Goal: Task Accomplishment & Management: Manage account settings

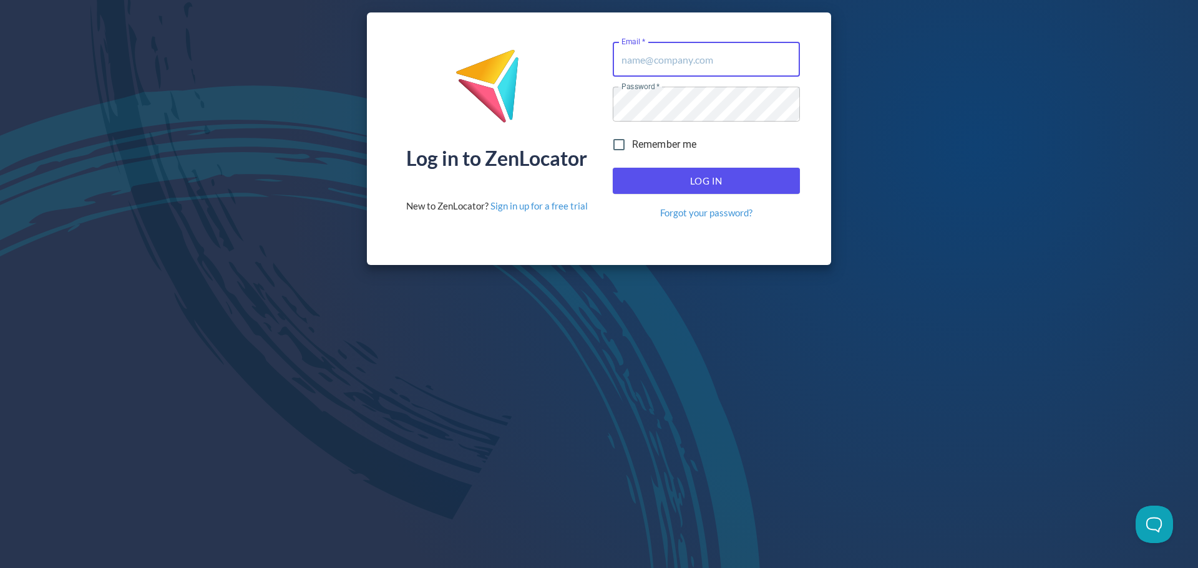
type input "[EMAIL_ADDRESS][DOMAIN_NAME]"
click at [731, 176] on span "Log In" at bounding box center [706, 181] width 160 height 16
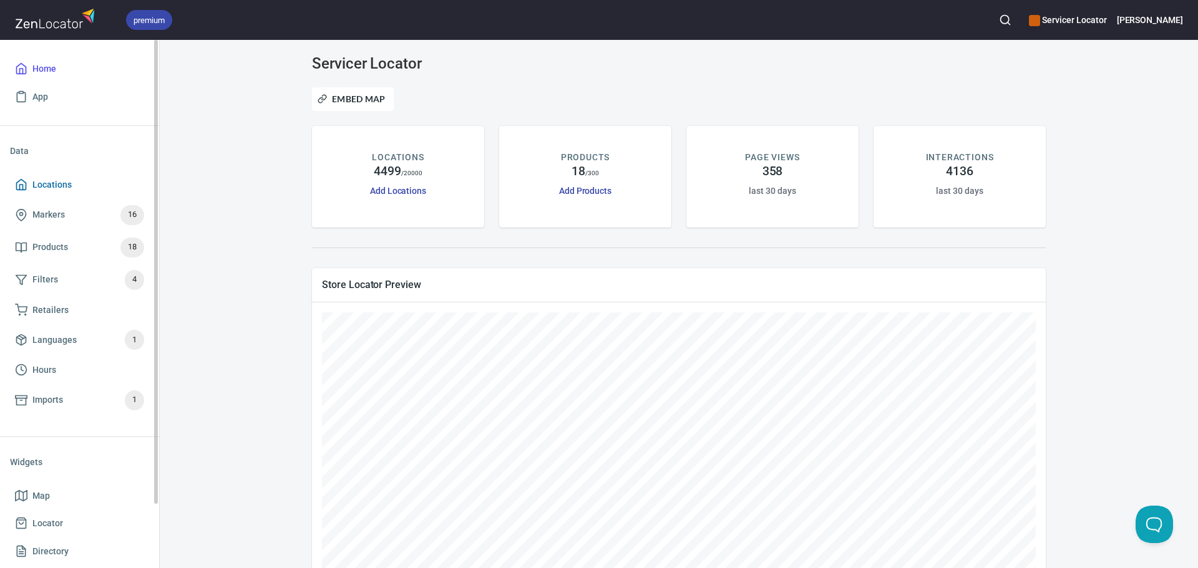
click at [59, 186] on span "Locations" at bounding box center [51, 185] width 39 height 16
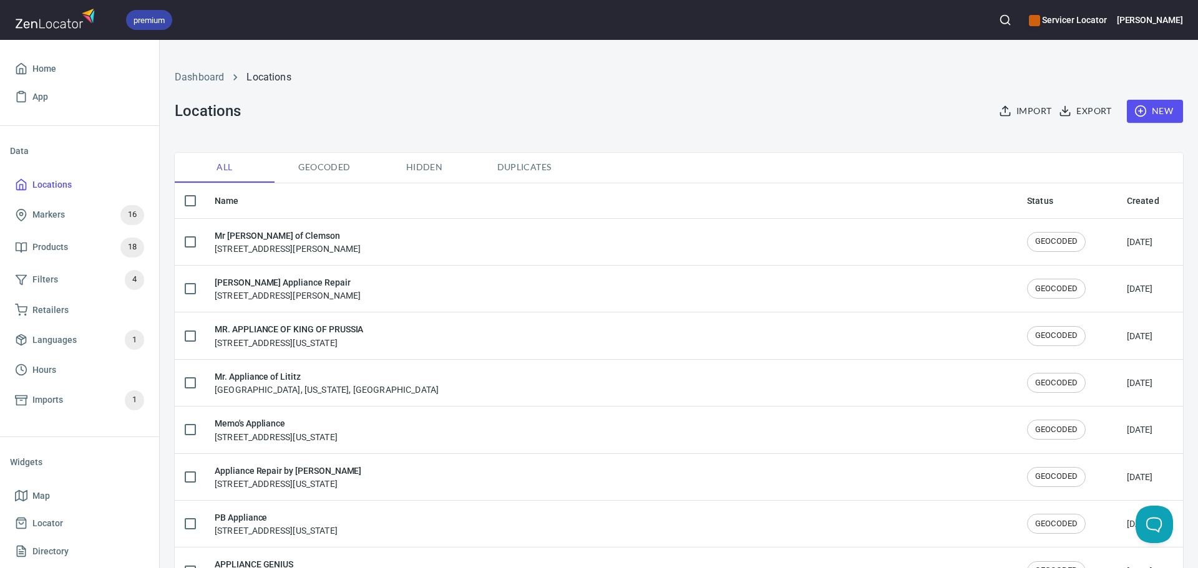
checkbox input "false"
click at [1009, 21] on circle "button" at bounding box center [1005, 20] width 8 height 8
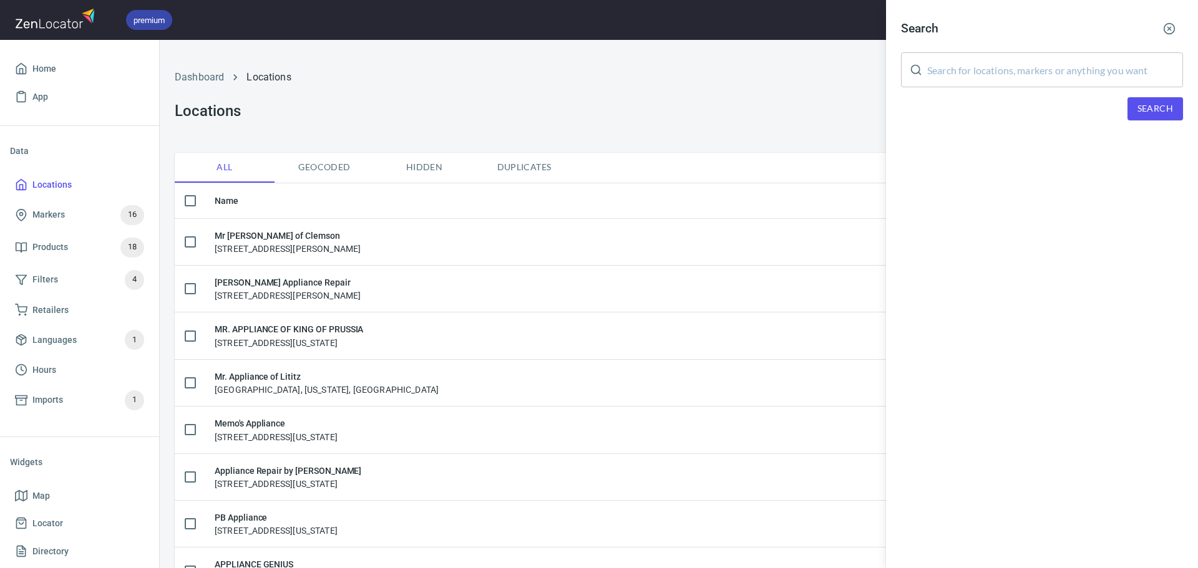
click at [990, 64] on input "text" at bounding box center [1055, 69] width 256 height 35
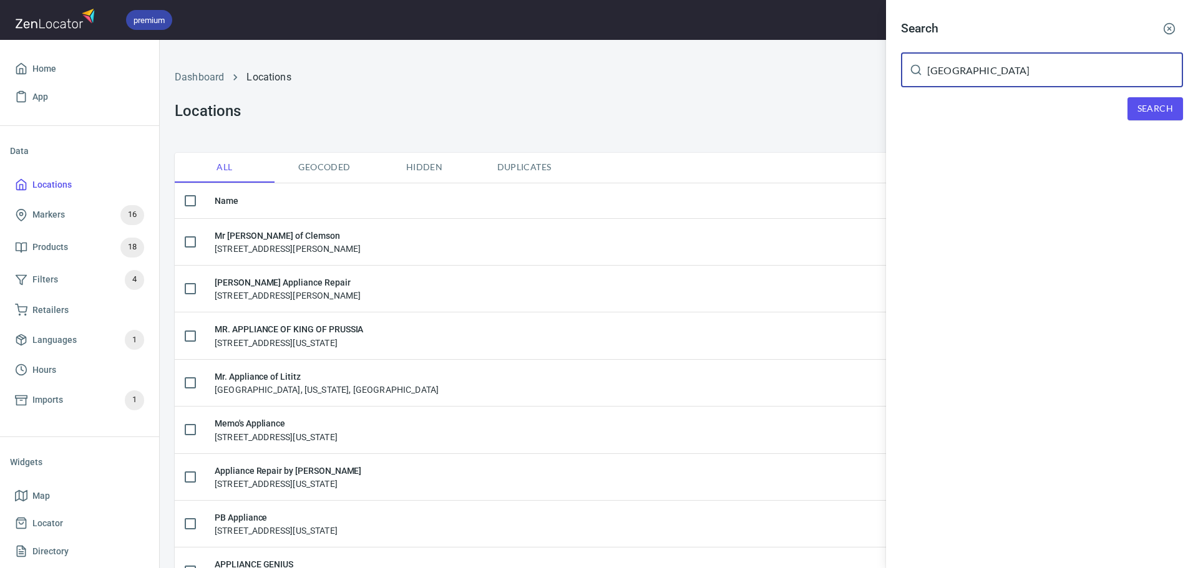
type input "[GEOGRAPHIC_DATA]"
click at [1163, 114] on span "Search" at bounding box center [1155, 109] width 36 height 16
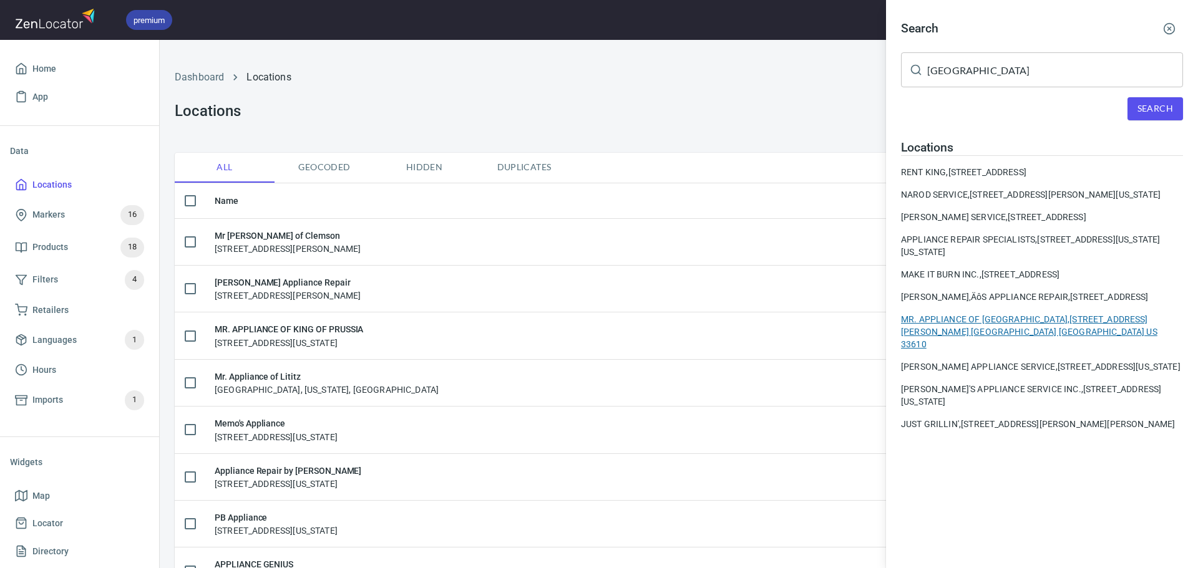
click at [1005, 347] on div "MR. APPLIANCE OF [GEOGRAPHIC_DATA], [STREET_ADDRESS][PERSON_NAME] [GEOGRAPHIC_D…" at bounding box center [1042, 331] width 282 height 37
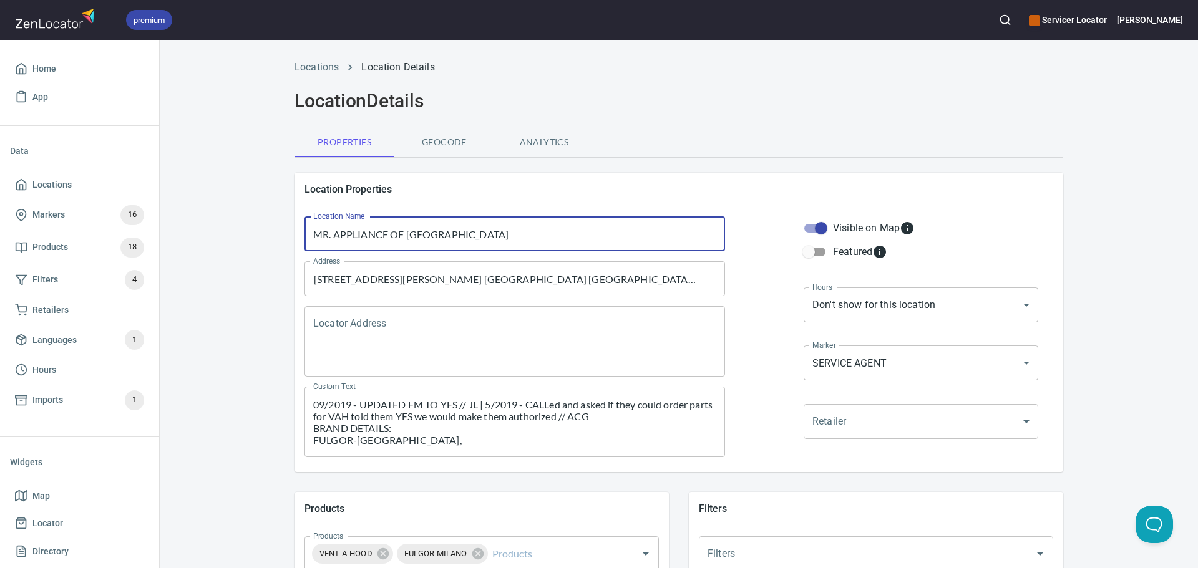
drag, startPoint x: 470, startPoint y: 233, endPoint x: 321, endPoint y: 234, distance: 149.1
click at [321, 234] on input "MR. APPLIANCE OF [GEOGRAPHIC_DATA]" at bounding box center [514, 233] width 420 height 35
type input "Mr"
type textarea "09/2019 - UPDATED FM TO YES // JL | 5/2019 - CALLed and asked if they could ord…"
type input "Mr."
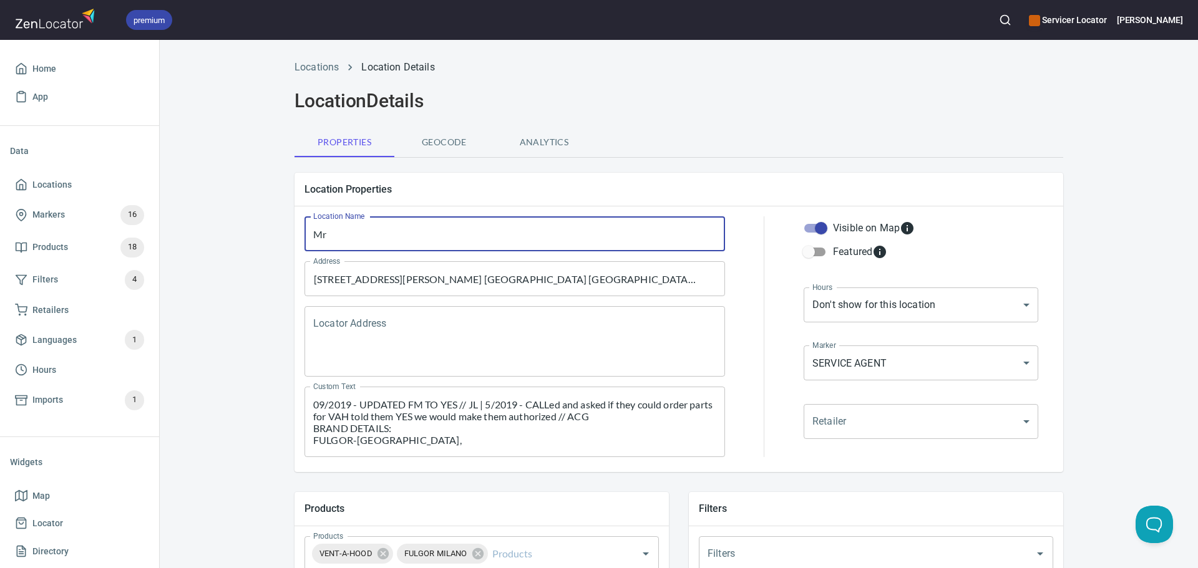
type textarea "09/2019 - UPDATED FM TO YES // JL | 5/2019 - CALLed and asked if they could ord…"
type input "Mr"
type textarea "09/2019 - UPDATED FM TO YES // JL | 5/2019 - CALLed and asked if they could ord…"
type input "Mr"
type textarea "09/2019 - UPDATED FM TO YES // JL | 5/2019 - CALLed and asked if they could ord…"
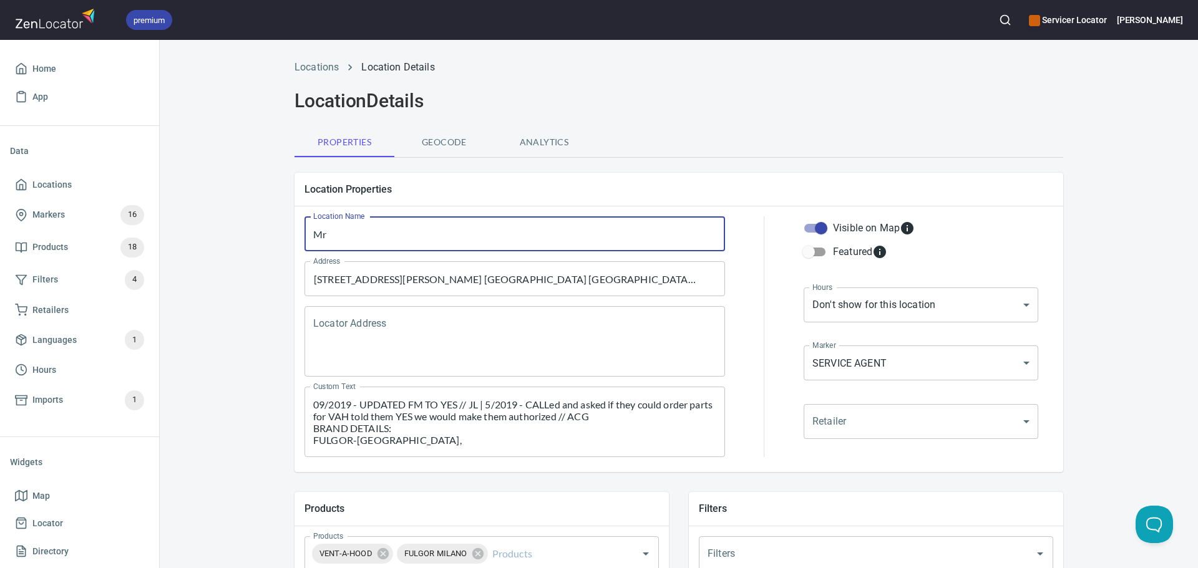
type input "Mr A"
type textarea "09/2019 - UPDATED FM TO YES // JL | 5/2019 - CALLed and asked if they could ord…"
type input "Mr [PERSON_NAME]"
type textarea "09/2019 - UPDATED FM TO YES // JL | 5/2019 - CALLed and asked if they could ord…"
type input "Mr APp"
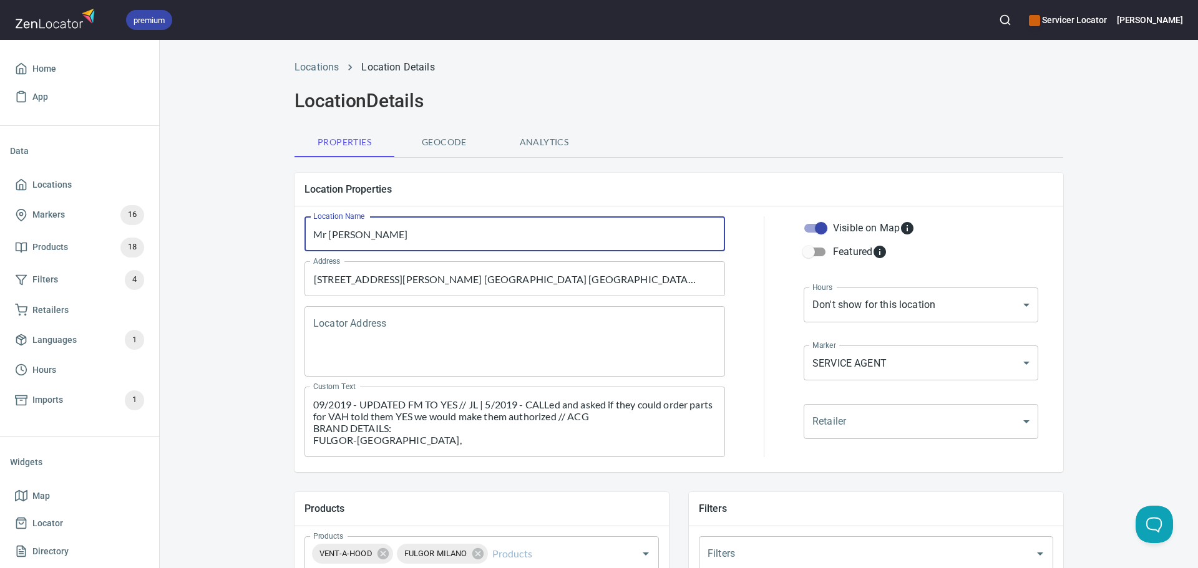
type textarea "09/2019 - UPDATED FM TO YES // JL | 5/2019 - CALLed and asked if they could ord…"
type input "Mr APpl"
type textarea "09/2019 - UPDATED FM TO YES // JL | 5/2019 - CALLed and asked if they could ord…"
type input "Mr APp"
type textarea "09/2019 - UPDATED FM TO YES // JL | 5/2019 - CALLed and asked if they could ord…"
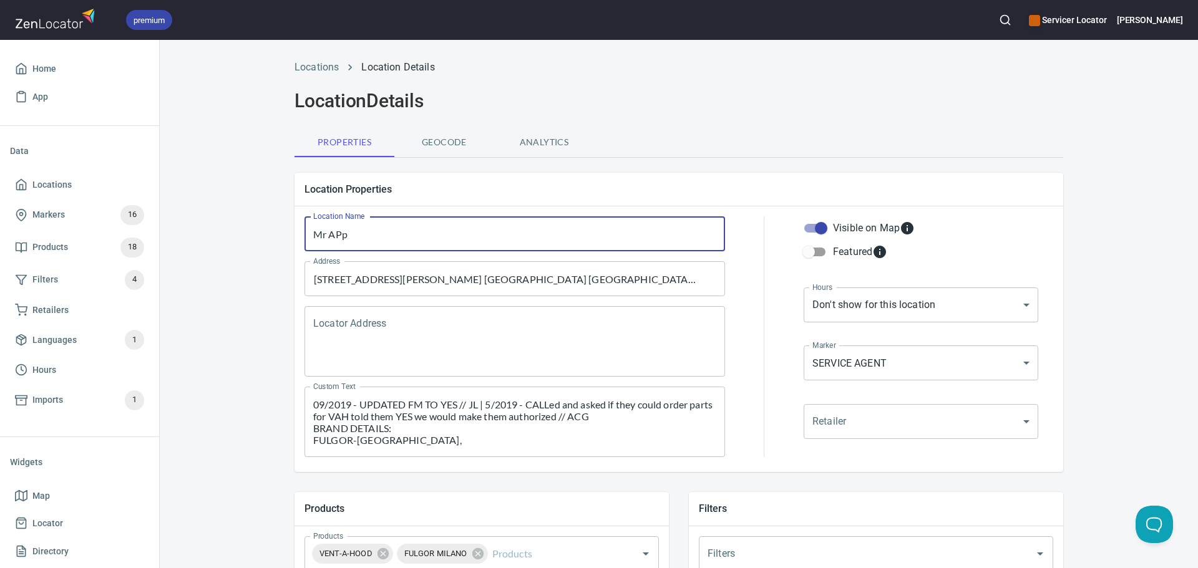
type input "Mr [PERSON_NAME]"
type textarea "09/2019 - UPDATED FM TO YES // JL | 5/2019 - CALLed and asked if they could ord…"
type input "Mr A"
type textarea "09/2019 - UPDATED FM TO YES // JL | 5/2019 - CALLed and asked if they could ord…"
type input "Mr [PERSON_NAME]"
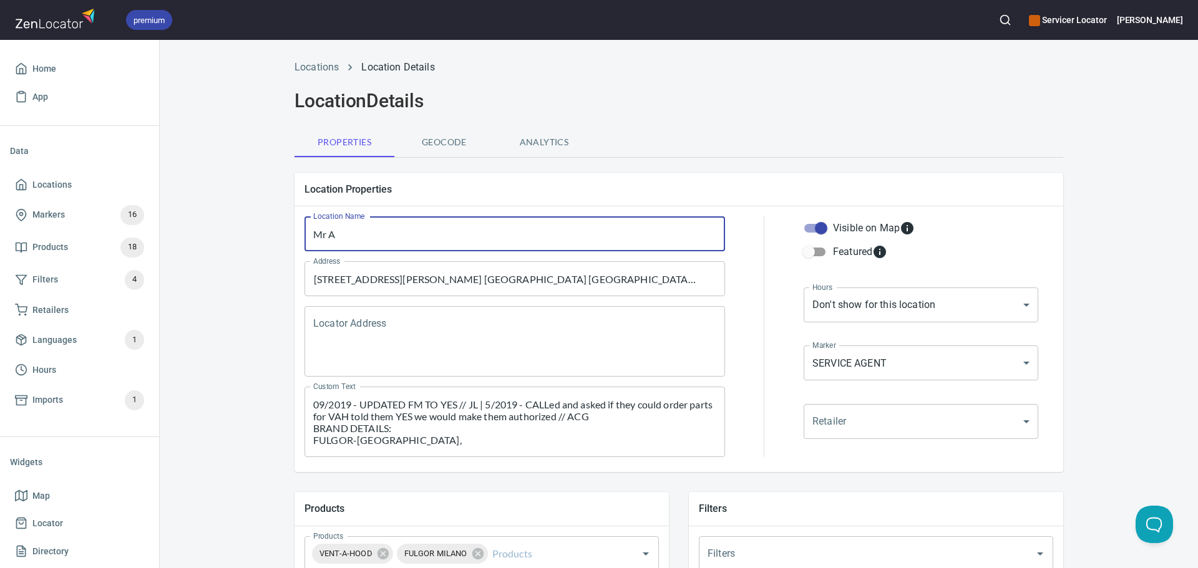
type textarea "09/2019 - UPDATED FM TO YES // JL | 5/2019 - CALLed and asked if they could ord…"
type input "Mr [PERSON_NAME]"
type textarea "09/2019 - UPDATED FM TO YES // JL | 5/2019 - CALLed and asked if they could ord…"
type input "Mr [PERSON_NAME]"
type textarea "09/2019 - UPDATED FM TO YES // JL | 5/2019 - CALLed and asked if they could ord…"
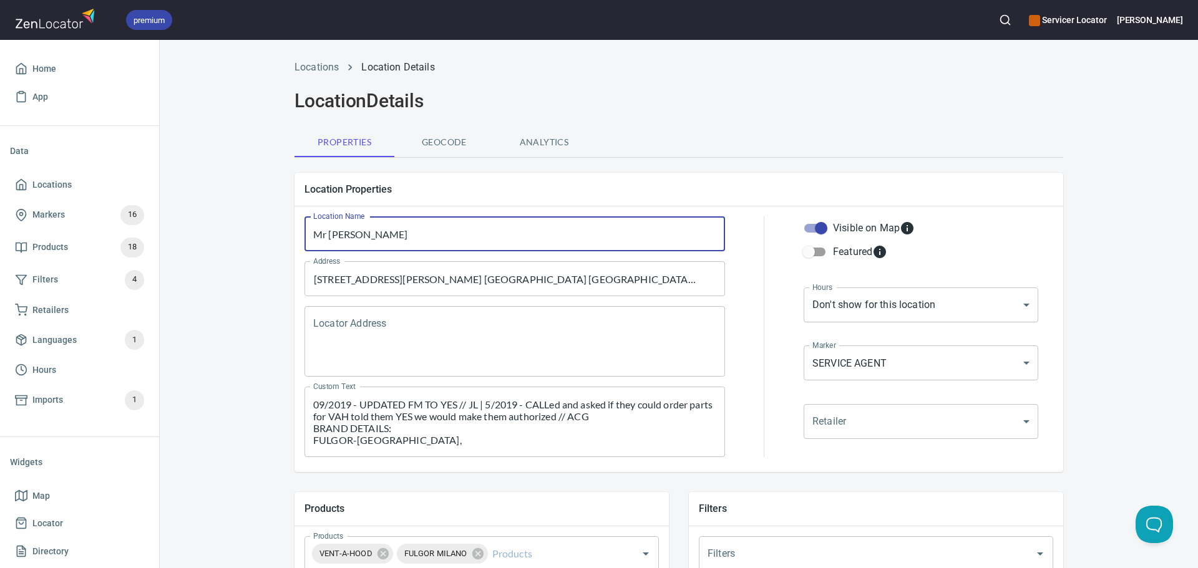
type input "Mr [PERSON_NAME]"
type textarea "09/2019 - UPDATED FM TO YES // JL | 5/2019 - CALLed and asked if they could ord…"
type input "Mr [PERSON_NAME]"
type textarea "09/2019 - UPDATED FM TO YES // JL | 5/2019 - CALLed and asked if they could ord…"
type input "Mr [PERSON_NAME]"
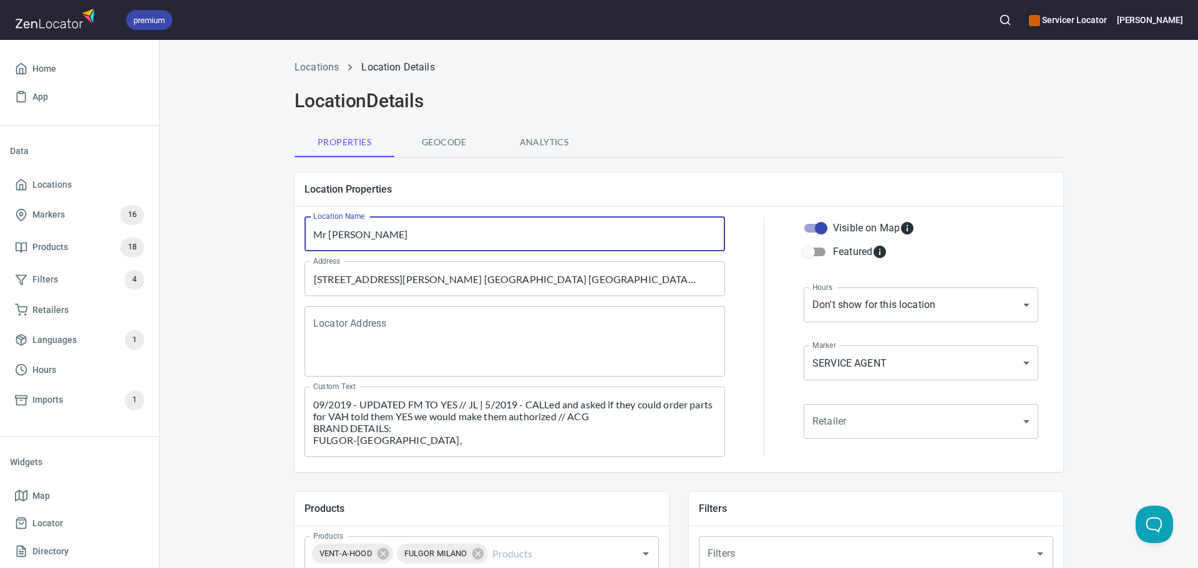
type textarea "09/2019 - UPDATED FM TO YES // JL | 5/2019 - CALLed and asked if they could ord…"
type input "Mr [PERSON_NAME]"
type textarea "09/2019 - UPDATED FM TO YES // JL | 5/2019 - CALLed and asked if they could ord…"
type input "Mr [PERSON_NAME]"
type textarea "09/2019 - UPDATED FM TO YES // JL | 5/2019 - CALLed and asked if they could ord…"
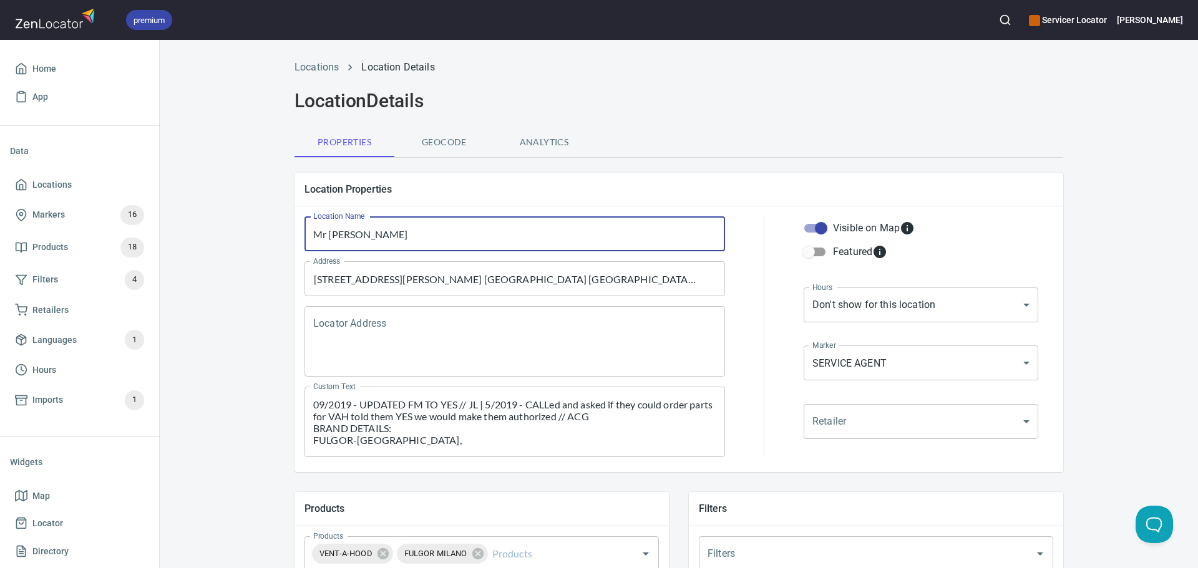
type input "Mr [PERSON_NAME]"
type textarea "09/2019 - UPDATED FM TO YES // JL | 5/2019 - CALLed and asked if they could ord…"
type input "Mr [PERSON_NAME] o"
type textarea "09/2019 - UPDATED FM TO YES // JL | 5/2019 - CALLed and asked if they could ord…"
type input "Mr [PERSON_NAME] of"
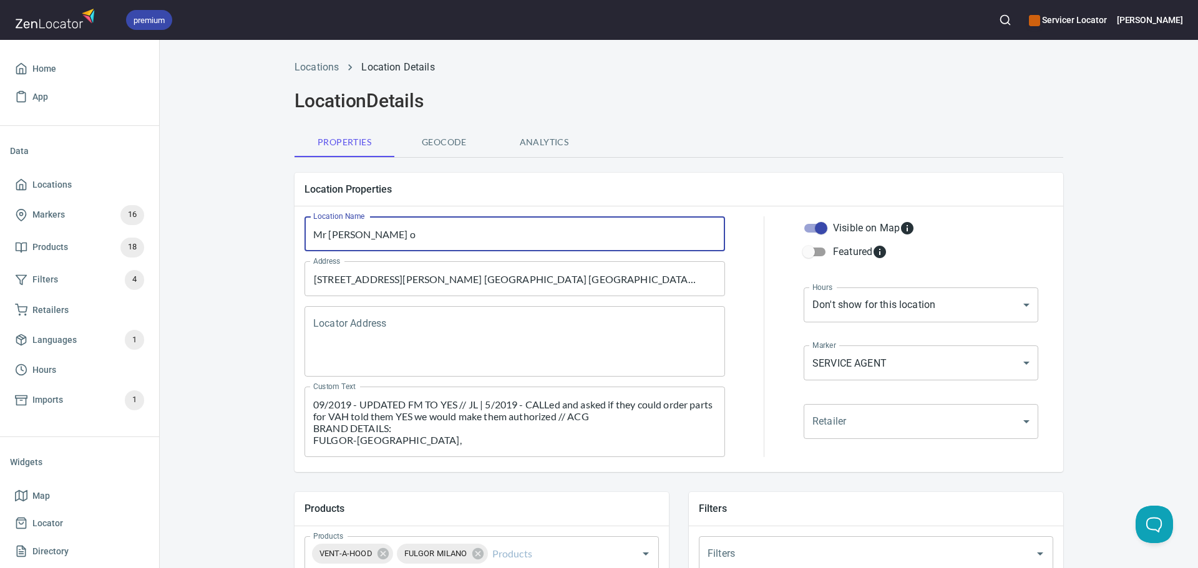
type textarea "09/2019 - UPDATED FM TO YES // JL | 5/2019 - CALLed and asked if they could ord…"
type input "Mr [PERSON_NAME] of"
type textarea "09/2019 - UPDATED FM TO YES // JL | 5/2019 - CALLed and asked if they could ord…"
type input "Mr [PERSON_NAME] of T"
type textarea "09/2019 - UPDATED FM TO YES // JL | 5/2019 - CALLed and asked if they could ord…"
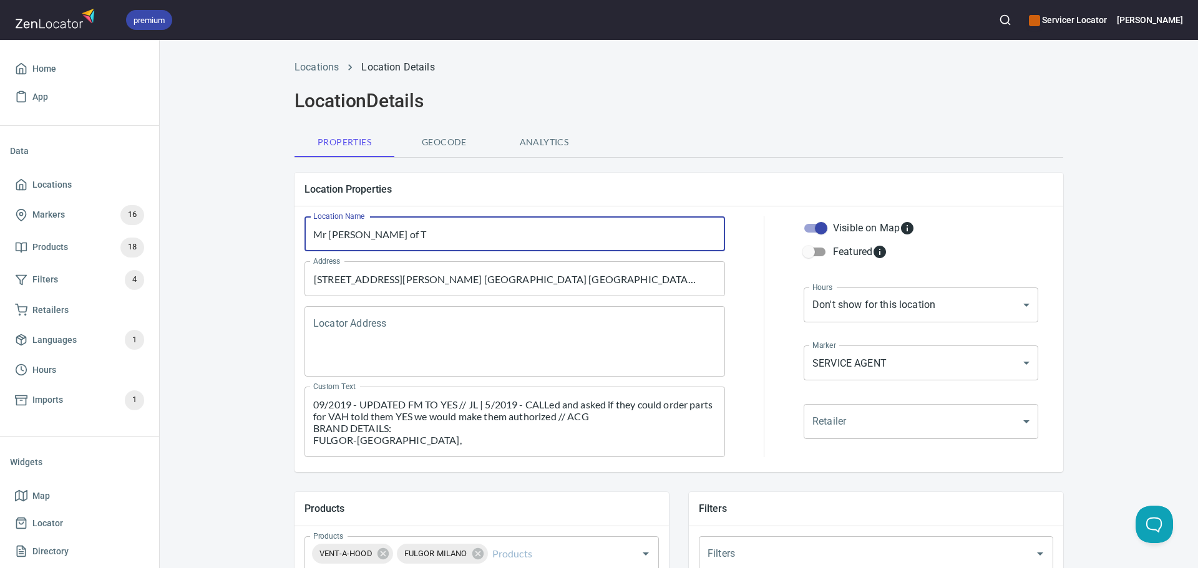
type input "Mr [PERSON_NAME] of Ta"
type textarea "09/2019 - UPDATED FM TO YES // JL | 5/2019 - CALLed and asked if they could ord…"
type input "Mr [PERSON_NAME] of [PERSON_NAME]"
type textarea "09/2019 - UPDATED FM TO YES // JL | 5/2019 - CALLed and asked if they could ord…"
type input "Mr [PERSON_NAME] of Tamp"
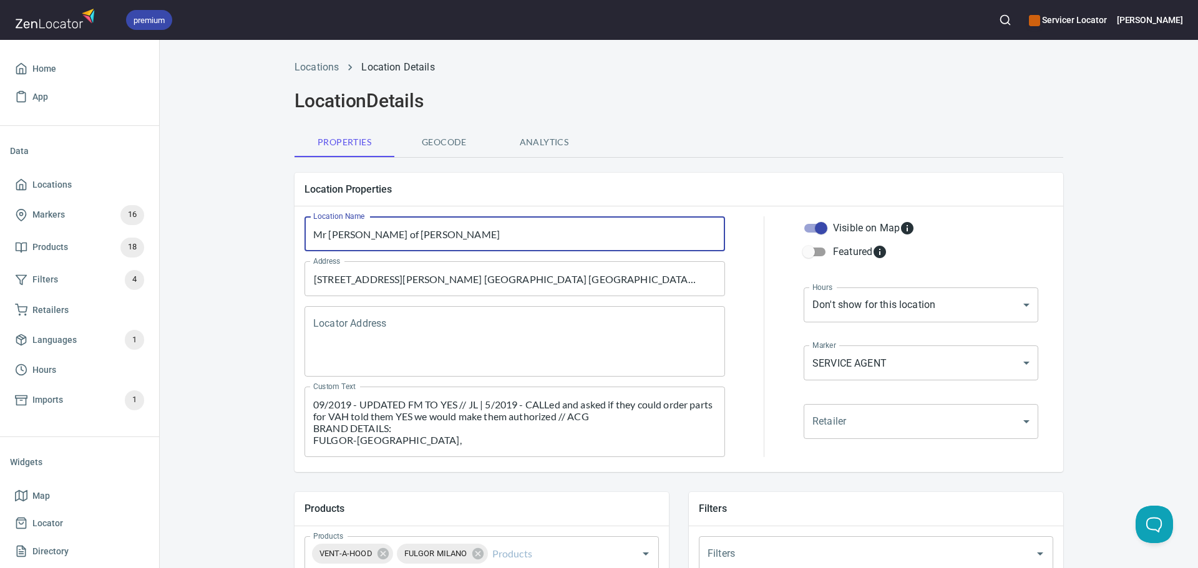
type textarea "09/2019 - UPDATED FM TO YES // JL | 5/2019 - CALLed and asked if they could ord…"
type input "Mr [PERSON_NAME] of [GEOGRAPHIC_DATA]"
type textarea "09/2019 - UPDATED FM TO YES // JL | 5/2019 - CALLed and asked if they could ord…"
type input "Mr [PERSON_NAME] of [GEOGRAPHIC_DATA]"
type textarea "09/2019 - UPDATED FM TO YES // JL | 5/2019 - CALLed and asked if they could ord…"
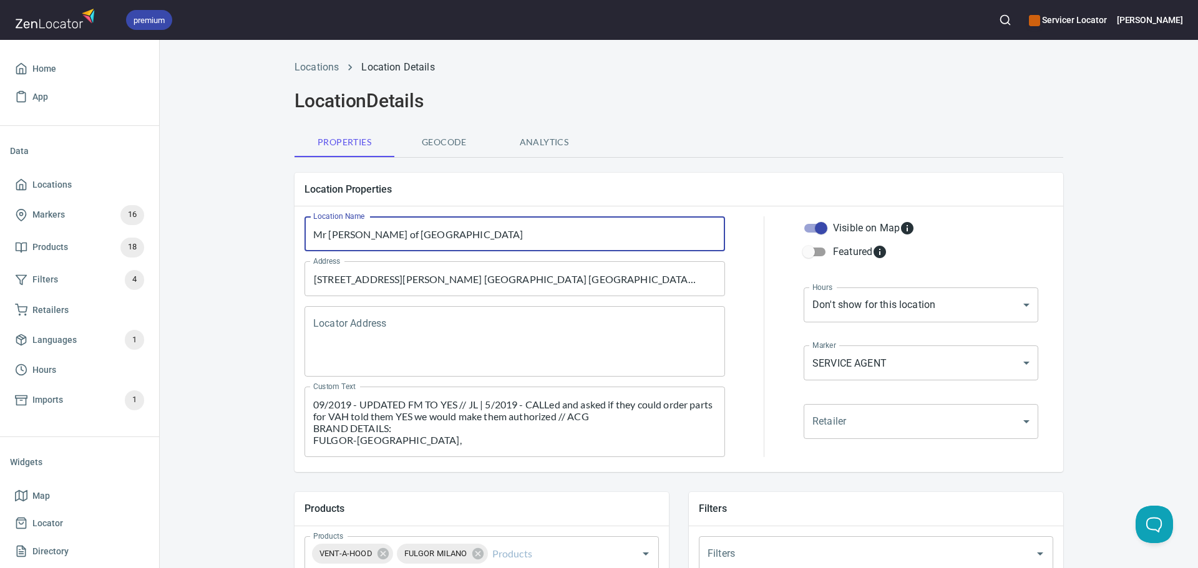
type input "Mr [PERSON_NAME] of Tampa b"
type textarea "09/2019 - UPDATED FM TO YES // JL | 5/2019 - CALLed and asked if they could ord…"
type input "Mr [PERSON_NAME] of Tampa ba"
type textarea "09/2019 - UPDATED FM TO YES // JL | 5/2019 - CALLed and asked if they could ord…"
type input "Mr [PERSON_NAME] of [GEOGRAPHIC_DATA]"
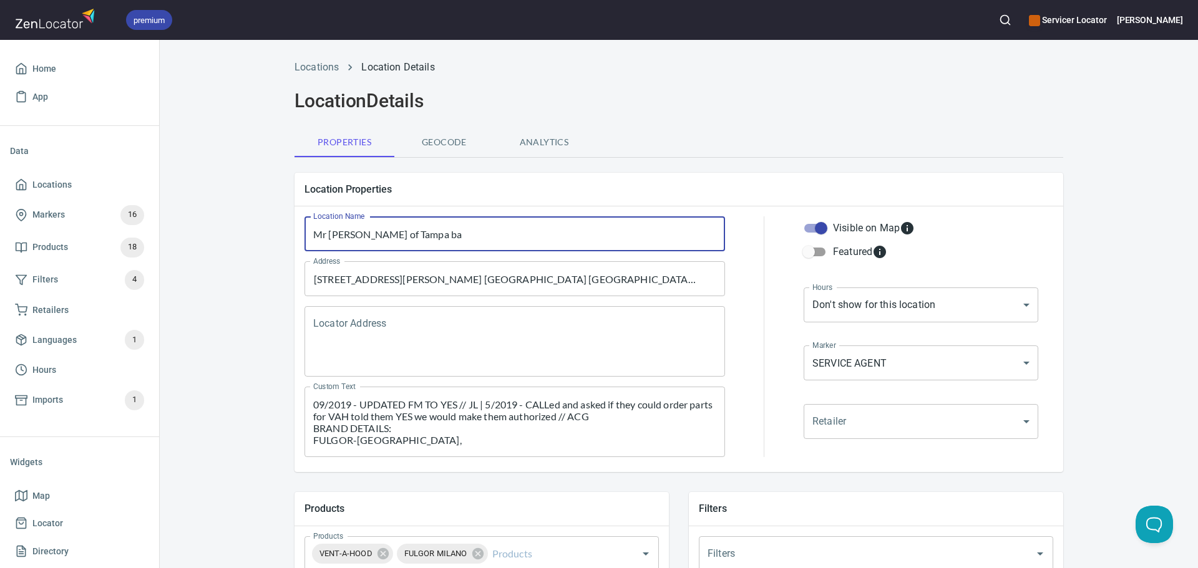
type textarea "09/2019 - UPDATED FM TO YES // JL | 5/2019 - CALLed and asked if they could ord…"
type input "Mr [PERSON_NAME] of [GEOGRAPHIC_DATA]"
type textarea "09/2019 - UPDATED FM TO YES // JL | 5/2019 - CALLed and asked if they could ord…"
type input "Mr [PERSON_NAME] of [GEOGRAPHIC_DATA] /"
type textarea "09/2019 - UPDATED FM TO YES // JL | 5/2019 - CALLed and asked if they could ord…"
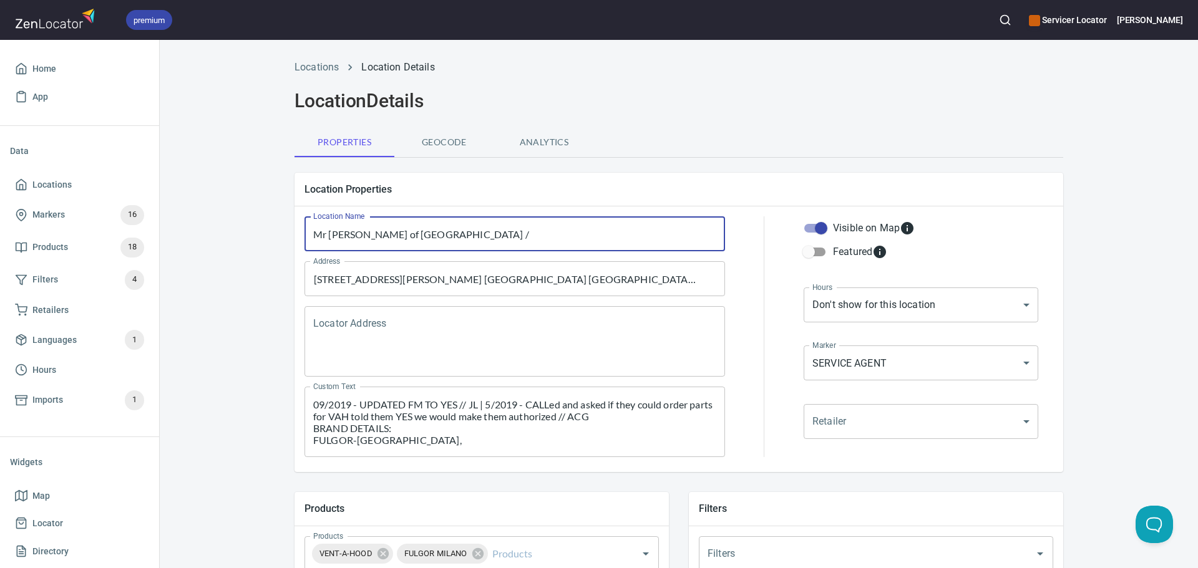
type input "Mr [PERSON_NAME] of [GEOGRAPHIC_DATA] /"
type textarea "09/2019 - UPDATED FM TO YES // JL | 5/2019 - CALLed and asked if they could ord…"
type input "Mr [PERSON_NAME] of Tampa bay / S"
type textarea "09/2019 - UPDATED FM TO YES // JL | 5/2019 - CALLed and asked if they could ord…"
type input "Mr [PERSON_NAME] of Tampa bay / Sa"
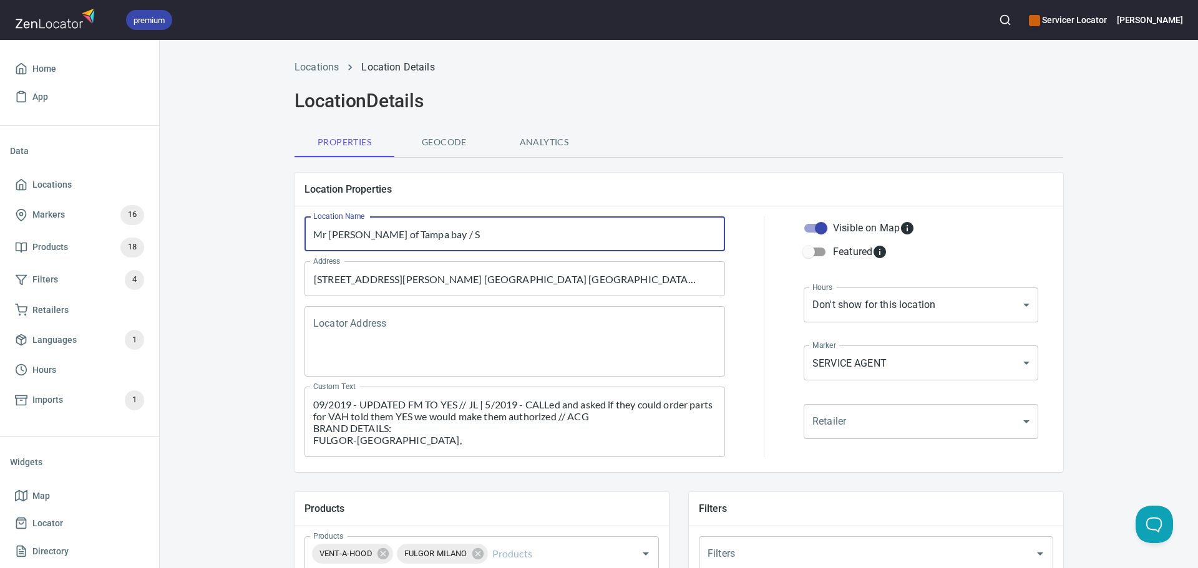
type textarea "09/2019 - UPDATED FM TO YES // JL | 5/2019 - CALLed and asked if they could ord…"
type input "Mr [PERSON_NAME] of Tampa bay / Sar"
type textarea "09/2019 - UPDATED FM TO YES // JL | 5/2019 - CALLed and asked if they could ord…"
type input "Mr [PERSON_NAME] of Tampa bay / [PERSON_NAME]"
type textarea "09/2019 - UPDATED FM TO YES // JL | 5/2019 - CALLed and asked if they could ord…"
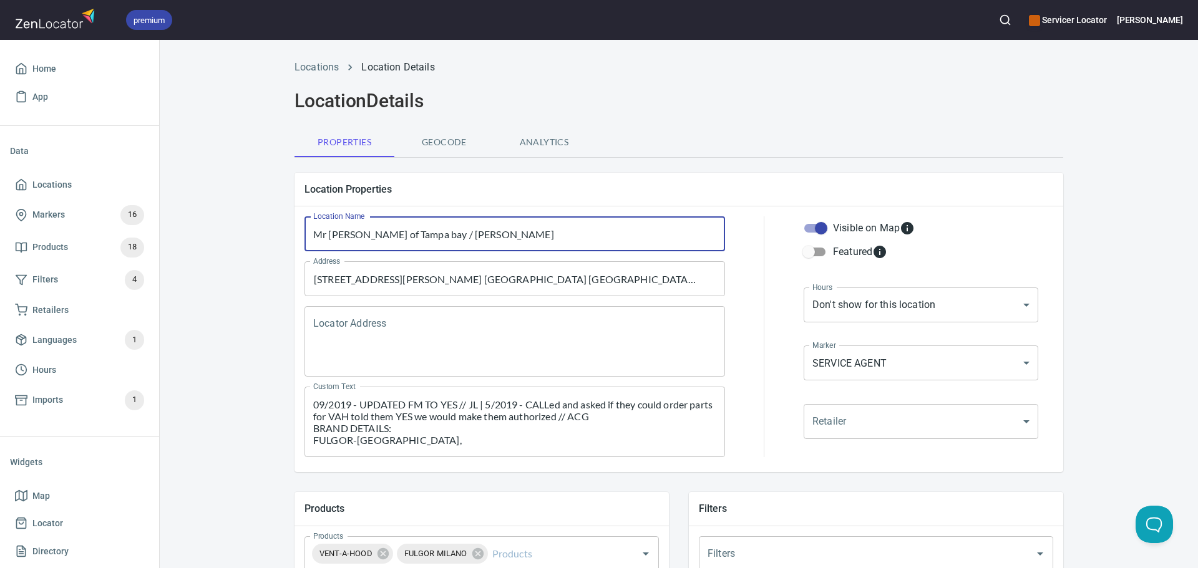
type input "Mr [PERSON_NAME] of Tampa bay / Saras"
type textarea "09/2019 - UPDATED FM TO YES // JL | 5/2019 - CALLed and asked if they could ord…"
type input "Mr [PERSON_NAME] of Tampa bay / [PERSON_NAME]"
type textarea "09/2019 - UPDATED FM TO YES // JL | 5/2019 - CALLed and asked if they could ord…"
type input "Mr [PERSON_NAME] of Tampa bay / Sar"
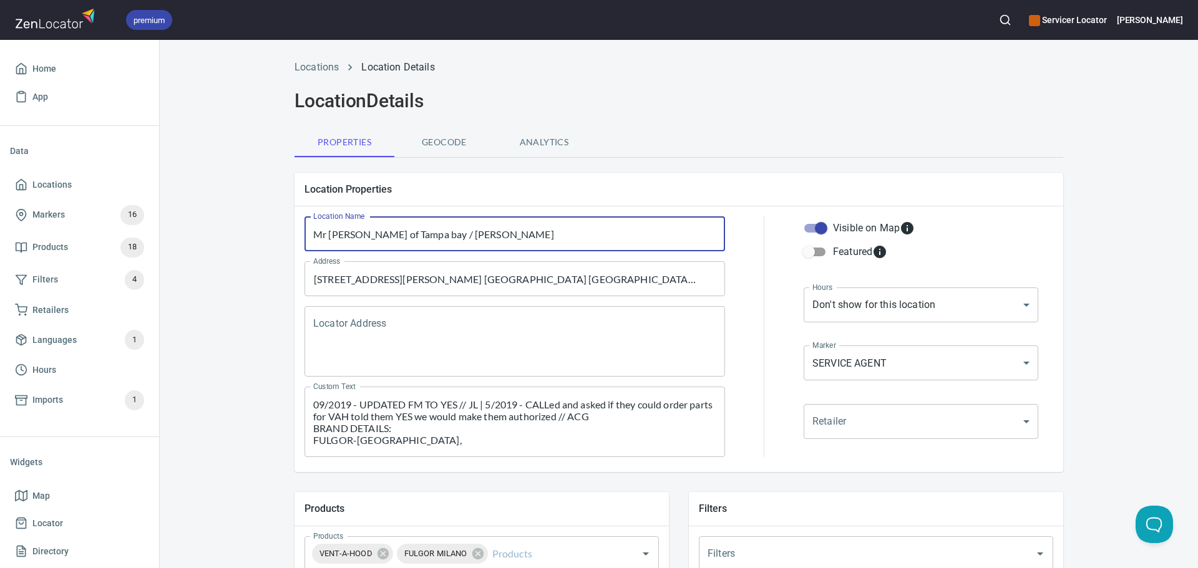
type textarea "09/2019 - UPDATED FM TO YES // JL | 5/2019 - CALLed and asked if they could ord…"
type input "Mr [PERSON_NAME] of Tampa bay / Sa"
type textarea "09/2019 - UPDATED FM TO YES // JL | 5/2019 - CALLed and asked if they could ord…"
type input "Mr [PERSON_NAME] of Tampa bay / S"
type textarea "09/2019 - UPDATED FM TO YES // JL | 5/2019 - CALLed and asked if they could ord…"
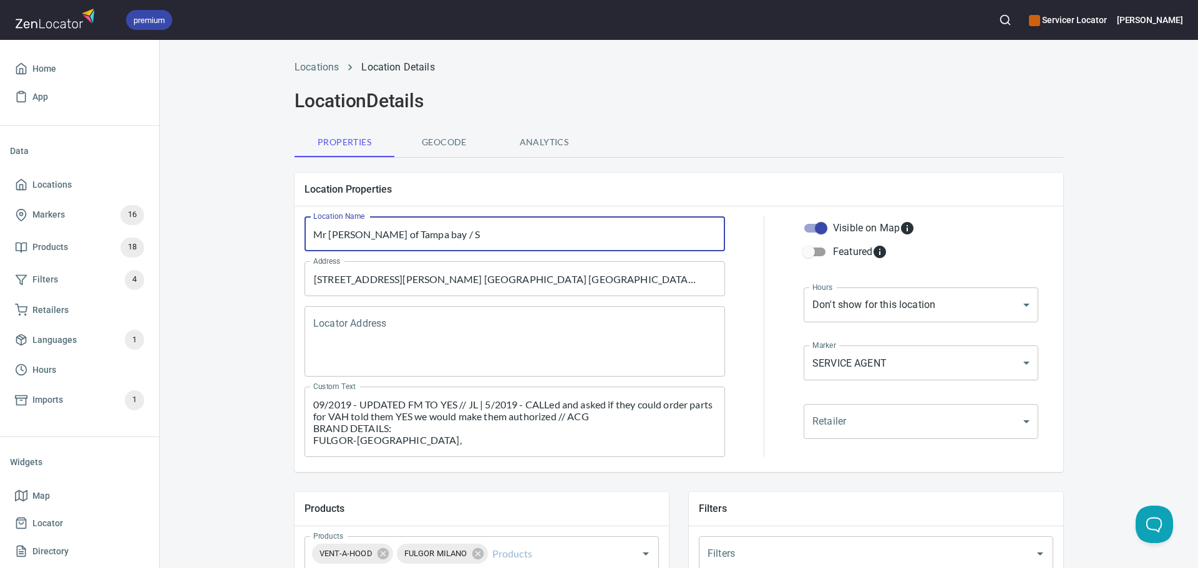
type input "Mr [PERSON_NAME] of [GEOGRAPHIC_DATA] /"
type textarea "09/2019 - UPDATED FM TO YES // JL | 5/2019 - CALLed and asked if they could ord…"
type input "Mr [PERSON_NAME] of [GEOGRAPHIC_DATA] /"
type textarea "09/2019 - UPDATED FM TO YES // JL | 5/2019 - CALLed and asked if they could ord…"
type input "Mr [PERSON_NAME] of [GEOGRAPHIC_DATA]"
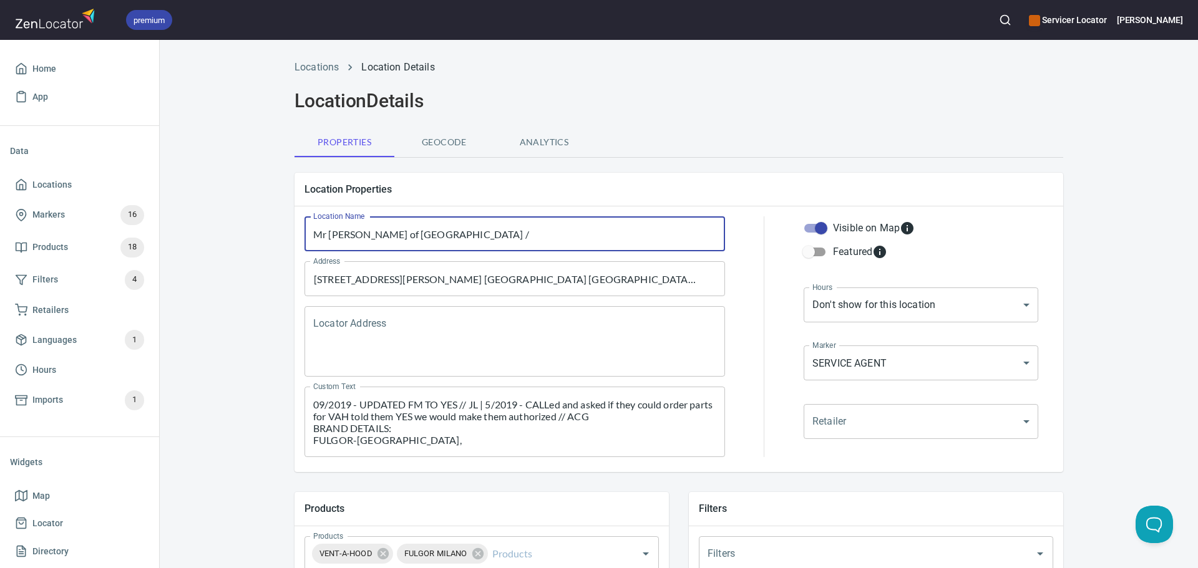
type textarea "09/2019 - UPDATED FM TO YES // JL | 5/2019 - CALLed and asked if they could ord…"
type input "Mr [PERSON_NAME] of Tampa bay -"
type textarea "09/2019 - UPDATED FM TO YES // JL | 5/2019 - CALLed and asked if they could ord…"
type input "Mr [PERSON_NAME] of Tampa bay -"
type textarea "09/2019 - UPDATED FM TO YES // JL | 5/2019 - CALLed and asked if they could ord…"
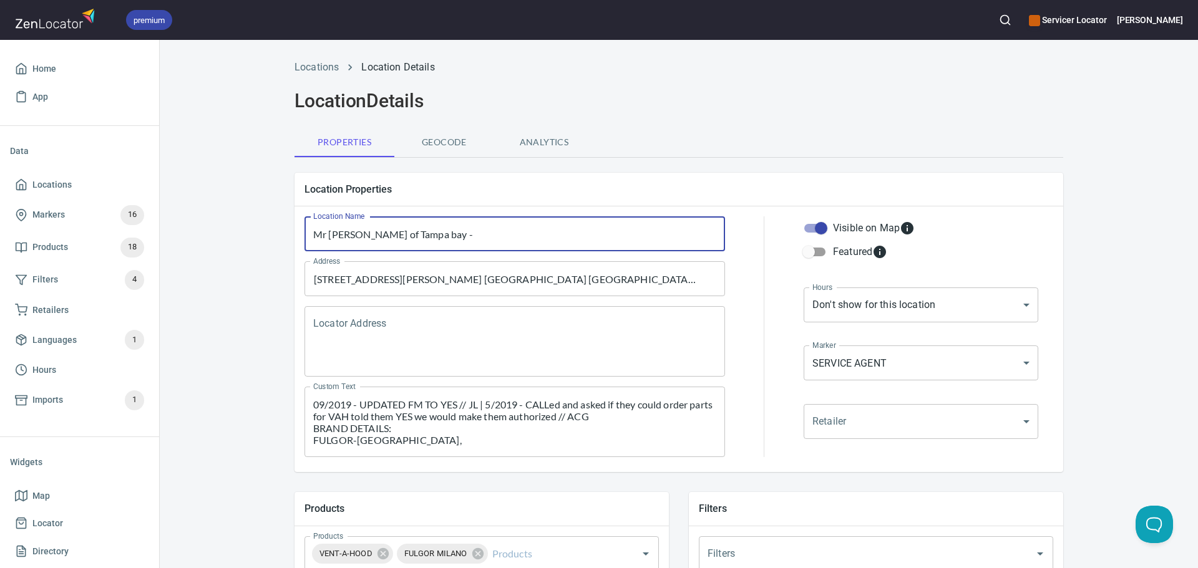
type input "Mr [PERSON_NAME] of Tampa bay - M"
type textarea "09/2019 - UPDATED FM TO YES // JL | 5/2019 - CALLed and asked if they could ord…"
type input "Mr [PERSON_NAME] of Tampa bay - Ma"
type textarea "09/2019 - UPDATED FM TO YES // JL | 5/2019 - CALLed and asked if they could ord…"
type input "Mr [PERSON_NAME] of Tampa bay - Man"
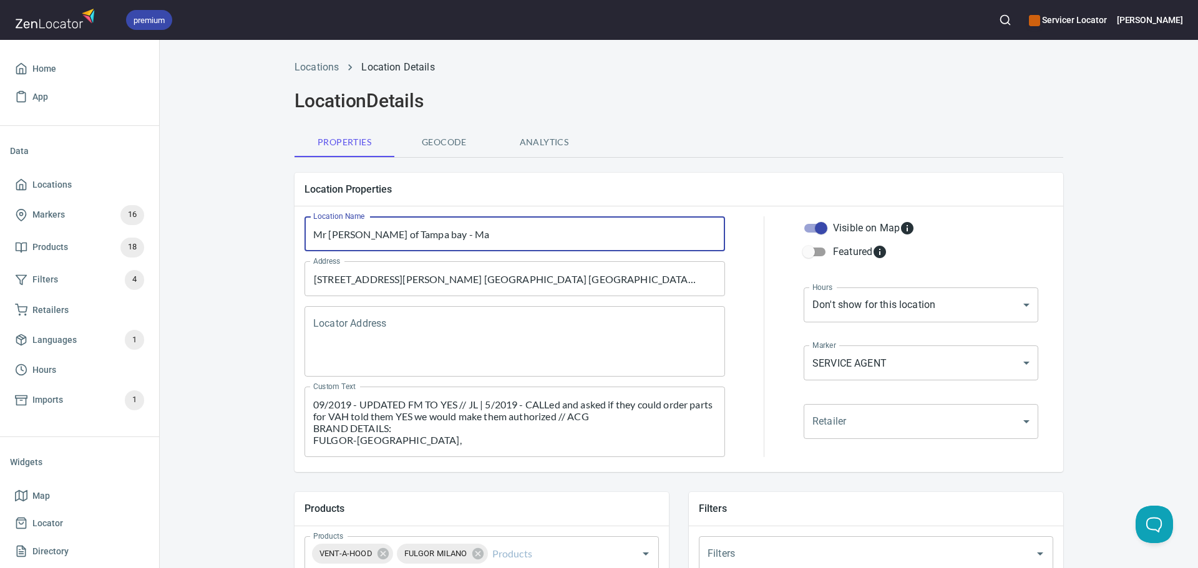
type textarea "09/2019 - UPDATED FM TO YES // JL | 5/2019 - CALLed and asked if they could ord…"
type input "Mr [PERSON_NAME] of Tampa bay - [GEOGRAPHIC_DATA]"
type textarea "09/2019 - UPDATED FM TO YES // JL | 5/2019 - CALLed and asked if they could ord…"
type input "Mr [PERSON_NAME] of Tampa bay - [GEOGRAPHIC_DATA]"
type textarea "09/2019 - UPDATED FM TO YES // JL | 5/2019 - CALLed and asked if they could ord…"
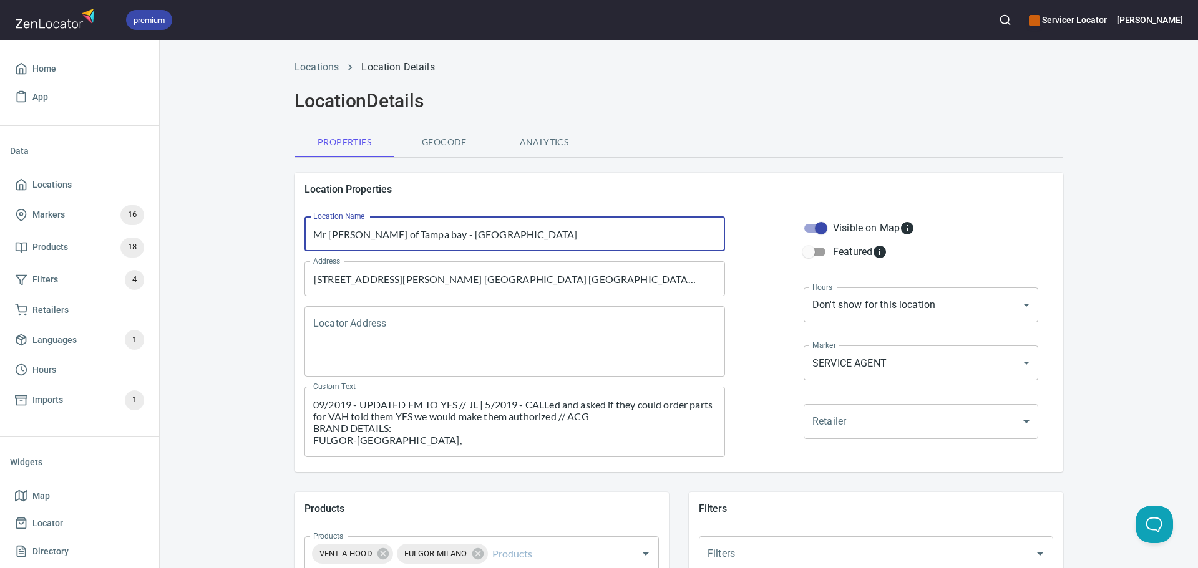
type input "Mr [PERSON_NAME] of Tampa bay - [GEOGRAPHIC_DATA]"
type textarea "09/2019 - UPDATED FM TO YES // JL | 5/2019 - CALLed and asked if they could ord…"
type input "Mr [PERSON_NAME] of Tampa bay - [GEOGRAPHIC_DATA]"
type textarea "09/2019 - UPDATED FM TO YES // JL | 5/2019 - CALLed and asked if they could ord…"
type input "Mr [PERSON_NAME] of Tampa bay - [GEOGRAPHIC_DATA]"
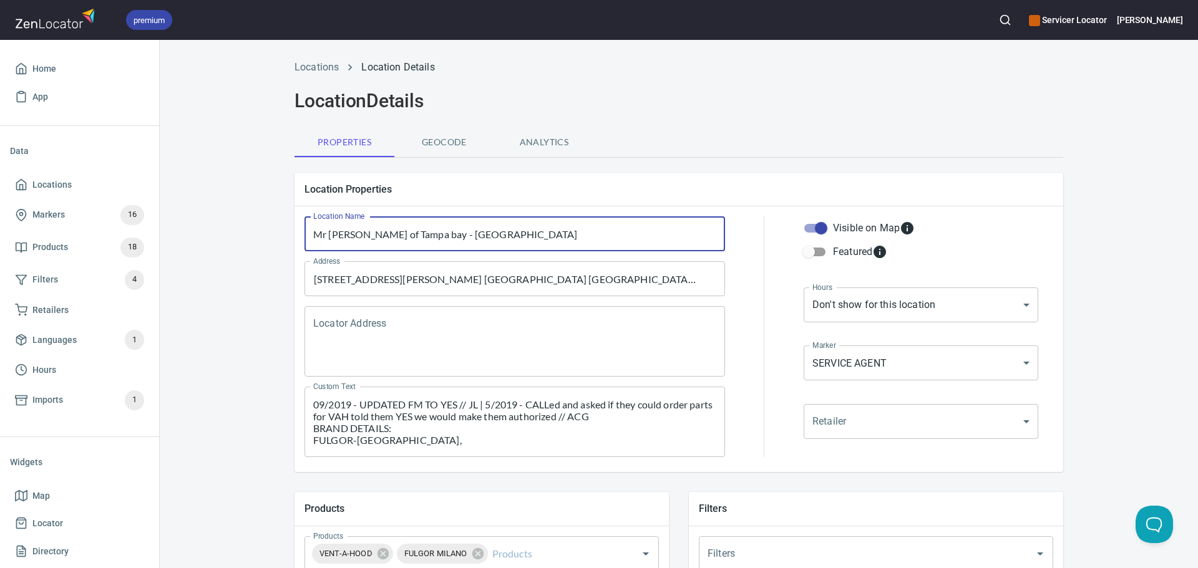
type textarea "09/2019 - UPDATED FM TO YES // JL | 5/2019 - CALLed and asked if they could ord…"
type input "Mr [PERSON_NAME] of Tampa bay - [GEOGRAPHIC_DATA] &"
type textarea "09/2019 - UPDATED FM TO YES // JL | 5/2019 - CALLed and asked if they could ord…"
type input "Mr [PERSON_NAME] of Tampa bay - [GEOGRAPHIC_DATA] &"
type textarea "09/2019 - UPDATED FM TO YES // JL | 5/2019 - CALLed and asked if they could ord…"
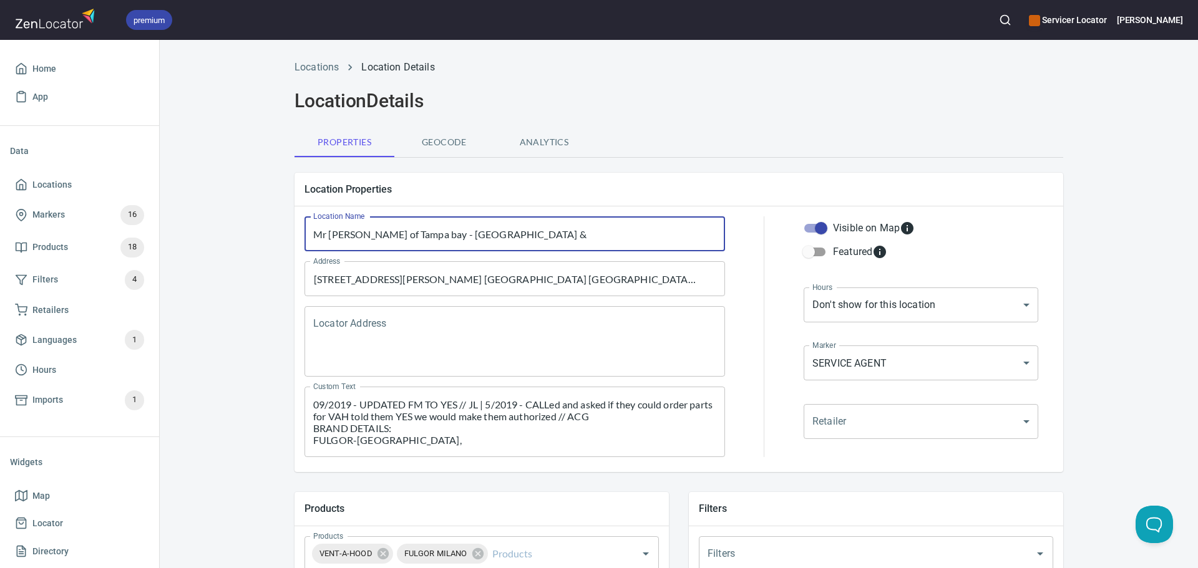
type input "Mr [PERSON_NAME] of Tampa bay - [GEOGRAPHIC_DATA] & N"
type textarea "09/2019 - UPDATED FM TO YES // JL | 5/2019 - CALLed and asked if they could ord…"
type input "Mr [PERSON_NAME] of Tampa bay - [GEOGRAPHIC_DATA] & N"
type textarea "09/2019 - UPDATED FM TO YES // JL | 5/2019 - CALLed and asked if they could ord…"
type input "Mr [PERSON_NAME] of Tampa bay - Manatee & N S"
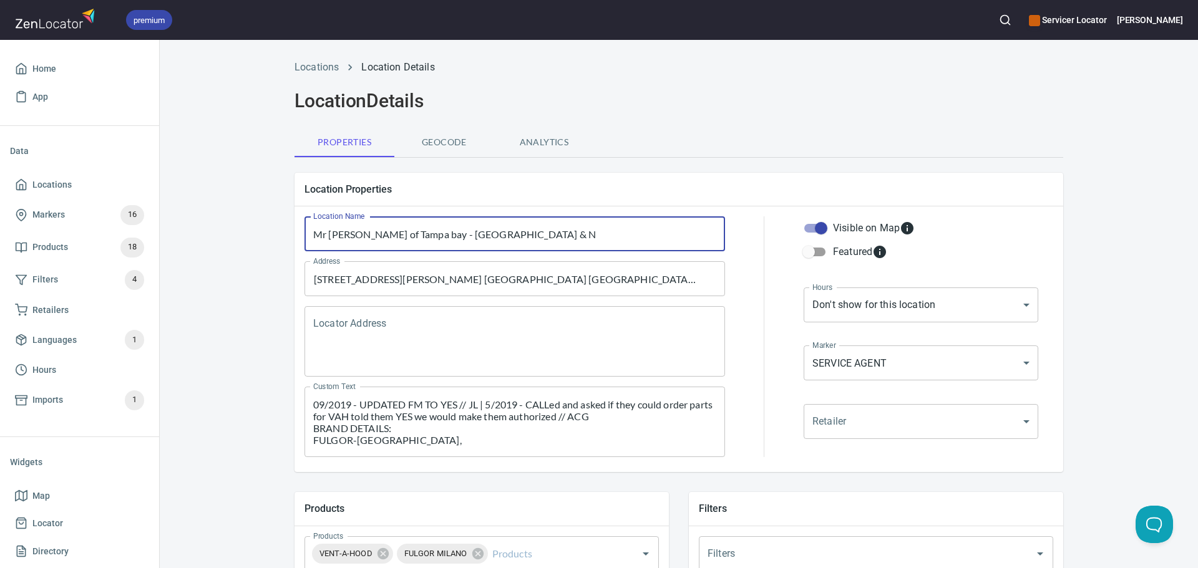
type textarea "09/2019 - UPDATED FM TO YES // JL | 5/2019 - CALLed and asked if they could ord…"
type input "Mr [PERSON_NAME] of Tampa bay - Manatee & N Sa"
type textarea "09/2019 - UPDATED FM TO YES // JL | 5/2019 - CALLed and asked if they could ord…"
type input "Mr [PERSON_NAME] of Tampa bay - Manatee & N Sar"
type textarea "09/2019 - UPDATED FM TO YES // JL | 5/2019 - CALLed and asked if they could ord…"
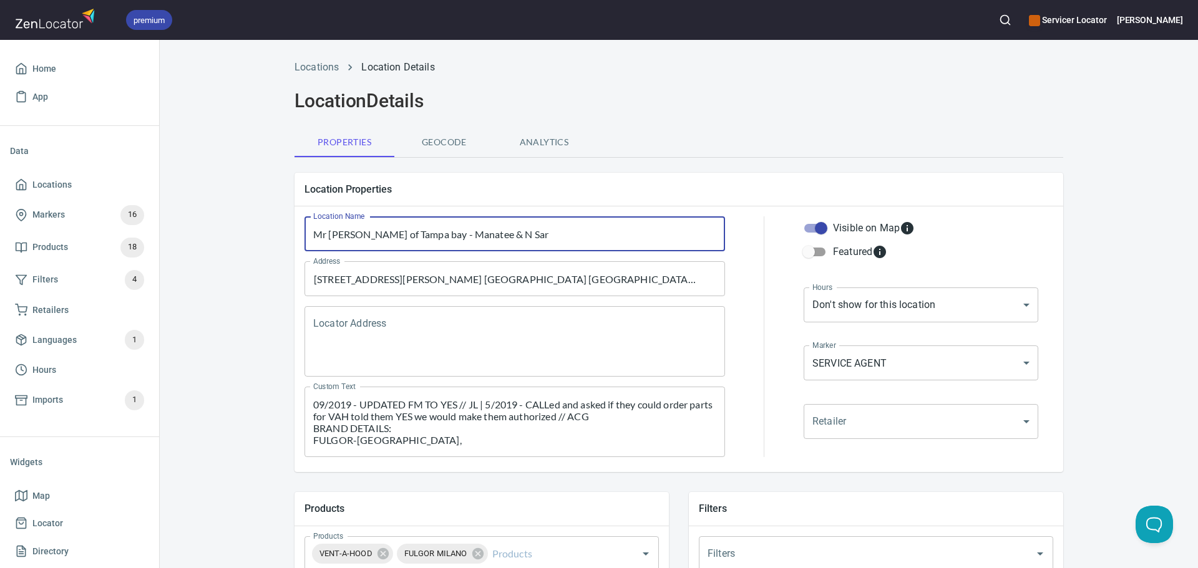
type input "Mr [PERSON_NAME] of Tampa bay - Manatee & N [PERSON_NAME]"
type textarea "09/2019 - UPDATED FM TO YES // JL | 5/2019 - CALLed and asked if they could ord…"
type input "Mr [PERSON_NAME] of Tampa bay - Manatee & N Saras"
type textarea "09/2019 - UPDATED FM TO YES // JL | 5/2019 - CALLed and asked if they could ord…"
type input "Mr [PERSON_NAME] of Tampa bay - Manatee & N Saraso"
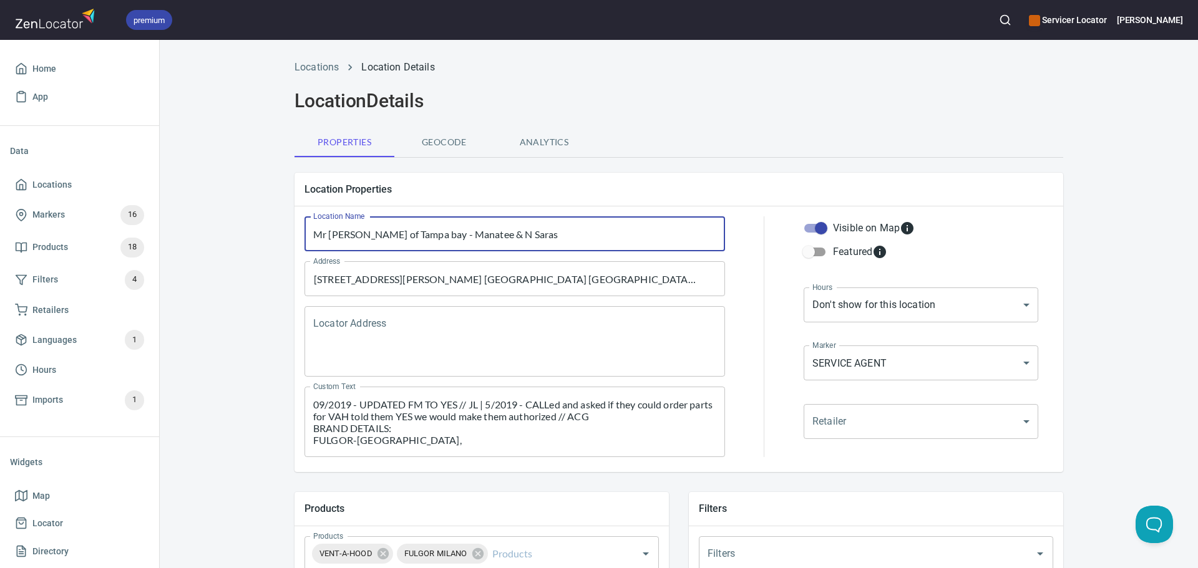
type textarea "09/2019 - UPDATED FM TO YES // JL | 5/2019 - CALLed and asked if they could ord…"
type input "Mr [PERSON_NAME] of Tampa bay - Manatee & N Sarasot"
type textarea "09/2019 - UPDATED FM TO YES // JL | 5/2019 - CALLed and asked if they could ord…"
type input "Mr [PERSON_NAME] of Tampa bay - [GEOGRAPHIC_DATA] & [GEOGRAPHIC_DATA]"
type textarea "09/2019 - UPDATED FM TO YES // JL | 5/2019 - CALLed and asked if they could ord…"
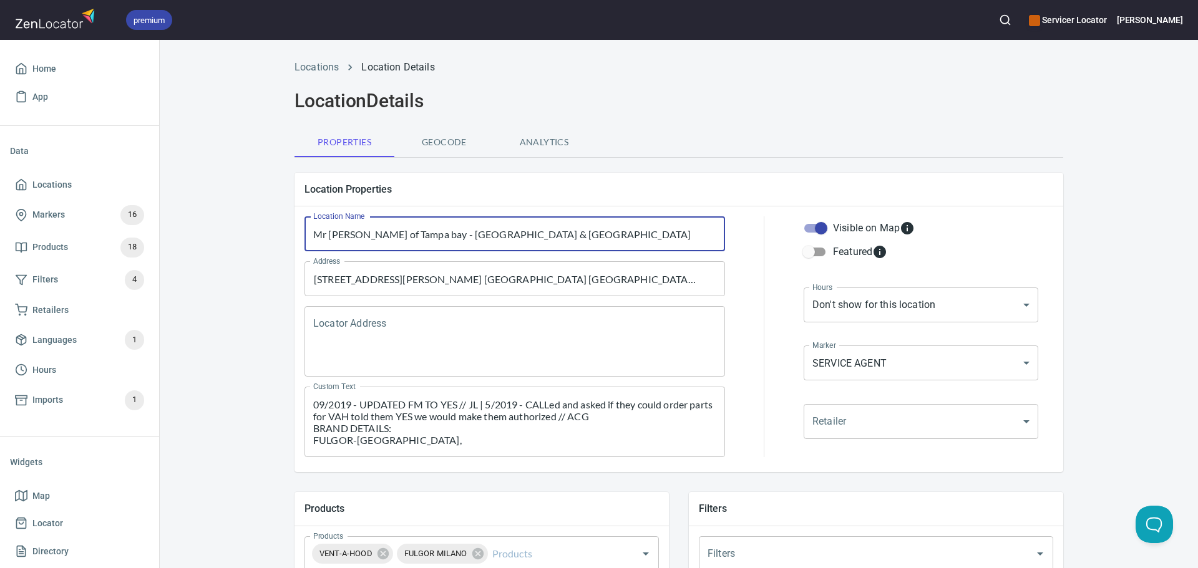
type input "Mr [PERSON_NAME] of Tampa bay - [GEOGRAPHIC_DATA] & [GEOGRAPHIC_DATA]"
type textarea "09/2019 - UPDATED FM TO YES // JL | 5/2019 - CALLed and asked if they could ord…"
type input "Mr [PERSON_NAME] of Tampa bay - [GEOGRAPHIC_DATA] & [GEOGRAPHIC_DATA]"
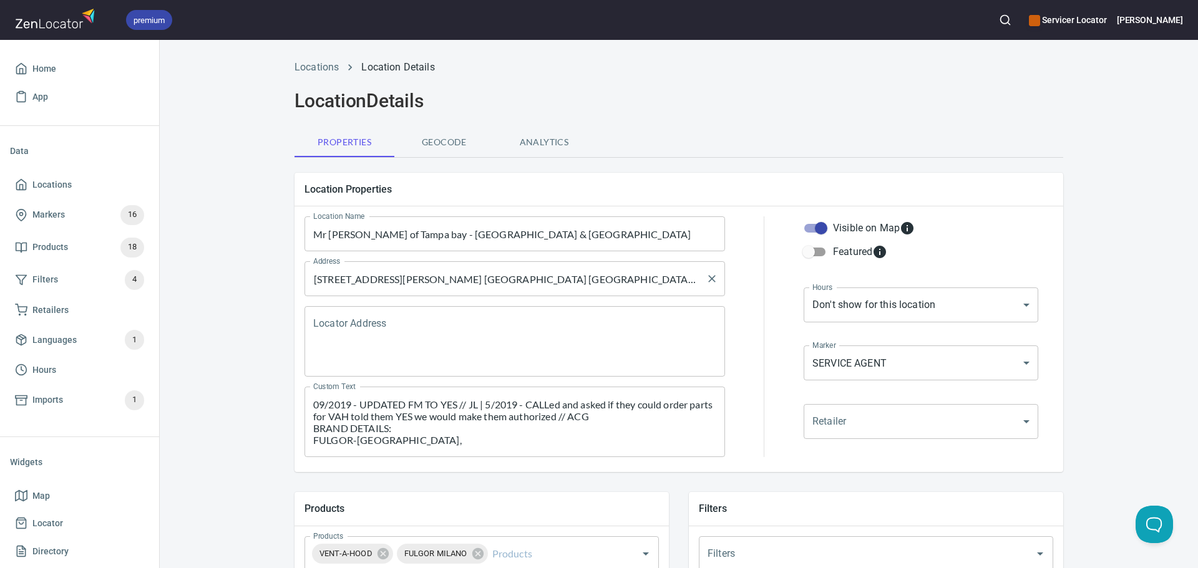
click at [364, 282] on input "[STREET_ADDRESS][PERSON_NAME] [GEOGRAPHIC_DATA] [GEOGRAPHIC_DATA] US 33610" at bounding box center [505, 279] width 391 height 24
type textarea "09/2019 - UPDATED FM TO YES // JL | 5/2019 - CALLed and asked if they could ord…"
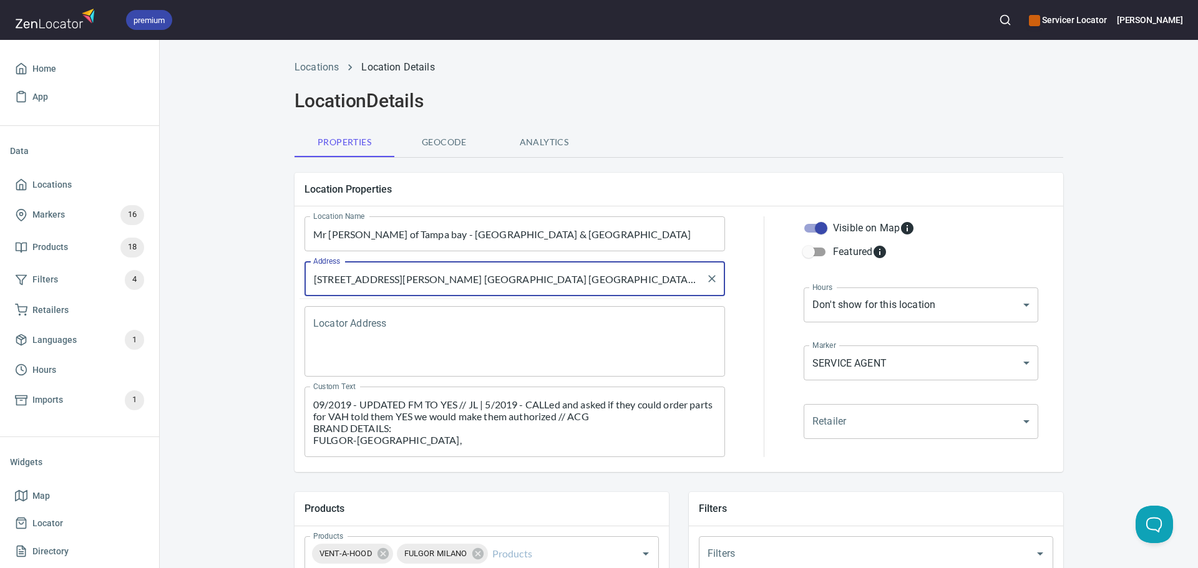
click at [364, 282] on input "[STREET_ADDRESS][PERSON_NAME] [GEOGRAPHIC_DATA] [GEOGRAPHIC_DATA] US 33610" at bounding box center [505, 279] width 391 height 24
paste input "600 S Magnolia"
type input "600 S Magnolia"
type textarea "09/2019 - UPDATED FM TO YES // JL | 5/2019 - CALLed and asked if they could ord…"
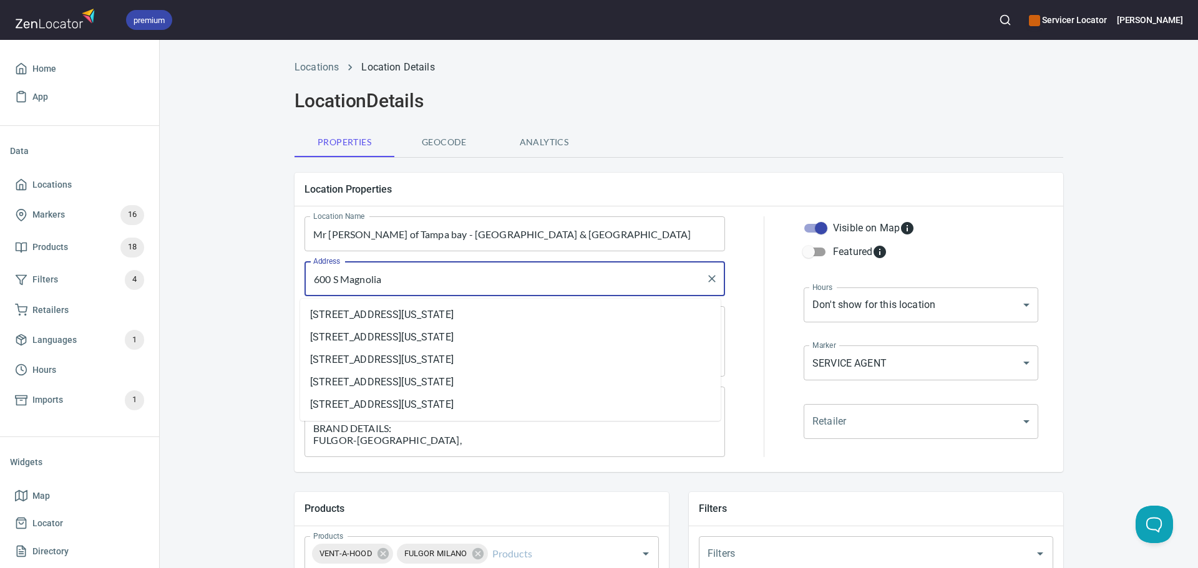
type input "600 S Magnolia"
type textarea "09/2019 - UPDATED FM TO YES // JL | 5/2019 - CALLed and asked if they could ord…"
type input "600 S Magnolia t"
type textarea "09/2019 - UPDATED FM TO YES // JL | 5/2019 - CALLed and asked if they could ord…"
type input "600 S Magnolia ta"
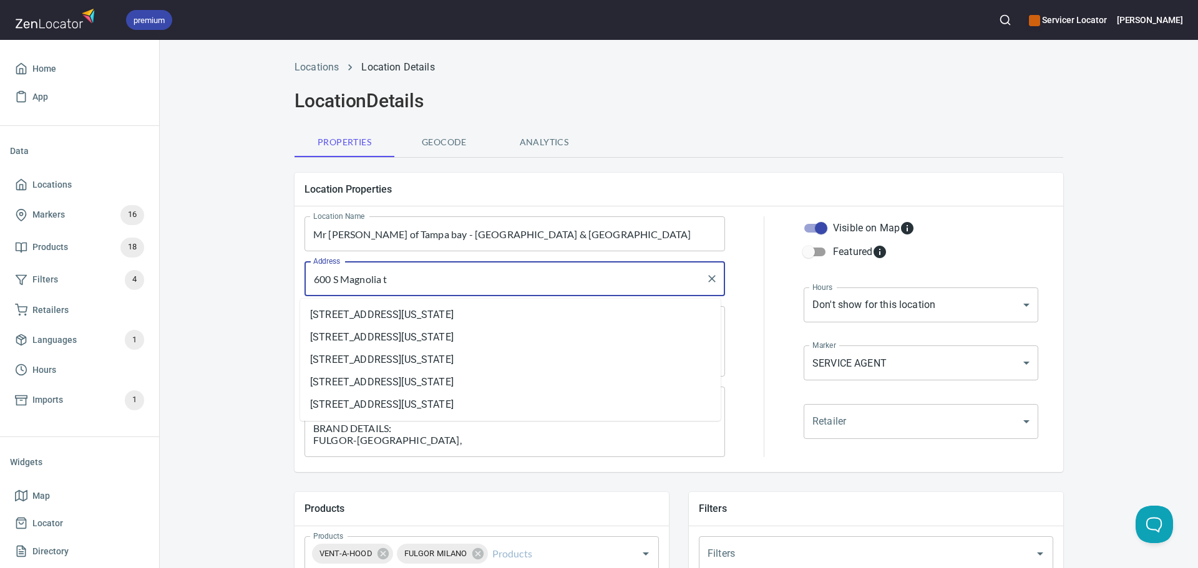
type textarea "09/2019 - UPDATED FM TO YES // JL | 5/2019 - CALLed and asked if they could ord…"
type input "600 S [PERSON_NAME]"
type textarea "09/2019 - UPDATED FM TO YES // JL | 5/2019 - CALLed and asked if they could ord…"
type input "600 S Magnolia tamp"
type textarea "09/2019 - UPDATED FM TO YES // JL | 5/2019 - CALLed and asked if they could ord…"
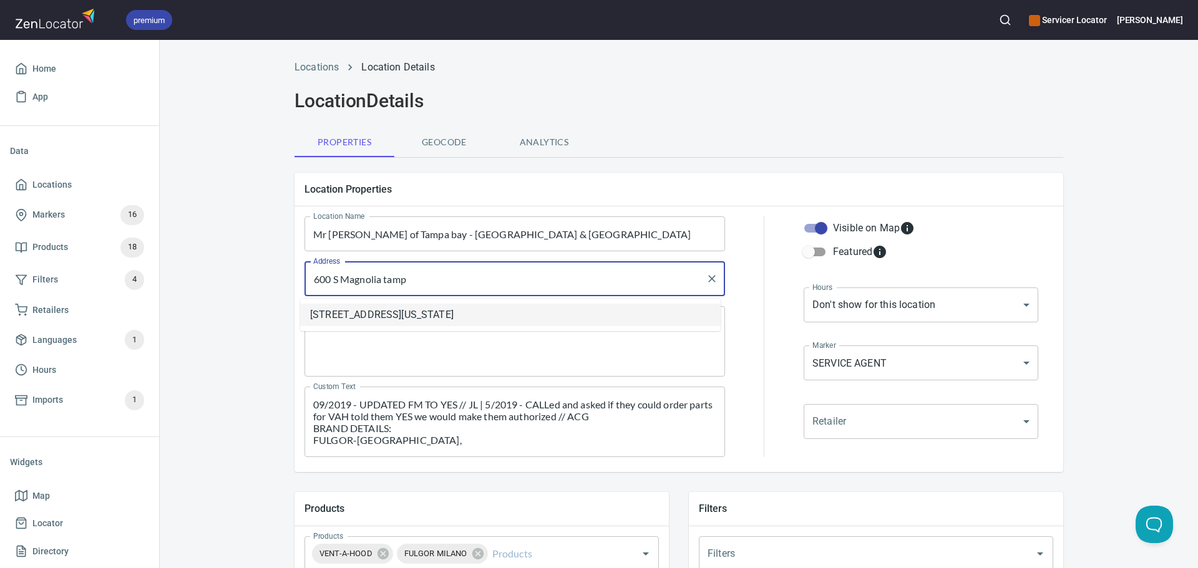
click at [429, 309] on li "[STREET_ADDRESS][US_STATE]" at bounding box center [510, 315] width 420 height 22
type input "[STREET_ADDRESS][US_STATE]"
type textarea "09/2019 - UPDATED FM TO YES // JL | 5/2019 - CALLed and asked if they could ord…"
type input "[STREET_ADDRESS][US_STATE]"
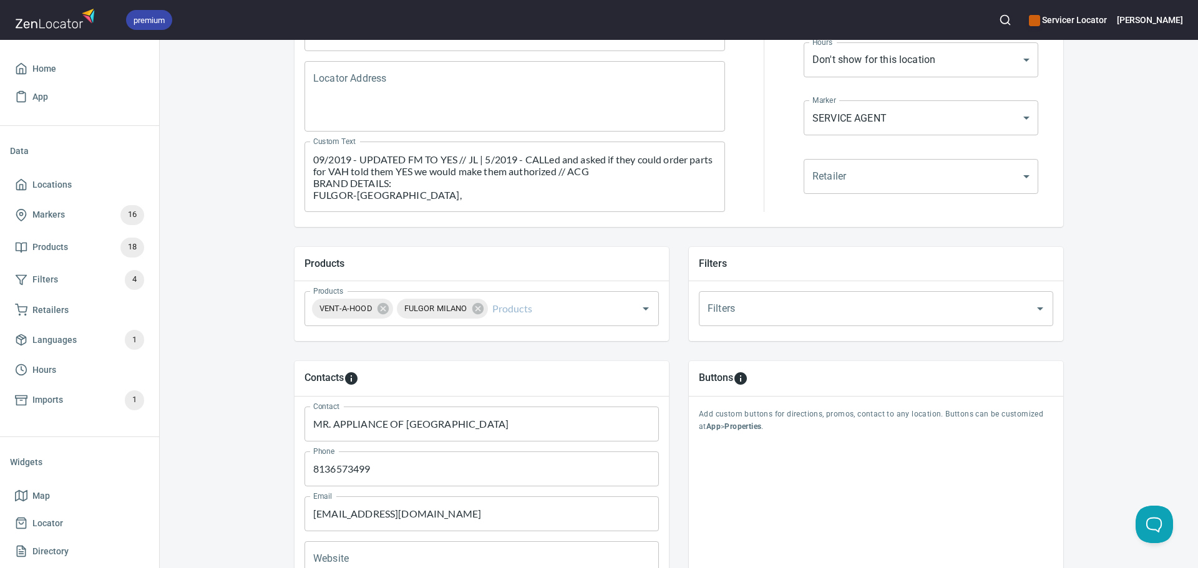
scroll to position [250, 0]
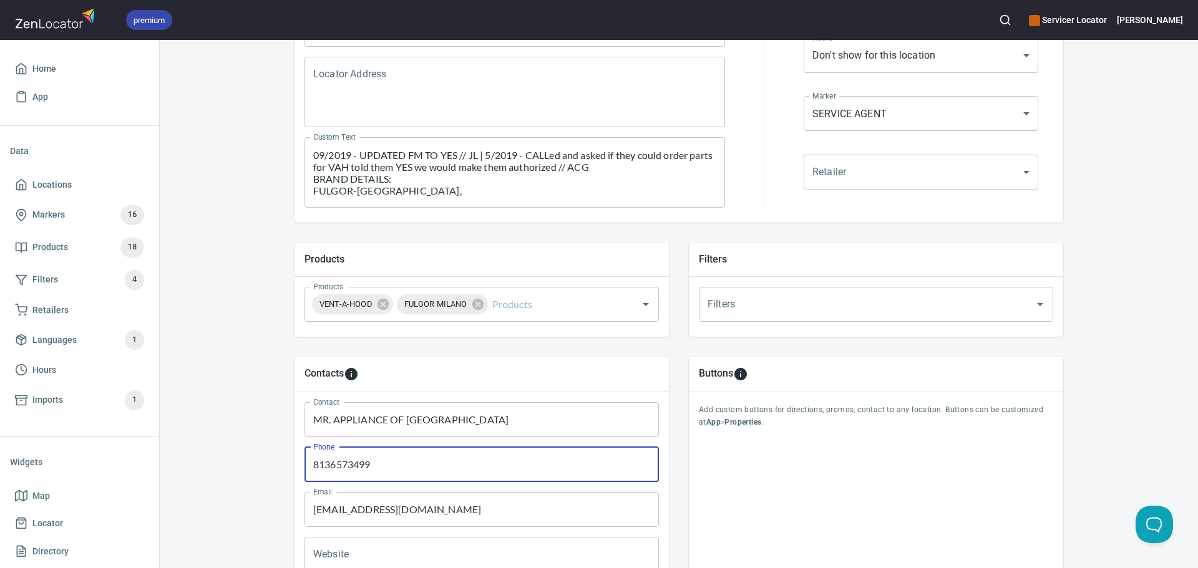
drag, startPoint x: 347, startPoint y: 464, endPoint x: 298, endPoint y: 465, distance: 49.3
click at [299, 465] on div "Phone [PHONE_NUMBER] Phone" at bounding box center [481, 464] width 364 height 45
paste input "-657-"
type textarea "09/2019 - UPDATED FM TO YES // JL | 5/2019 - CALLed and asked if they could ord…"
type input "[PHONE_NUMBER]"
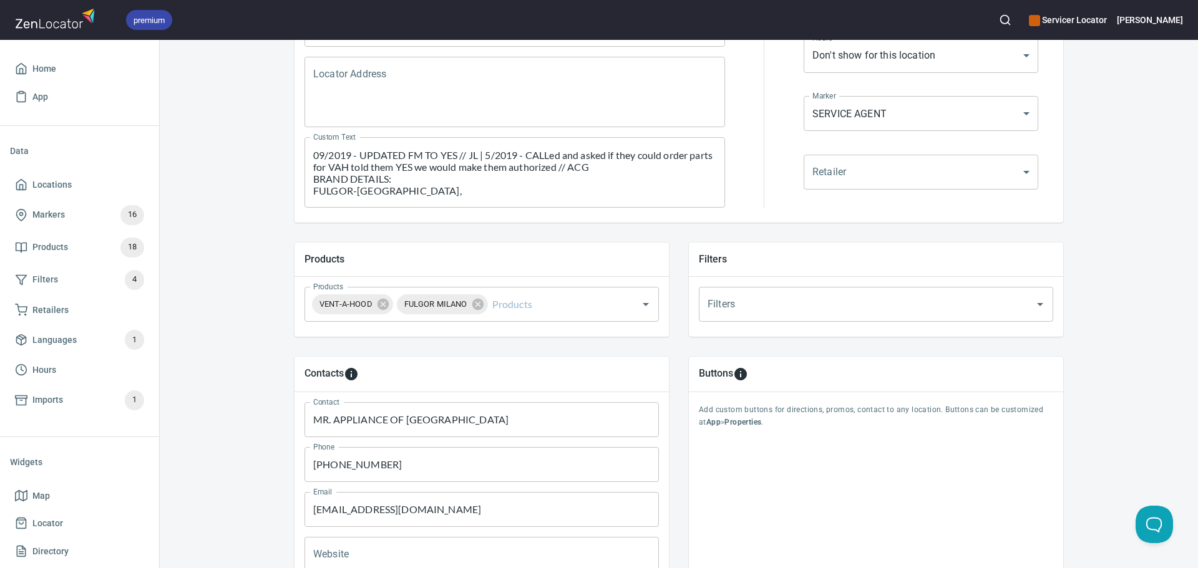
click at [396, 513] on input "[EMAIL_ADDRESS][DOMAIN_NAME]" at bounding box center [481, 509] width 354 height 35
paste input "[EMAIL_ADDRESS][DOMAIN_NAME]"
type textarea "09/2019 - UPDATED FM TO YES // JL | 5/2019 - CALLed and asked if they could ord…"
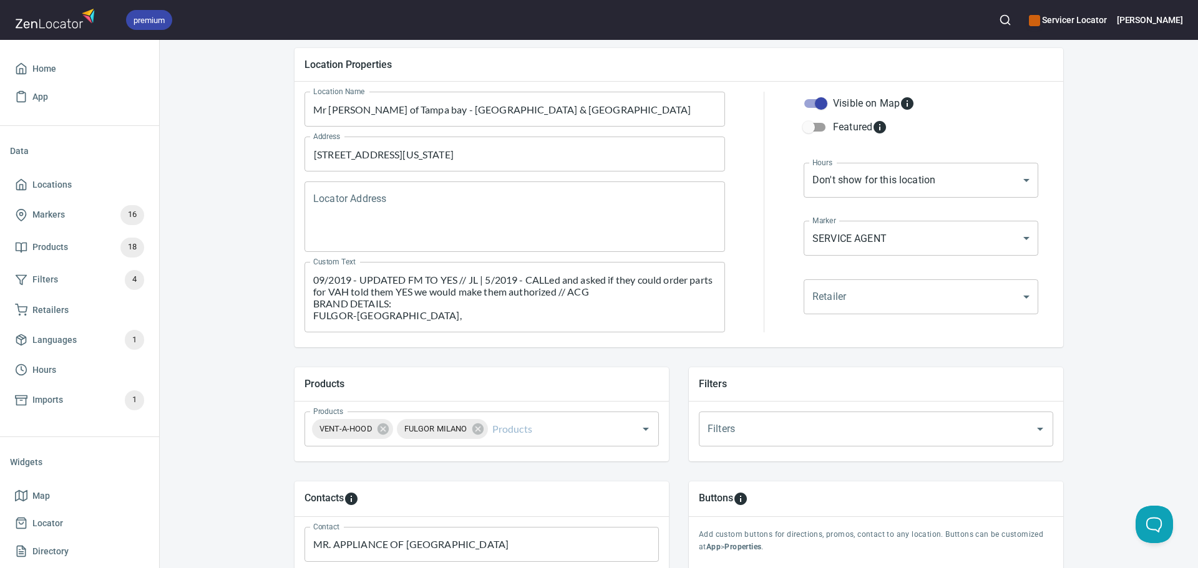
scroll to position [62, 0]
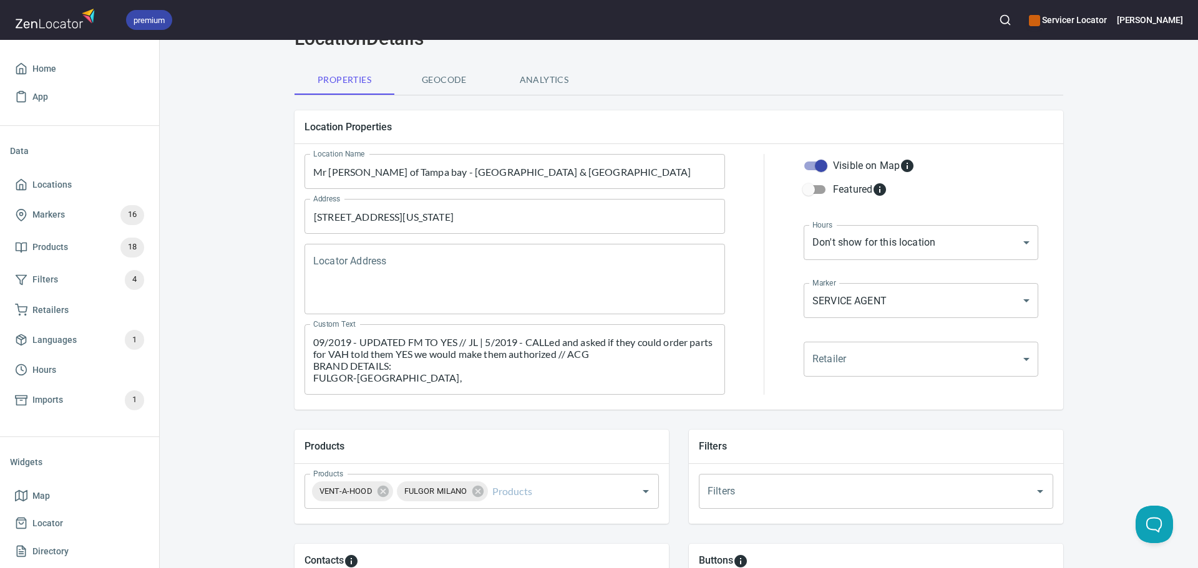
type input "[EMAIL_ADDRESS][DOMAIN_NAME]"
click at [313, 339] on textarea "09/2019 - UPDATED FM TO YES // JL | 5/2019 - CALLed and asked if they could ord…" at bounding box center [514, 359] width 403 height 47
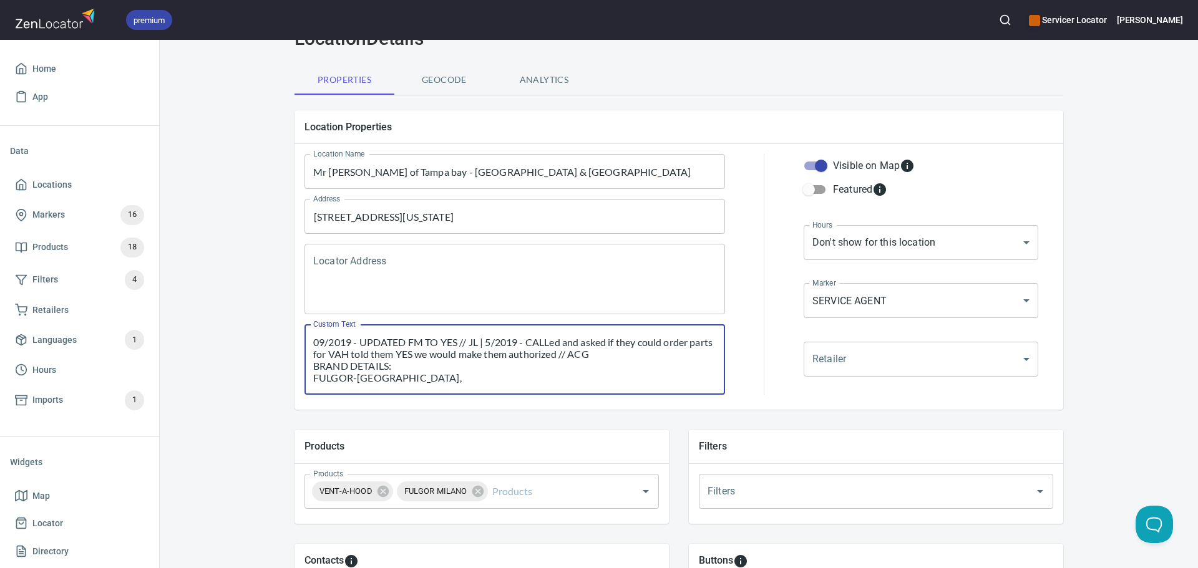
click at [324, 343] on textarea "09/2019 - UPDATED FM TO YES // JL | 5/2019 - CALLed and asked if they could ord…" at bounding box center [514, 359] width 403 height 47
click at [324, 342] on textarea "09/2019 - UPDATED FM TO YES // JL | 5/2019 - CALLed and asked if they could ord…" at bounding box center [514, 359] width 403 height 47
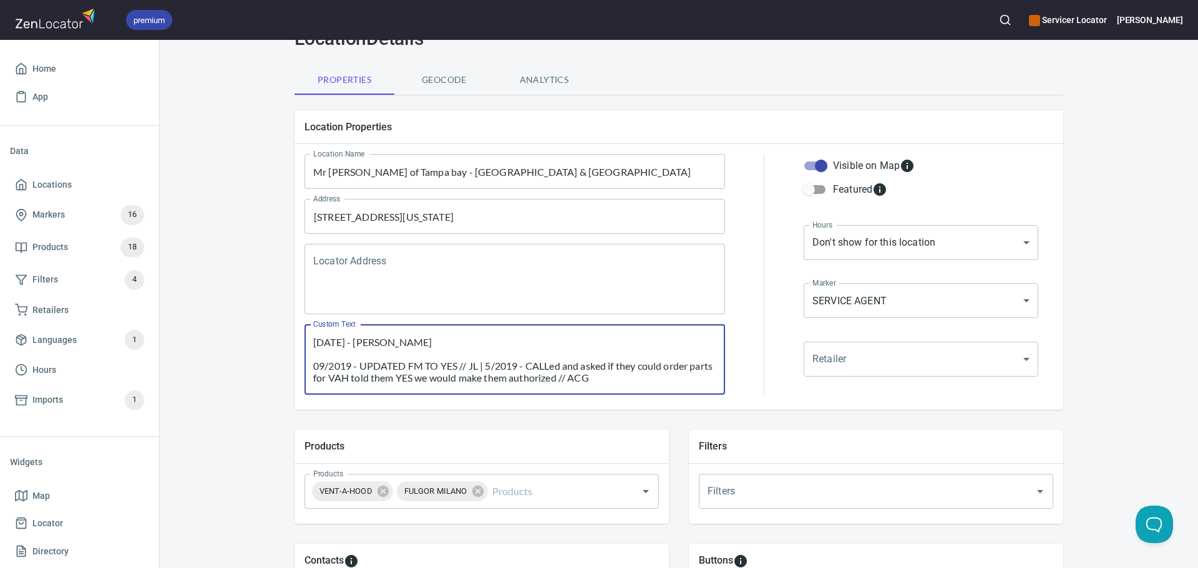
click at [432, 342] on textarea "[DATE] - [PERSON_NAME] 09/2019 - UPDATED FM TO YES // JL | 5/2019 - CALLed and …" at bounding box center [514, 359] width 403 height 47
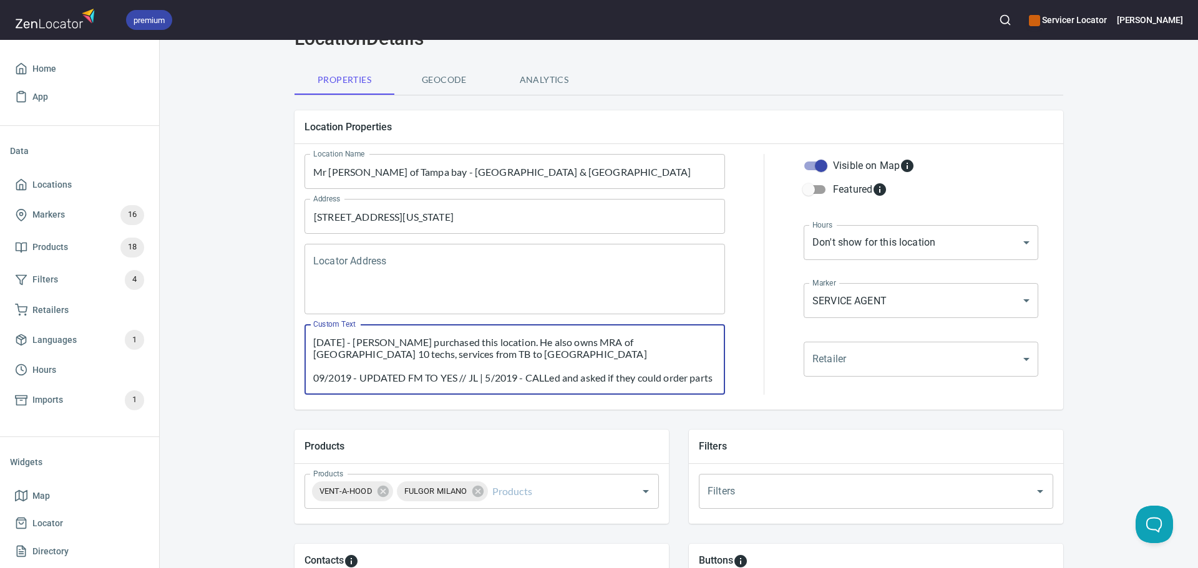
scroll to position [187, 0]
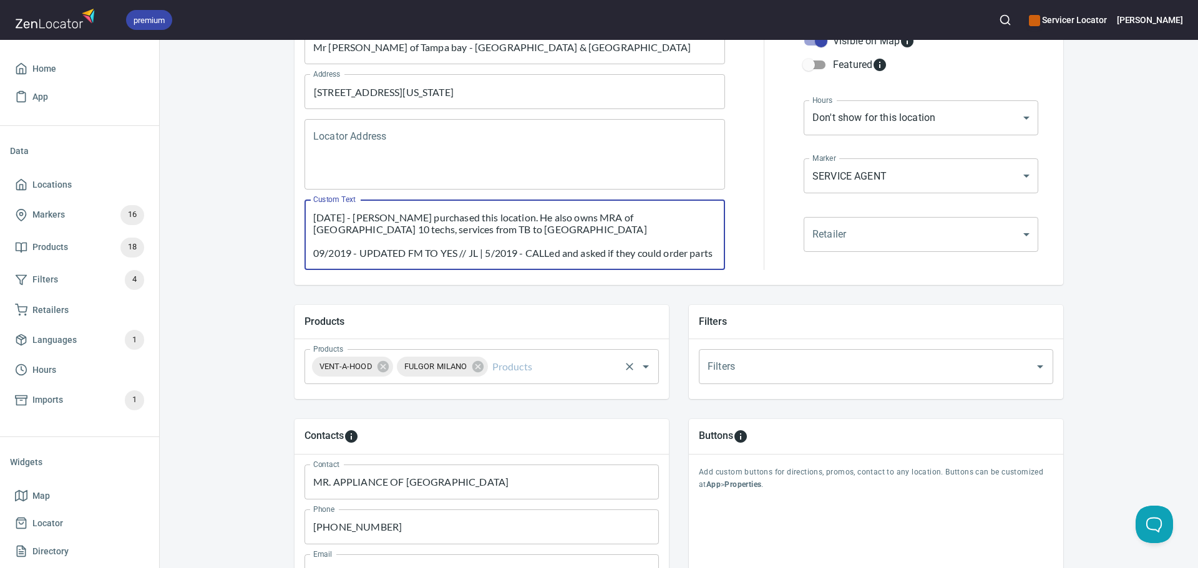
type textarea "[DATE] - [PERSON_NAME] purchased this location. He also owns MRA of [GEOGRAPHIC…"
click at [495, 371] on input "Products" at bounding box center [554, 367] width 129 height 24
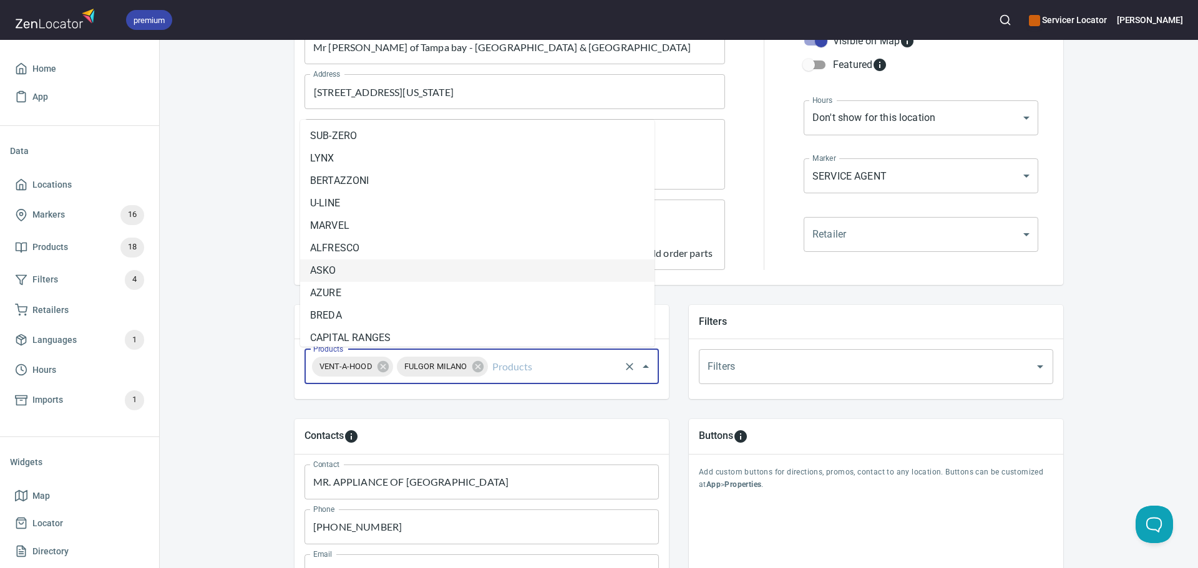
click at [452, 265] on li "ASKO" at bounding box center [477, 271] width 354 height 22
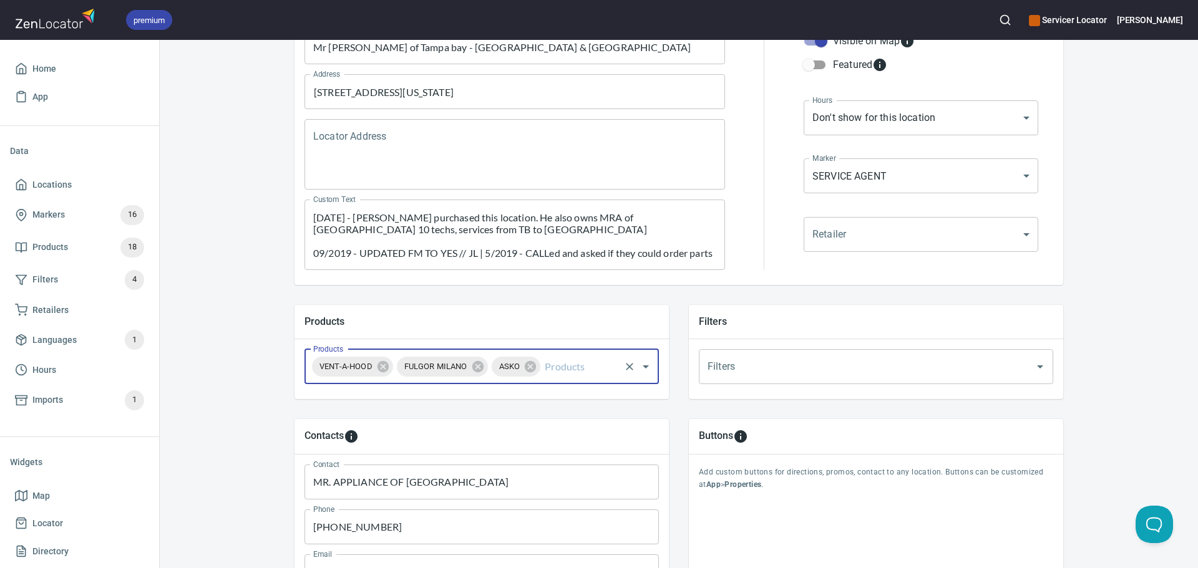
click at [558, 373] on input "Products" at bounding box center [580, 367] width 76 height 24
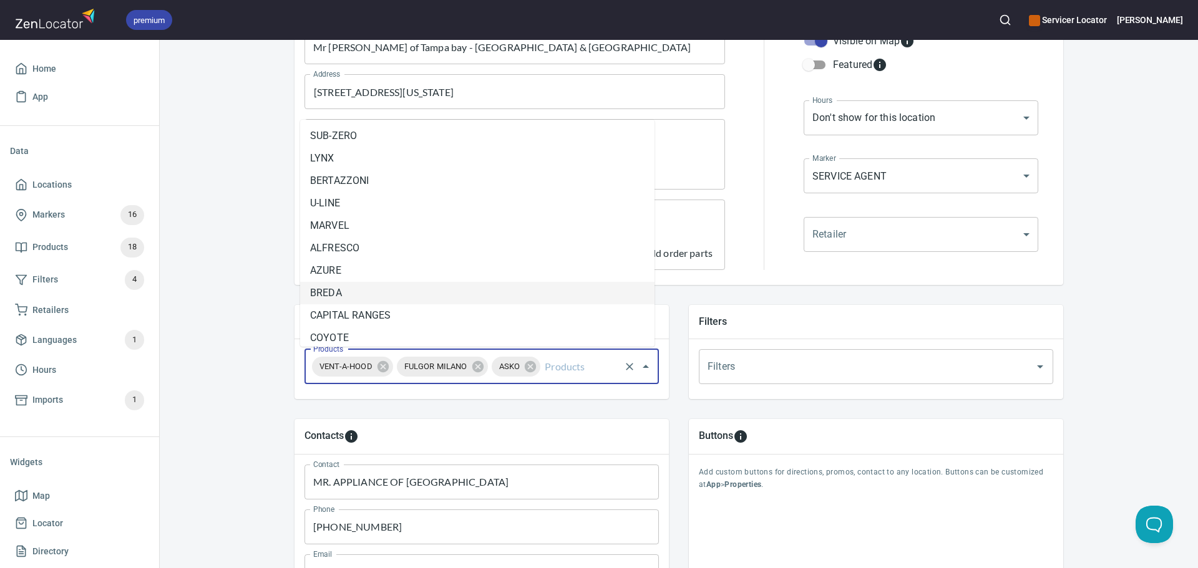
click at [495, 292] on li "BREDA" at bounding box center [477, 293] width 354 height 22
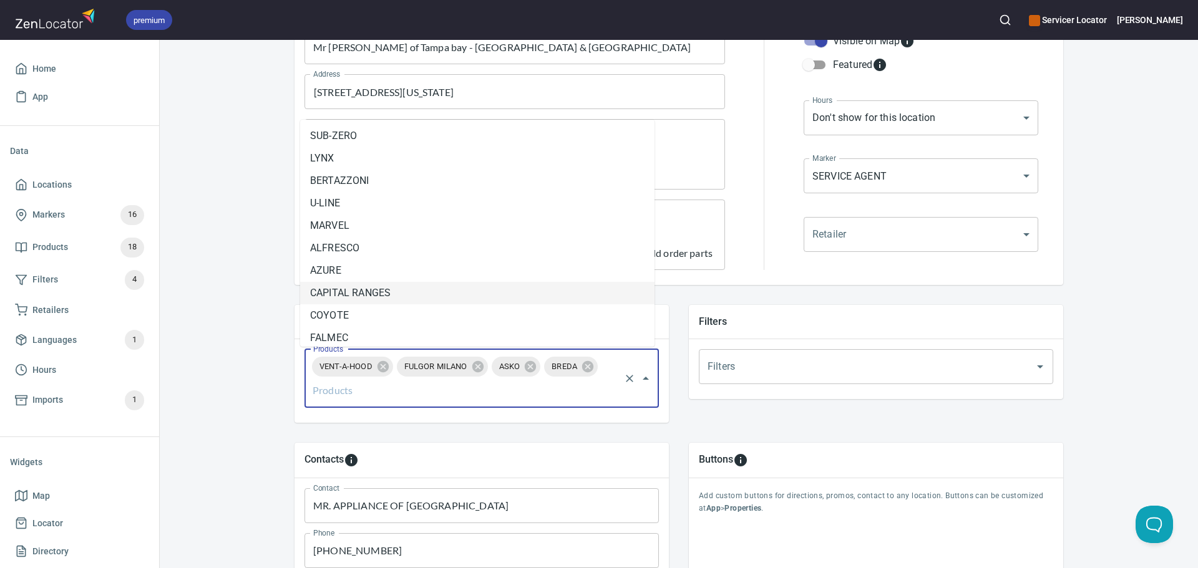
click at [397, 391] on input "Products" at bounding box center [464, 391] width 308 height 24
click at [397, 339] on li "FALMEC" at bounding box center [477, 338] width 354 height 22
click at [398, 389] on input "Products" at bounding box center [495, 391] width 246 height 24
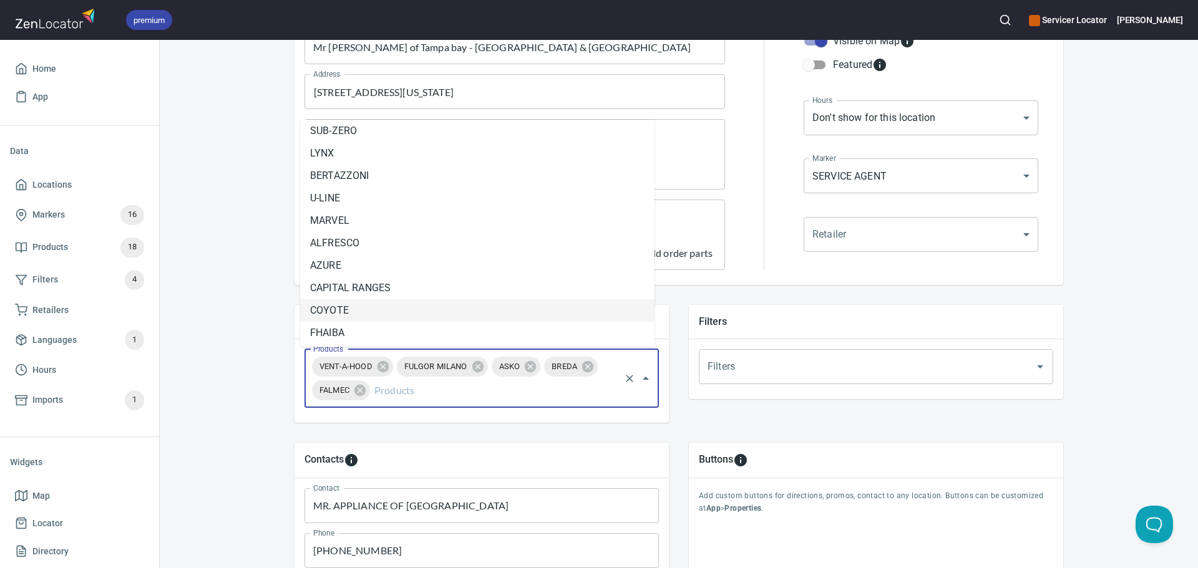
click at [392, 317] on li "COYOTE" at bounding box center [477, 310] width 354 height 22
click at [453, 389] on input "Products" at bounding box center [526, 391] width 183 height 24
click at [437, 313] on li "FHAIBA" at bounding box center [477, 315] width 354 height 22
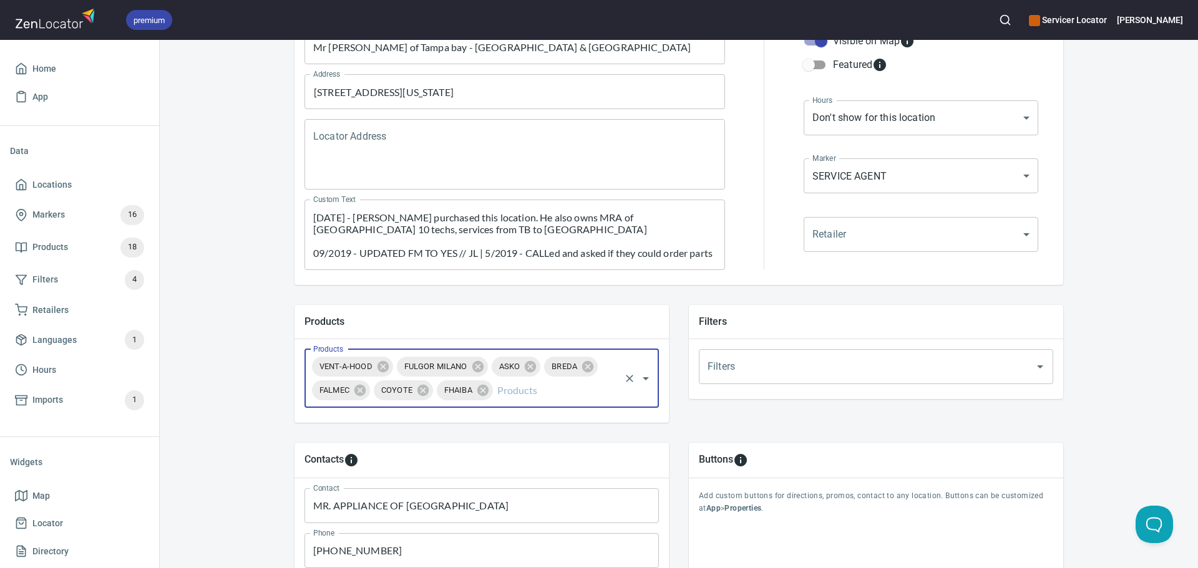
click at [488, 383] on div "VENT-A-HOOD FULGOR MILANO ASKO BREDA FALMEC COYOTE FHAIBA Products" at bounding box center [481, 378] width 354 height 59
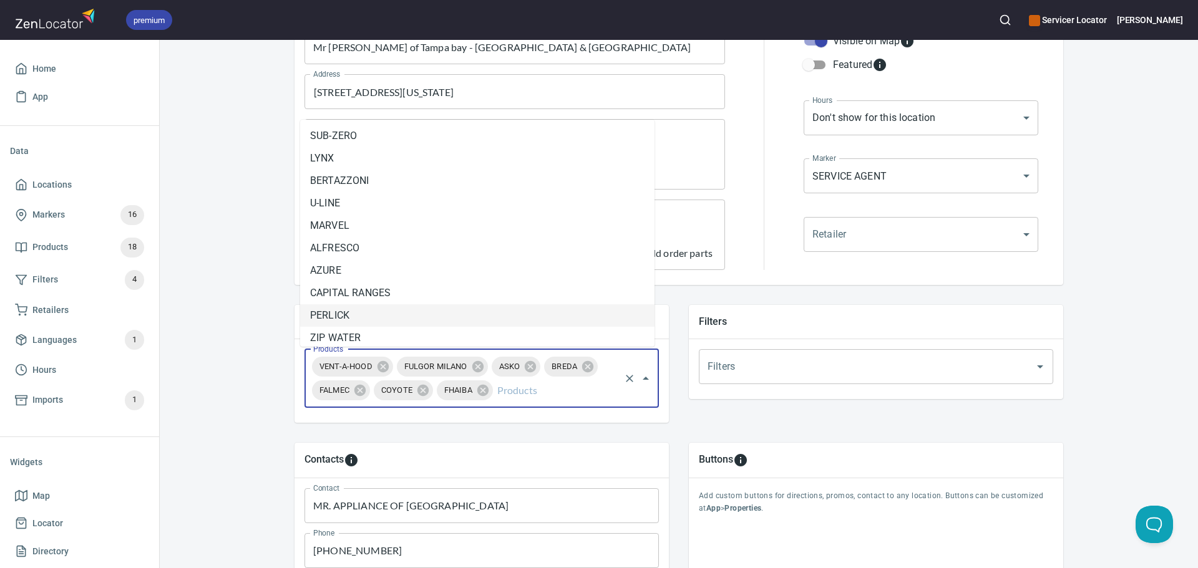
click at [495, 387] on input "Products" at bounding box center [557, 391] width 124 height 24
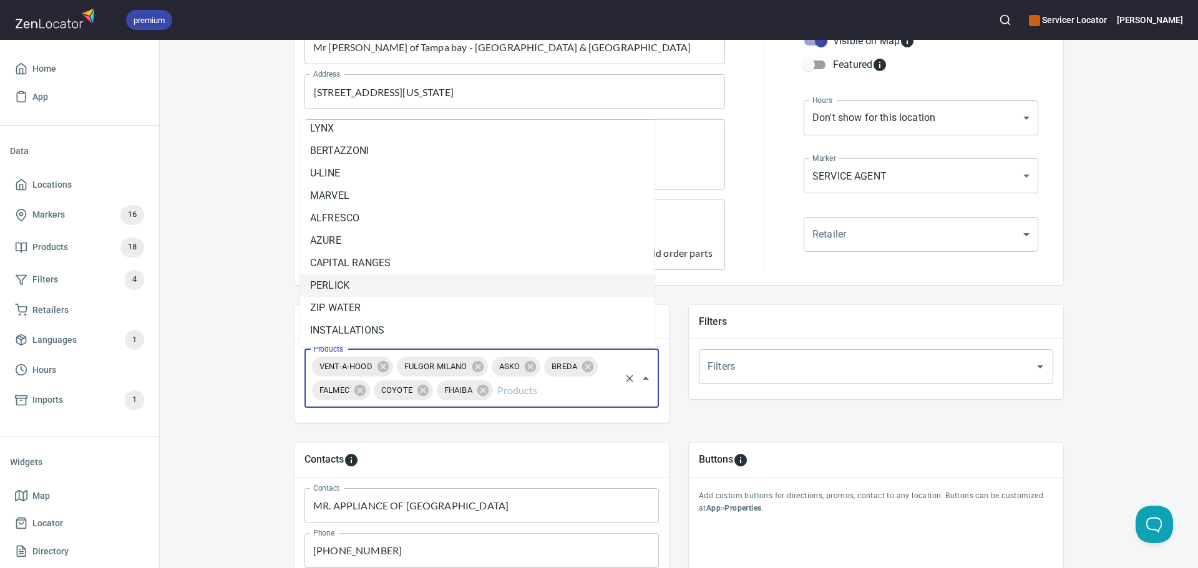
click at [260, 286] on div "Locations Location Details Location Details Properties Geocode Analytics Locati…" at bounding box center [679, 348] width 1038 height 966
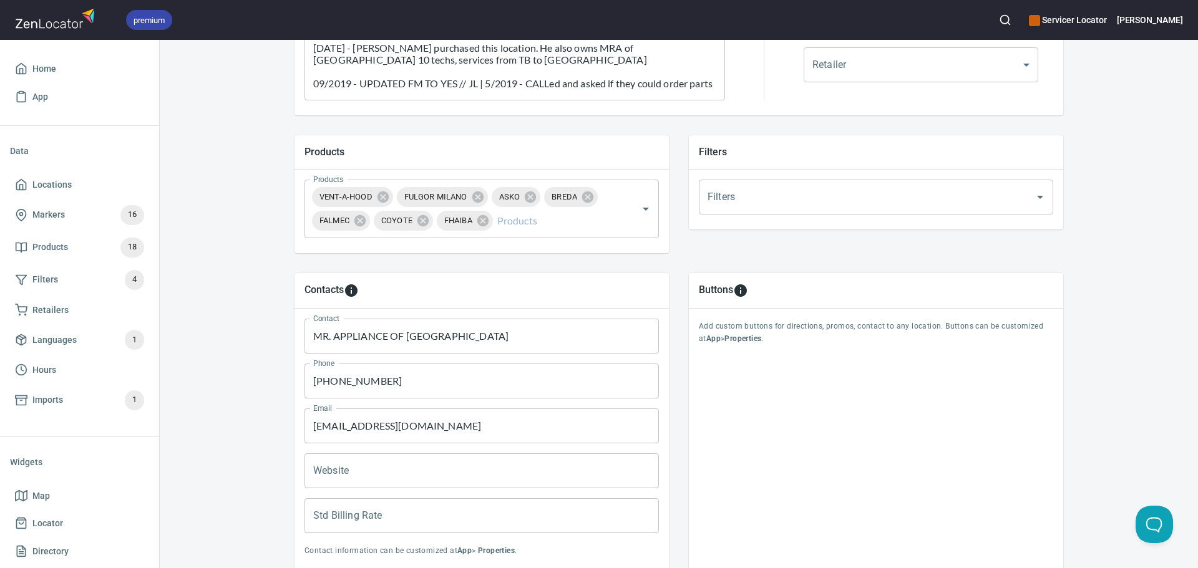
scroll to position [374, 0]
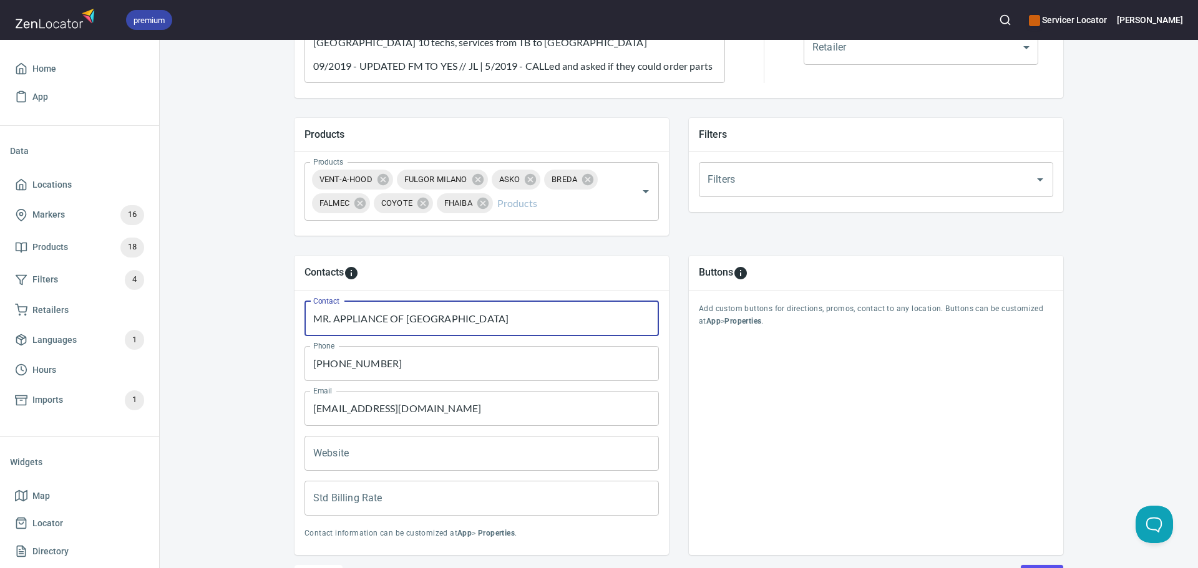
drag, startPoint x: 472, startPoint y: 323, endPoint x: 284, endPoint y: 319, distance: 188.5
click at [284, 319] on div "Contacts Contact MR. APPLIANCE OF [GEOGRAPHIC_DATA] Contact Phone [PHONE_NUMBER…" at bounding box center [481, 405] width 394 height 319
type input "[PERSON_NAME]"
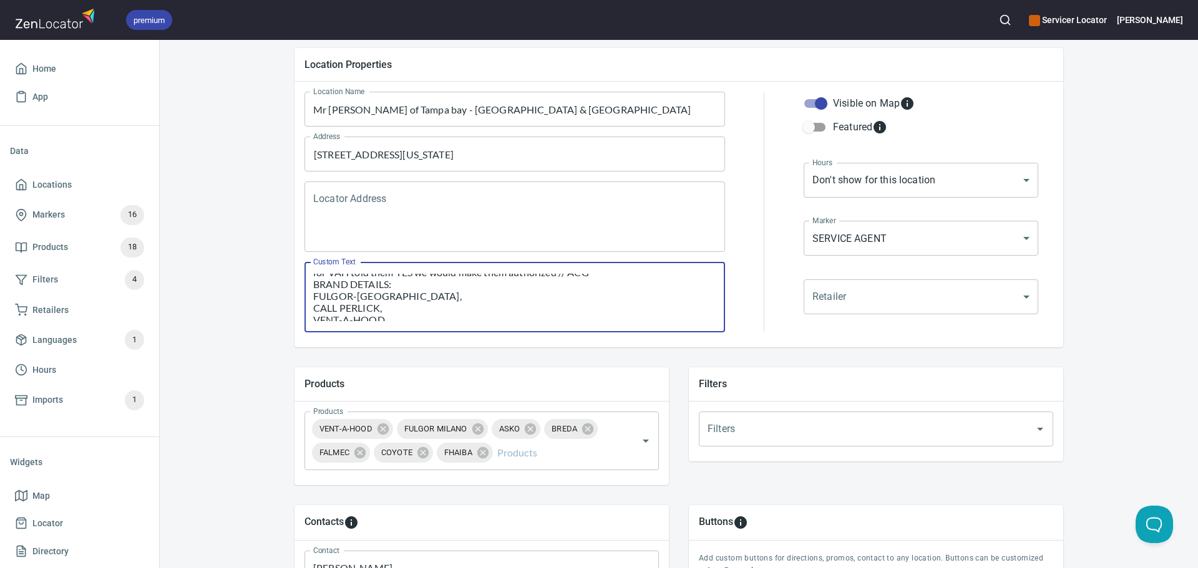
scroll to position [59, 0]
drag, startPoint x: 452, startPoint y: 318, endPoint x: 304, endPoint y: 286, distance: 151.2
click at [304, 286] on div "[DATE] - [PERSON_NAME] purchased this location. He also owns MRA of [GEOGRAPHIC…" at bounding box center [514, 297] width 420 height 70
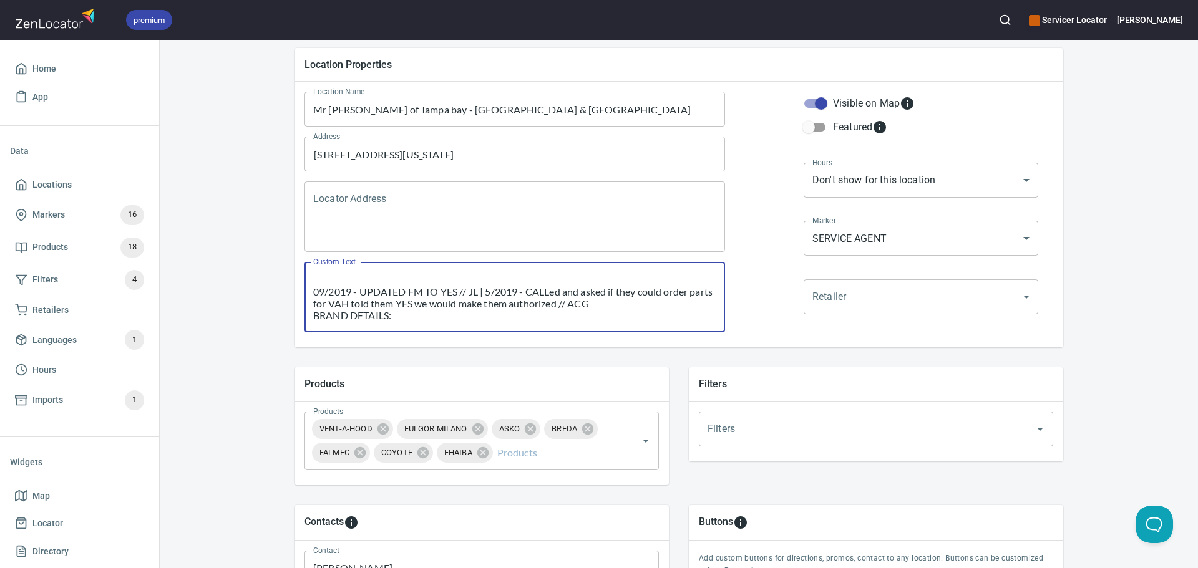
scroll to position [24, 0]
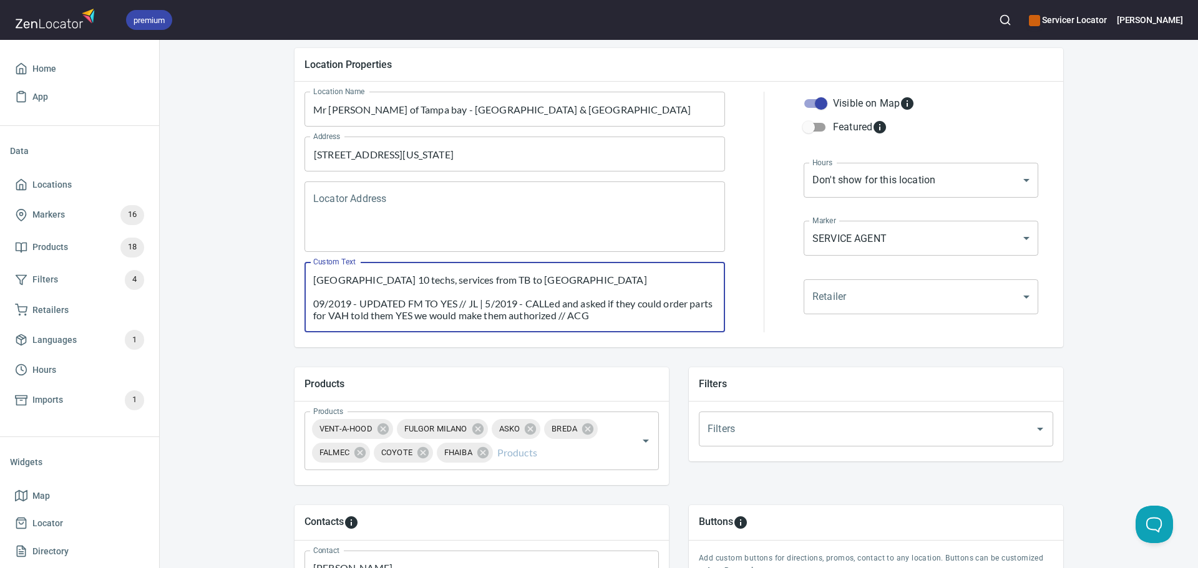
paste textarea "33701 33702 33703 33704 33705 33706 33707 33708 33709 33710 33711 33712 33713 3…"
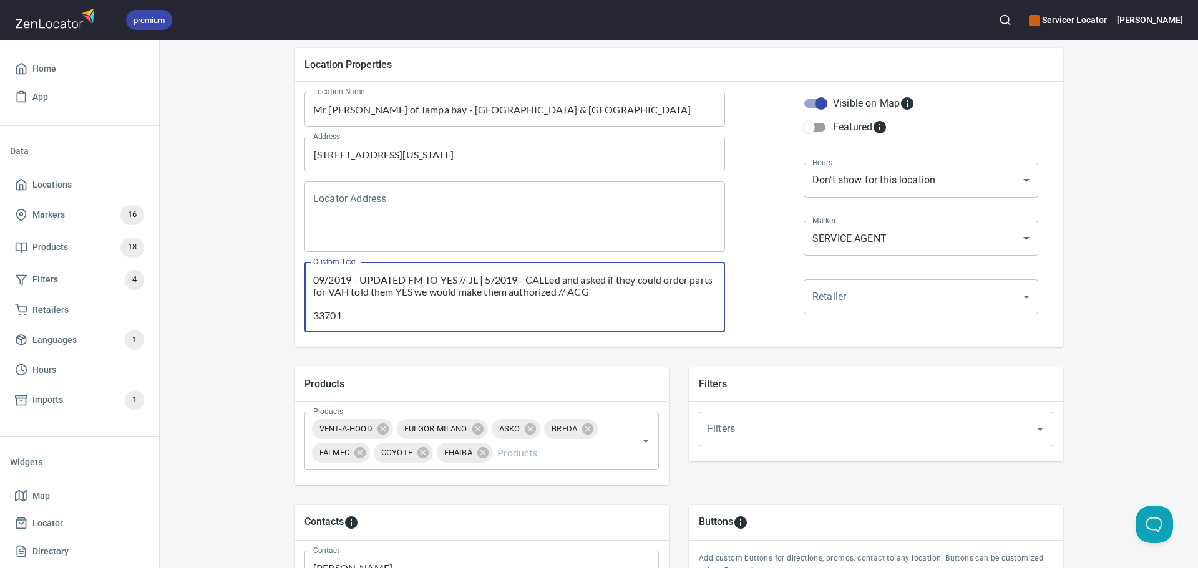
scroll to position [557, 0]
click at [365, 319] on textarea "[DATE] - [PERSON_NAME] purchased this location. He also owns MRA of [GEOGRAPHIC…" at bounding box center [514, 297] width 403 height 47
paste textarea "33769 33770 33771 33772 33773 33774 33775 33776 33777 33778 33779 33780 33781 3…"
paste textarea "33548 33549 33556 33558 33559 33603 33604 33612 33613 33614 33615 33618 33620 3…"
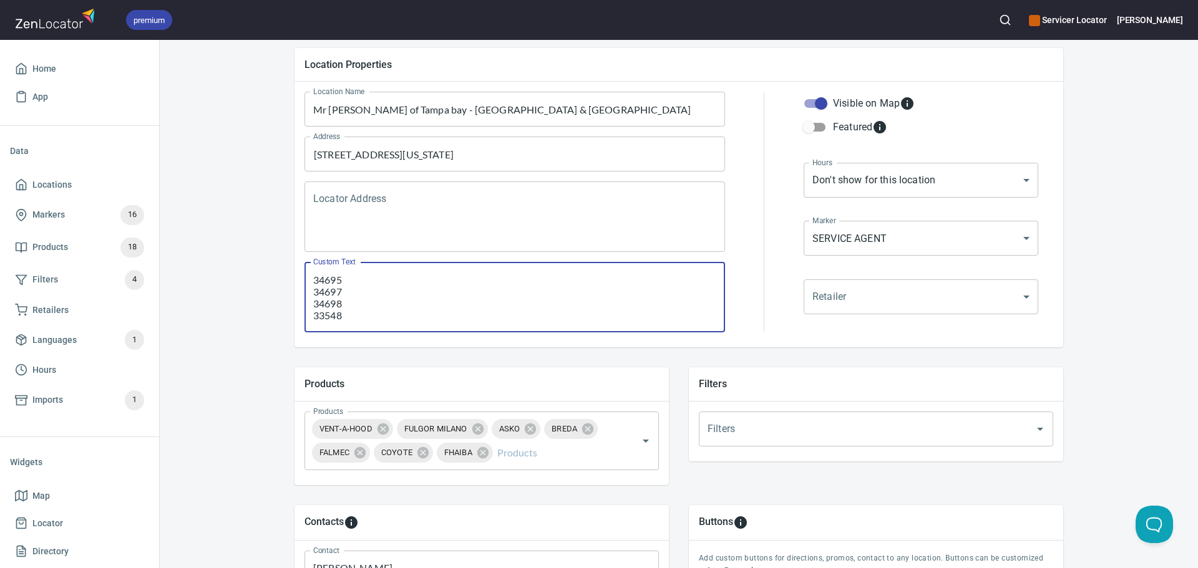
scroll to position [1150, 0]
click at [325, 315] on textarea "[DATE] - [PERSON_NAME] purchased this location. He also owns MRA of [GEOGRAPHIC…" at bounding box center [514, 297] width 403 height 47
paste textarea "33503 33550 33575 33594 33595 33596 33598 33605 33617 33619 33637 33660 33661 3…"
paste textarea "33680 33681 33682 33684 33685 33686 33687 33688 33689 33690 33694 33810 33835 3…"
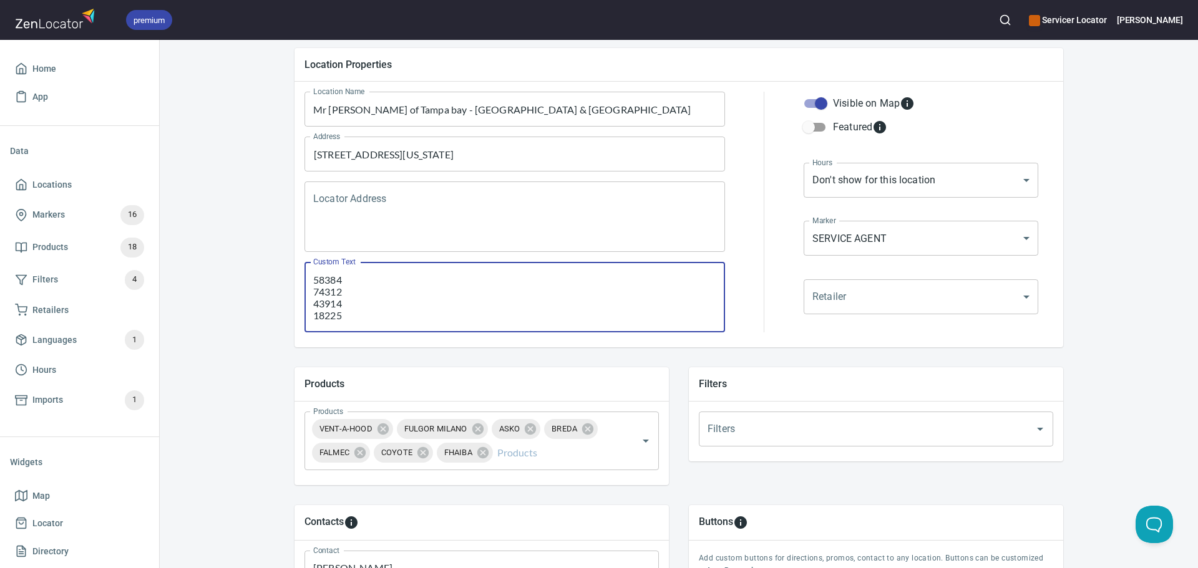
scroll to position [1576, 0]
click at [395, 313] on textarea "Custom Text" at bounding box center [514, 297] width 403 height 47
paste textarea "33601 33602 33606 33607 33608 33609 33611 33616 33621 33622 33623 33629 33630 3…"
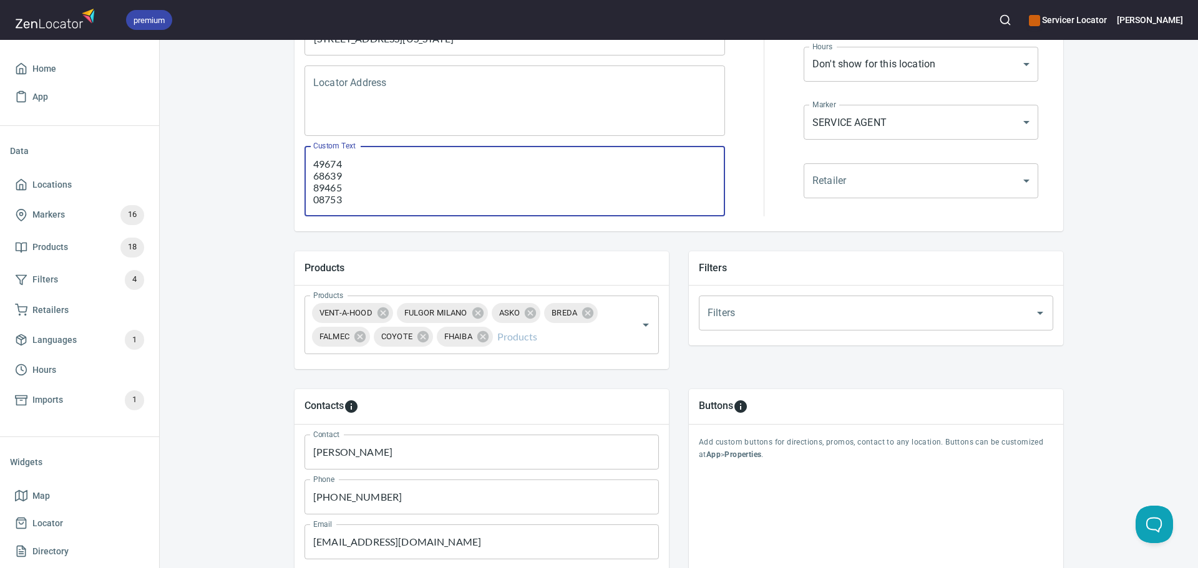
scroll to position [250, 0]
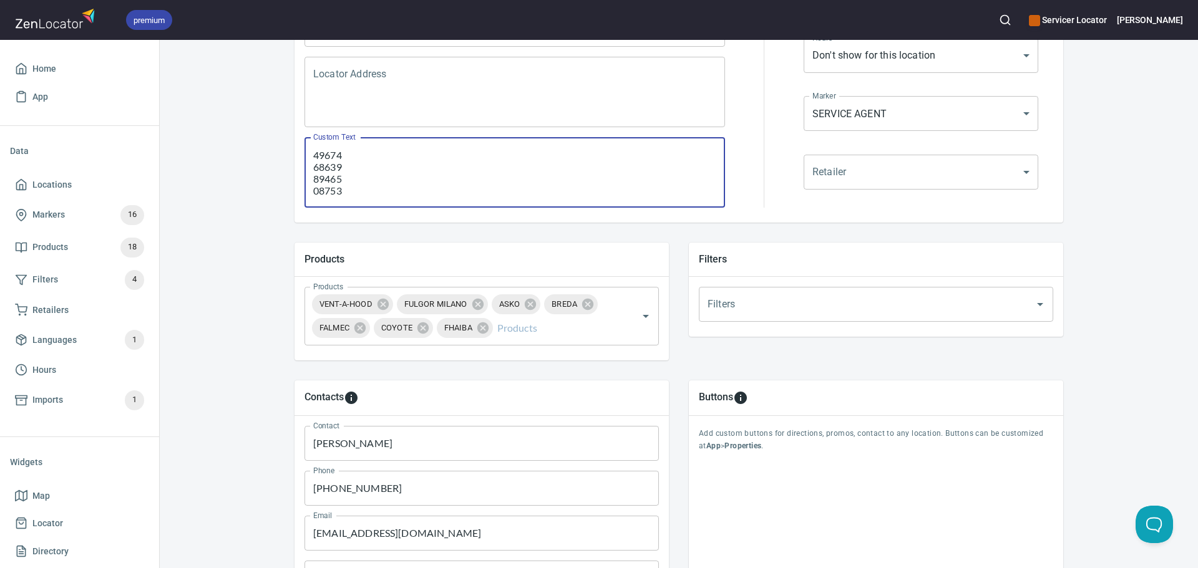
type textarea "[DATE] - [PERSON_NAME] purchased this location. He also owns MRA of [GEOGRAPHIC…"
click at [840, 306] on input "Filters" at bounding box center [858, 305] width 308 height 24
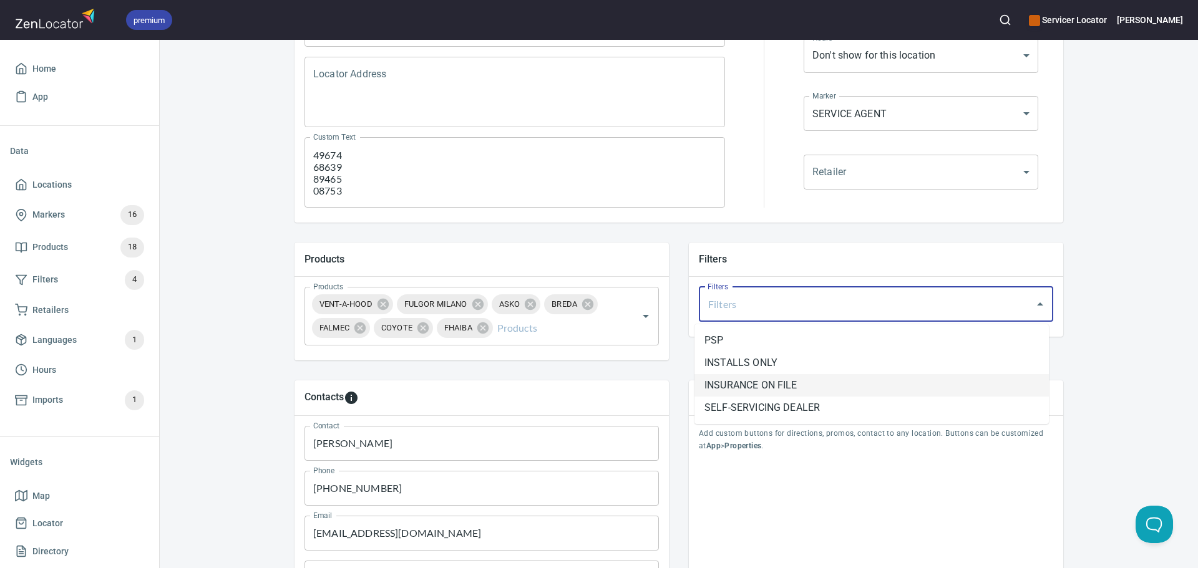
click at [803, 386] on li "INSURANCE ON FILE" at bounding box center [871, 385] width 354 height 22
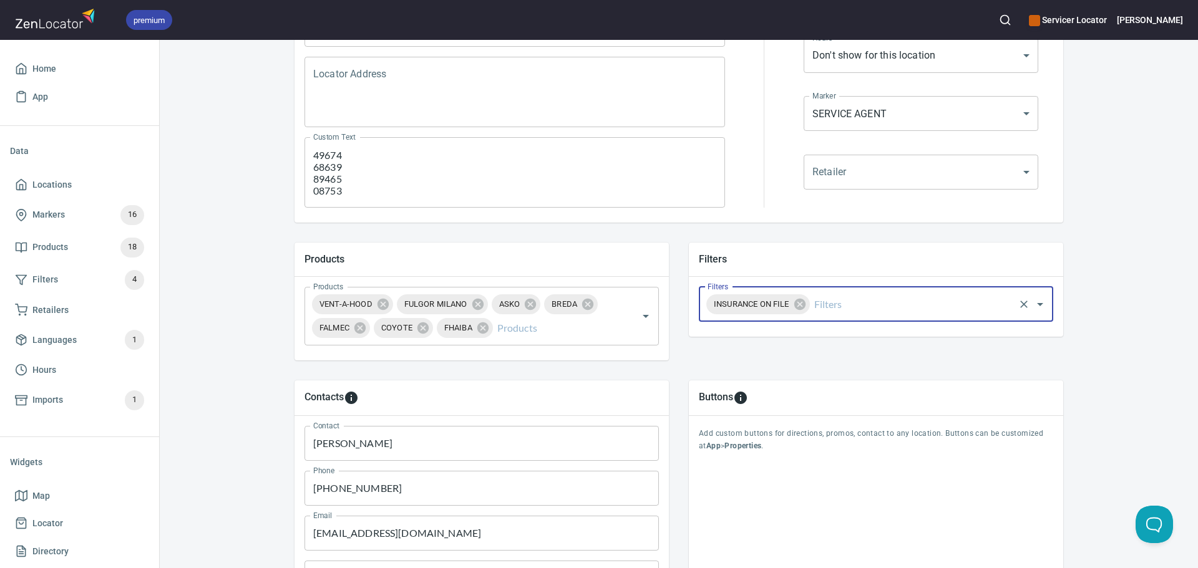
click at [835, 181] on body "premium Servicer Locator [PERSON_NAME] Home App Data Locations Markers 16 Produ…" at bounding box center [599, 284] width 1198 height 568
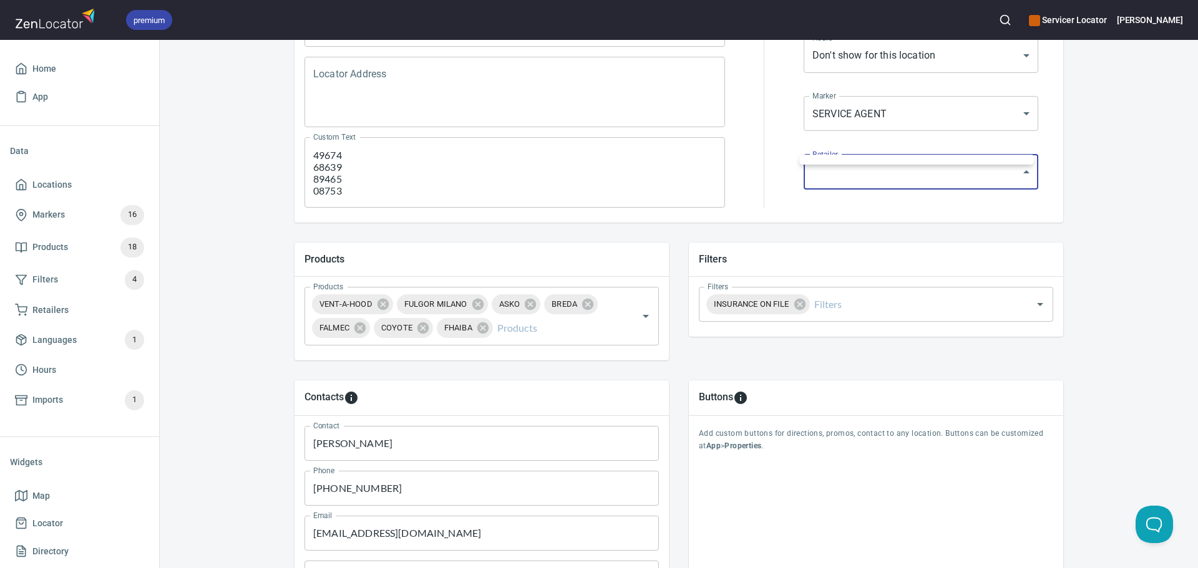
click at [785, 173] on div at bounding box center [599, 284] width 1198 height 568
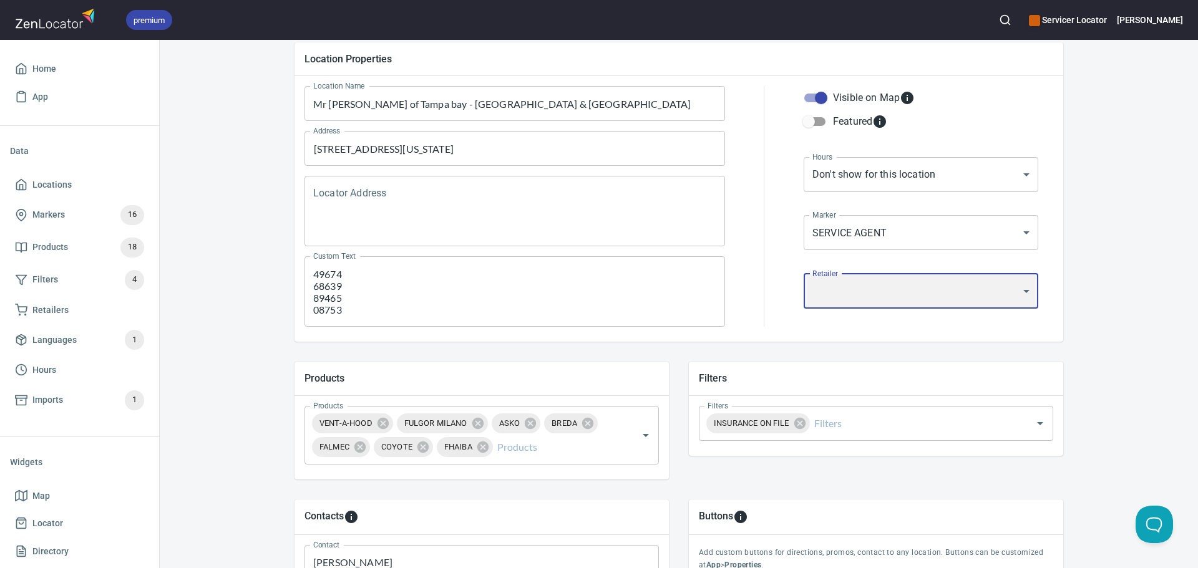
scroll to position [125, 0]
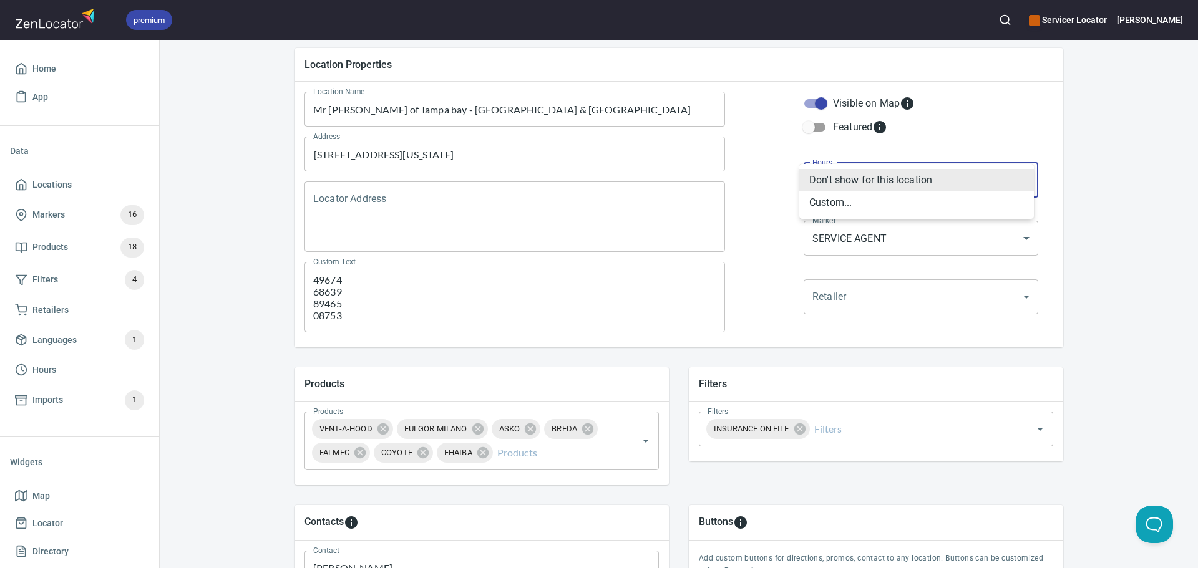
click at [865, 194] on body "premium Servicer Locator [PERSON_NAME] Home App Data Locations Markers 16 Produ…" at bounding box center [599, 284] width 1198 height 568
click at [795, 172] on div at bounding box center [599, 284] width 1198 height 568
click at [813, 133] on input "Featured" at bounding box center [808, 127] width 71 height 24
checkbox input "true"
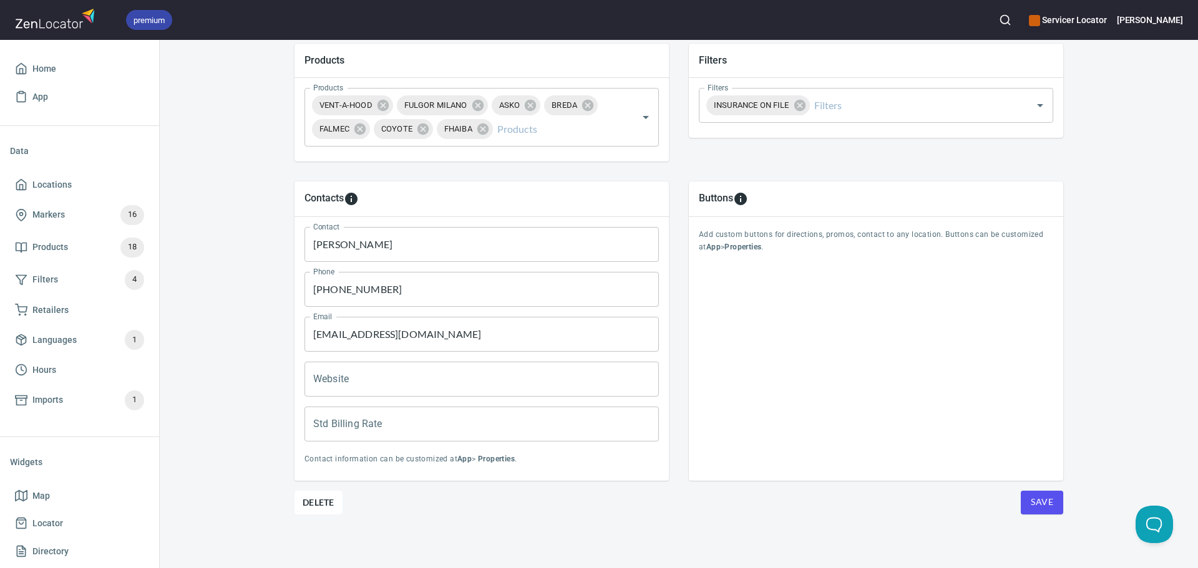
scroll to position [450, 0]
click at [1030, 510] on button "Save" at bounding box center [1042, 502] width 42 height 24
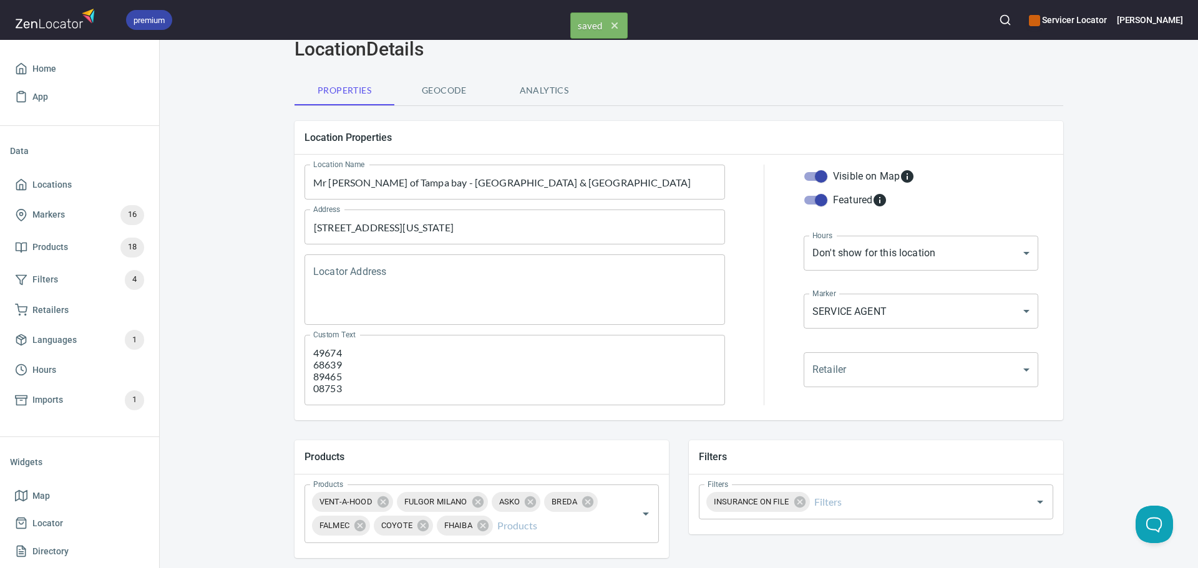
scroll to position [0, 0]
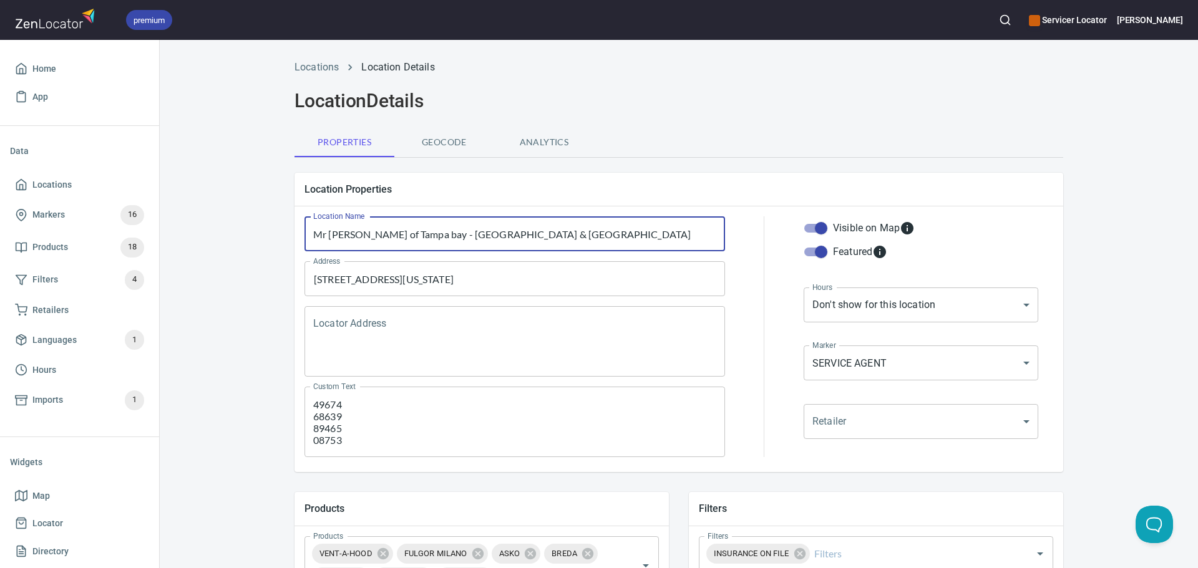
drag, startPoint x: 310, startPoint y: 235, endPoint x: 545, endPoint y: 240, distance: 234.6
click at [546, 239] on input "Mr [PERSON_NAME] of Tampa bay - [GEOGRAPHIC_DATA] & [GEOGRAPHIC_DATA]" at bounding box center [514, 233] width 420 height 35
click at [443, 140] on span "Geocode" at bounding box center [444, 143] width 85 height 16
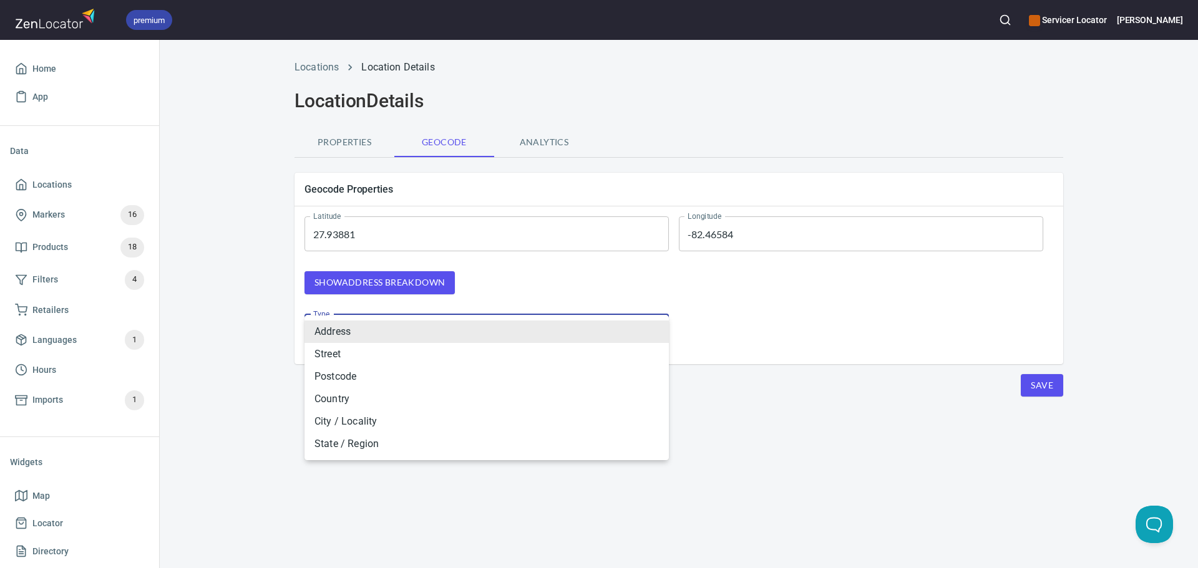
click at [388, 328] on body "premium Servicer Locator [PERSON_NAME] Home App Data Locations Markers 16 Produ…" at bounding box center [599, 284] width 1198 height 568
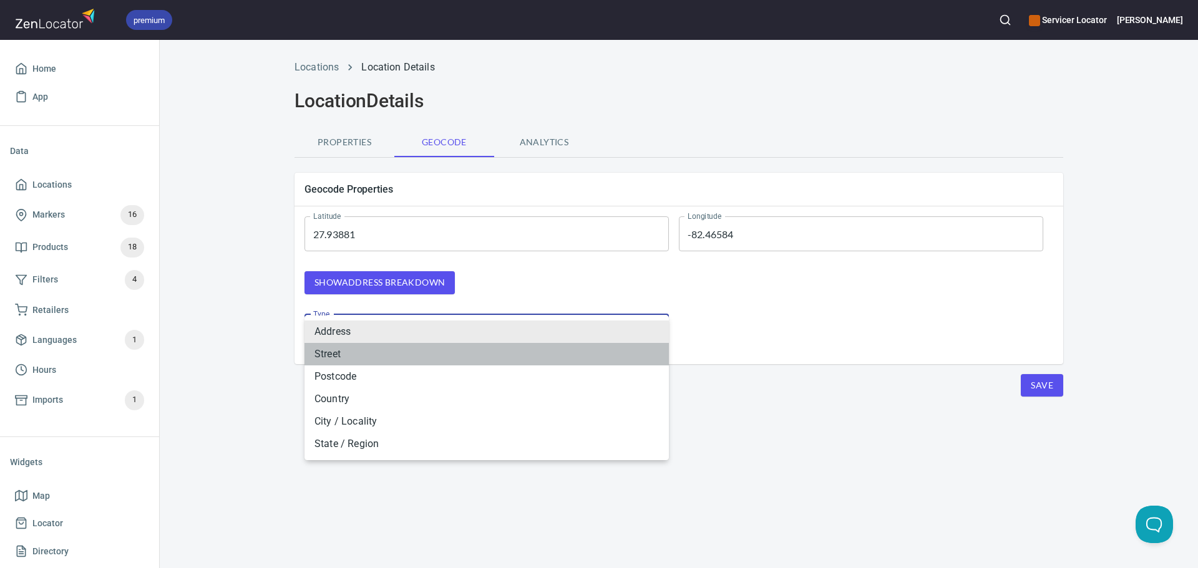
click at [386, 356] on li "Street" at bounding box center [486, 354] width 364 height 22
type input "STREET"
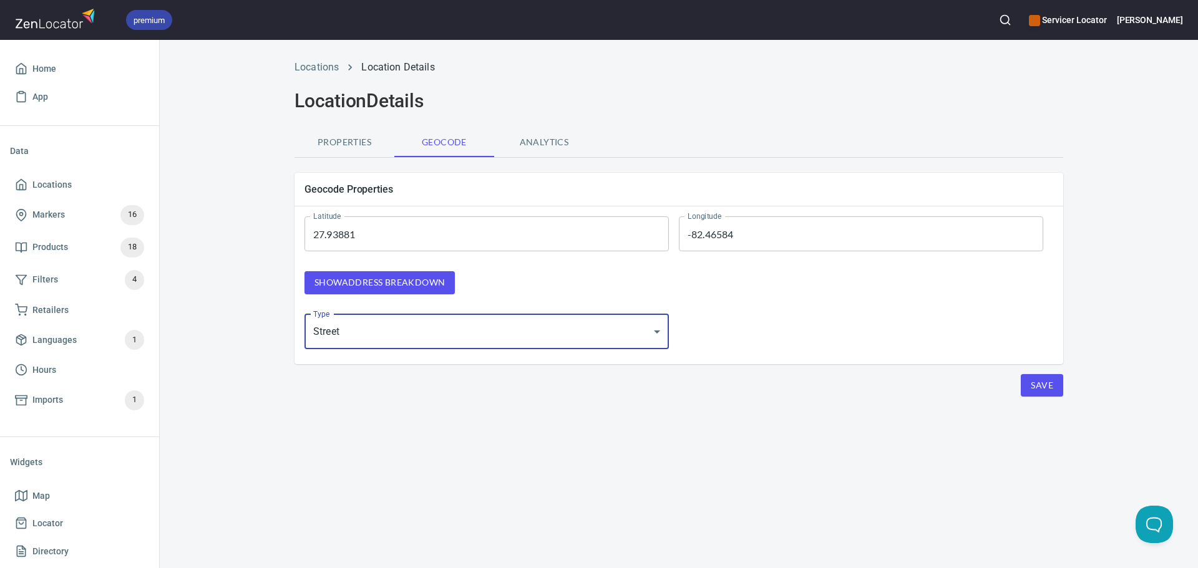
click at [406, 290] on span "Show address breakdown" at bounding box center [379, 283] width 130 height 16
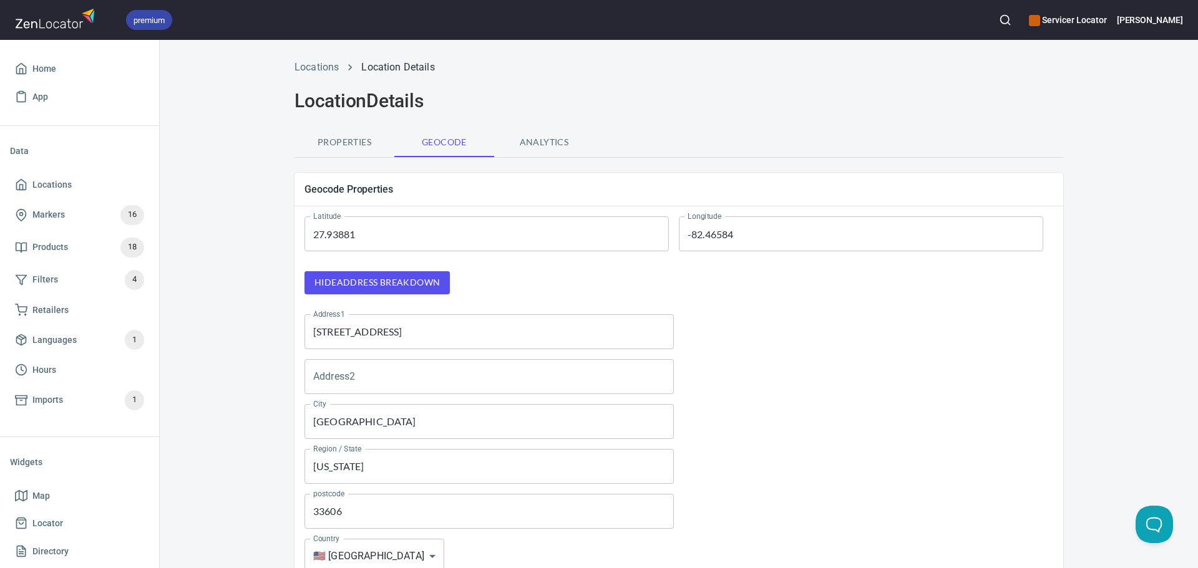
click at [361, 382] on input "Address2" at bounding box center [488, 376] width 369 height 35
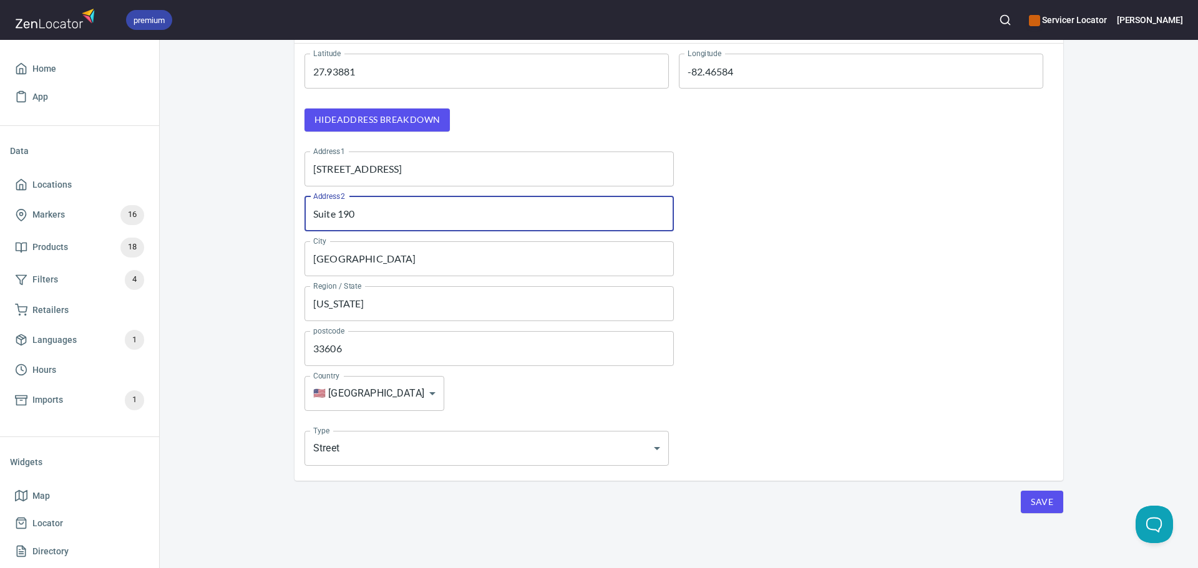
type input "Suite 190"
click at [1051, 507] on button "Save" at bounding box center [1042, 502] width 42 height 23
click at [1023, 506] on button "Save" at bounding box center [1042, 502] width 42 height 23
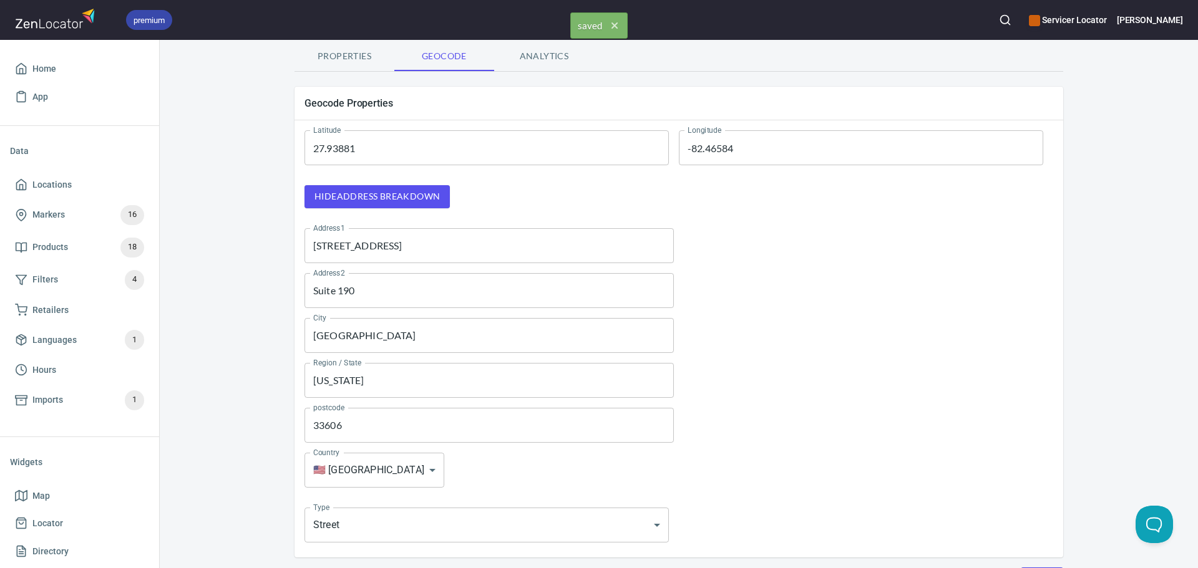
scroll to position [0, 0]
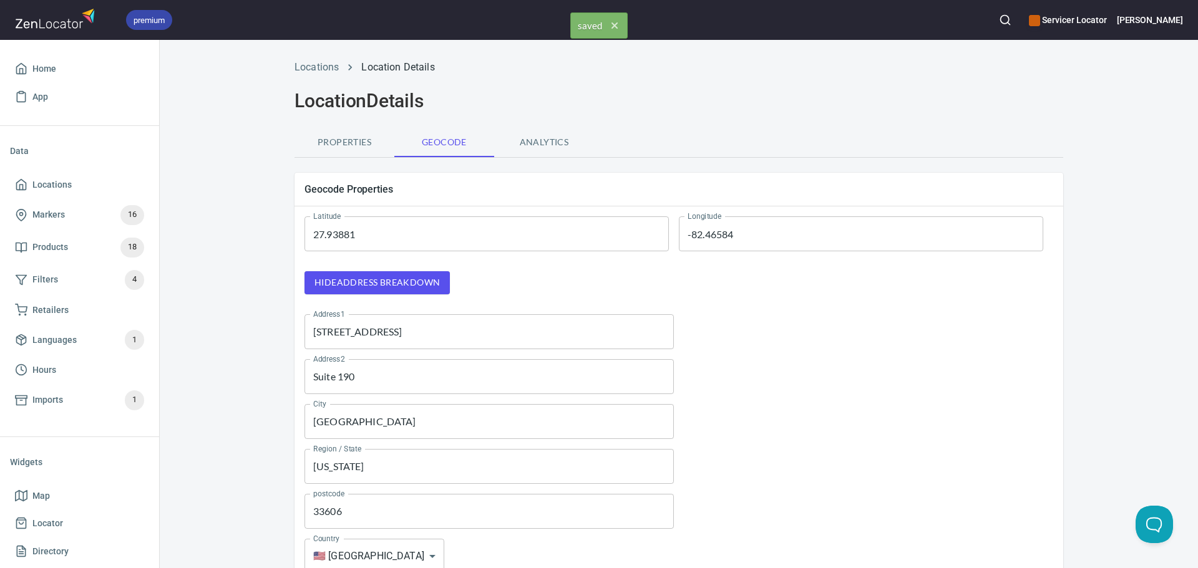
click at [393, 287] on span "Hide address breakdown" at bounding box center [376, 283] width 125 height 16
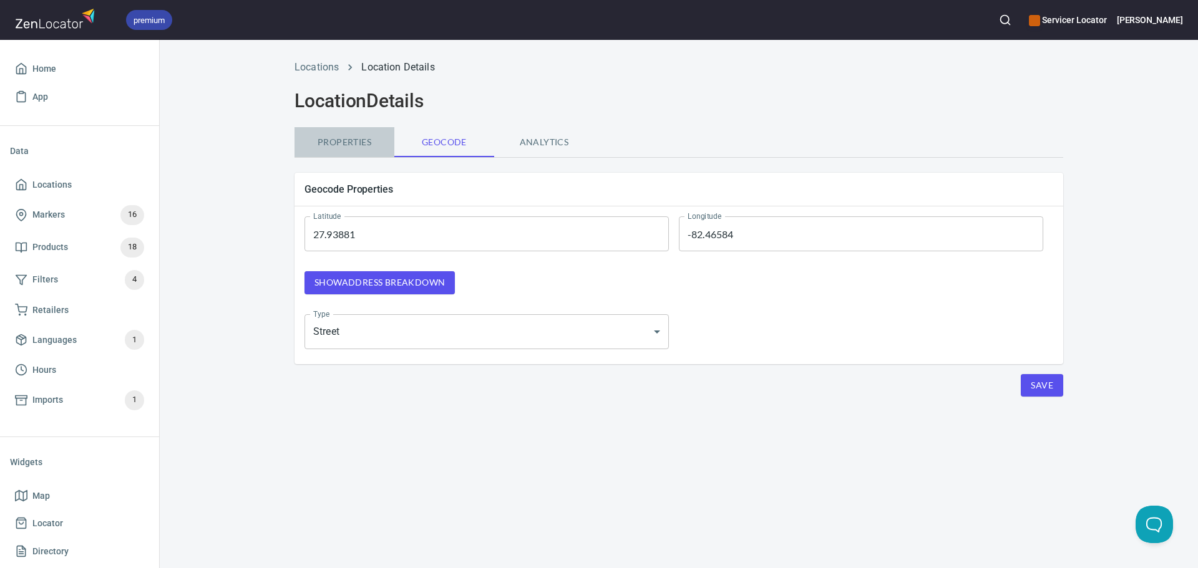
click at [360, 144] on span "Properties" at bounding box center [344, 143] width 85 height 16
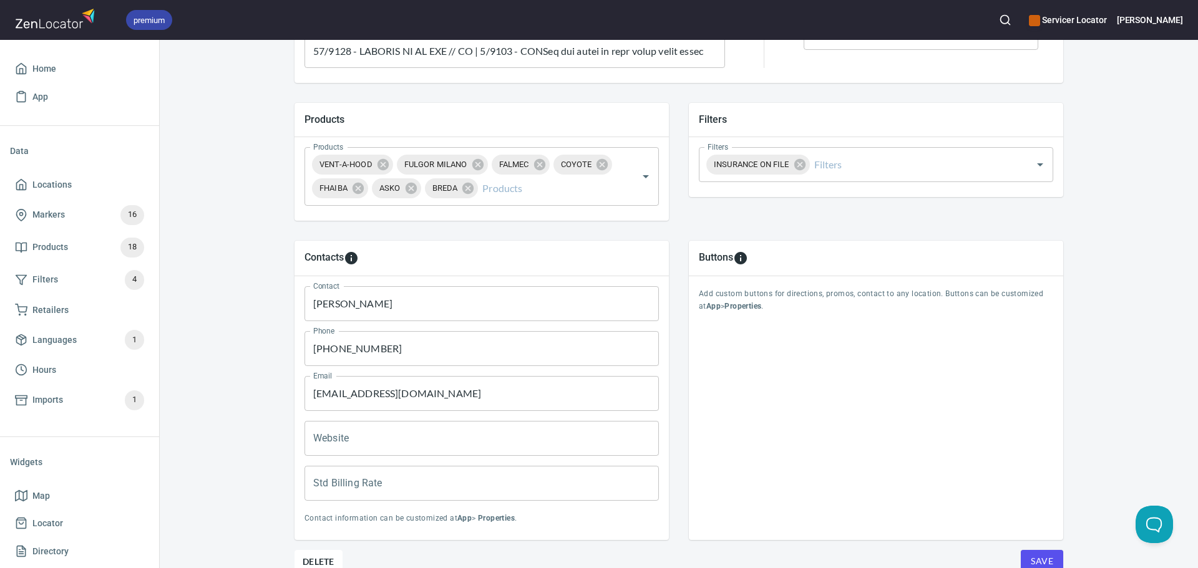
scroll to position [450, 0]
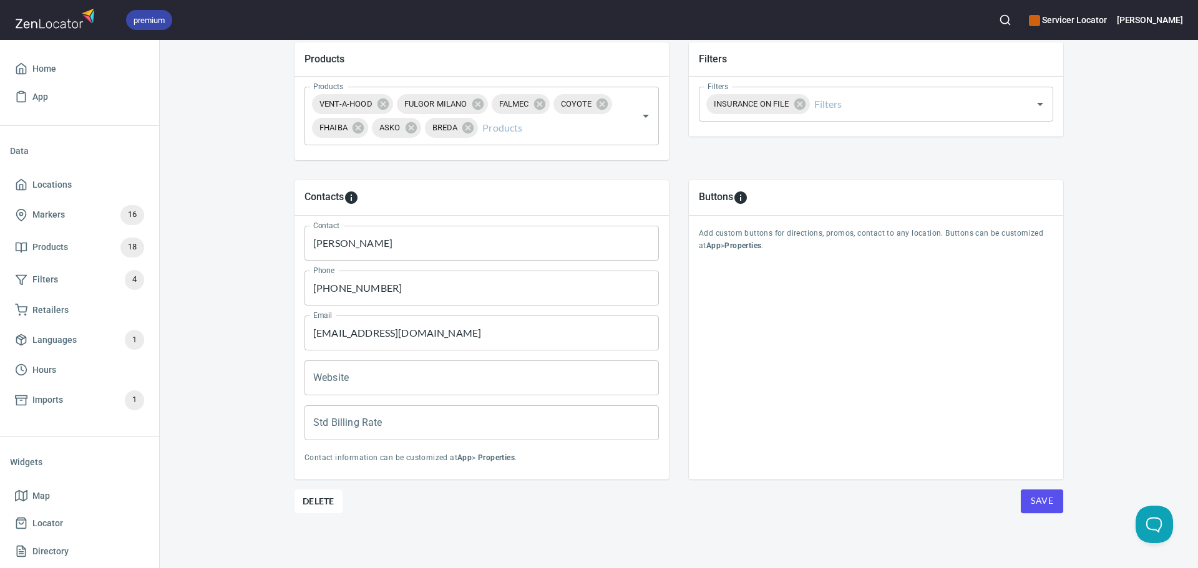
click at [1044, 503] on span "Save" at bounding box center [1042, 501] width 22 height 16
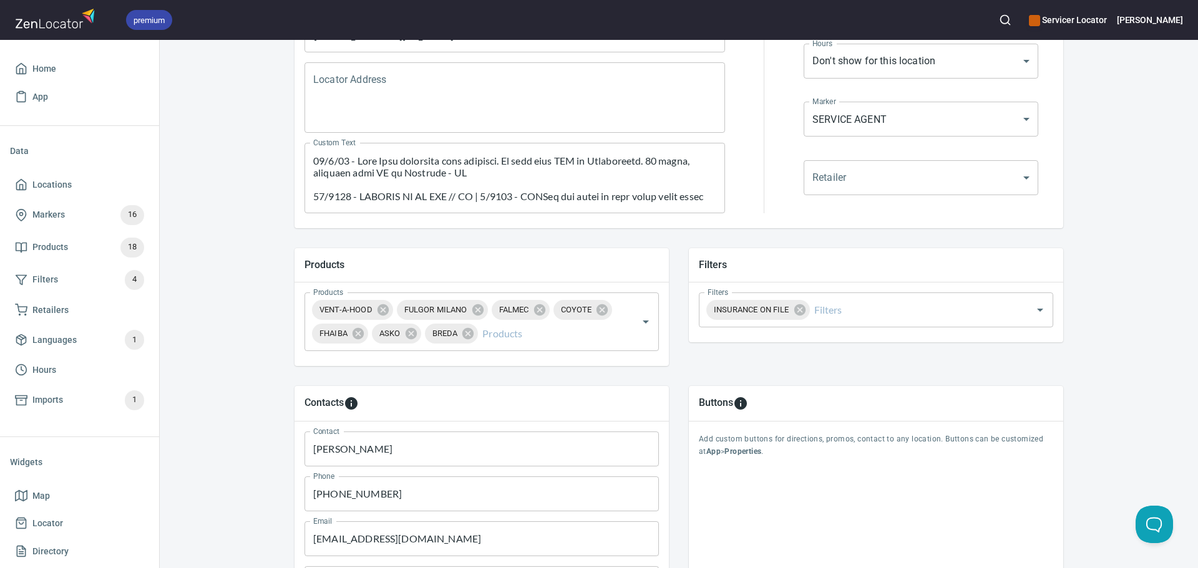
scroll to position [138, 0]
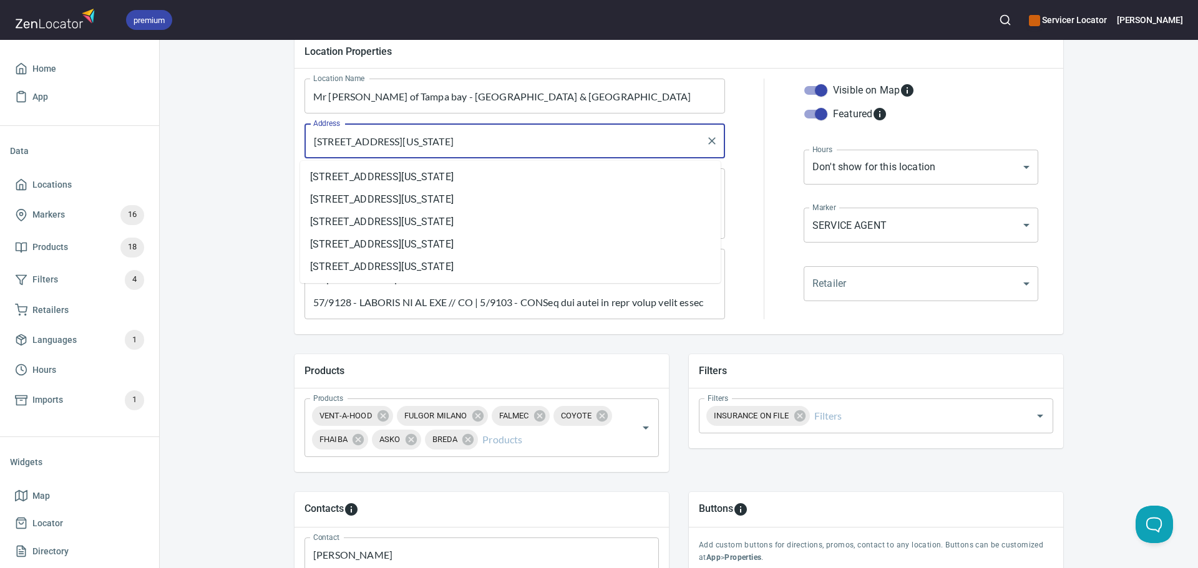
click at [434, 144] on input "[STREET_ADDRESS][US_STATE]" at bounding box center [505, 141] width 391 height 24
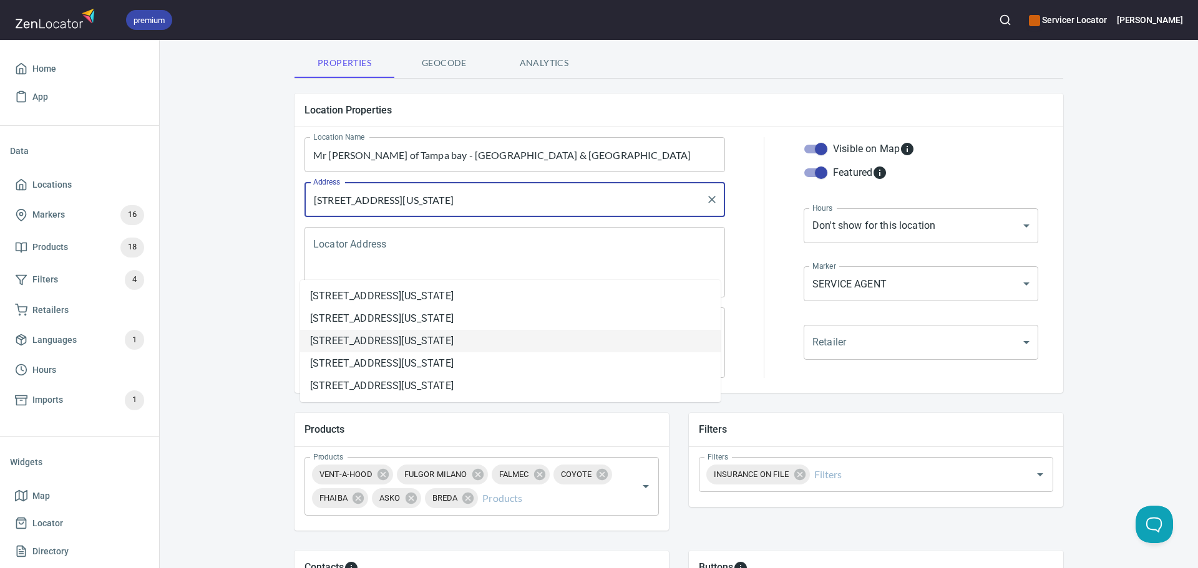
scroll to position [0, 0]
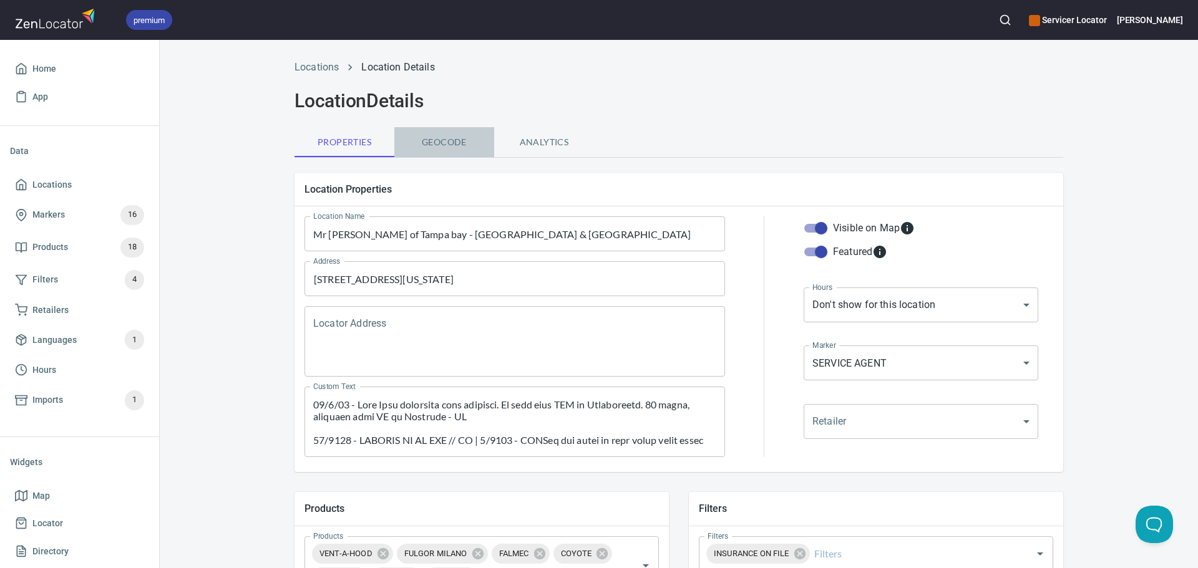
click at [444, 145] on span "Geocode" at bounding box center [444, 143] width 85 height 16
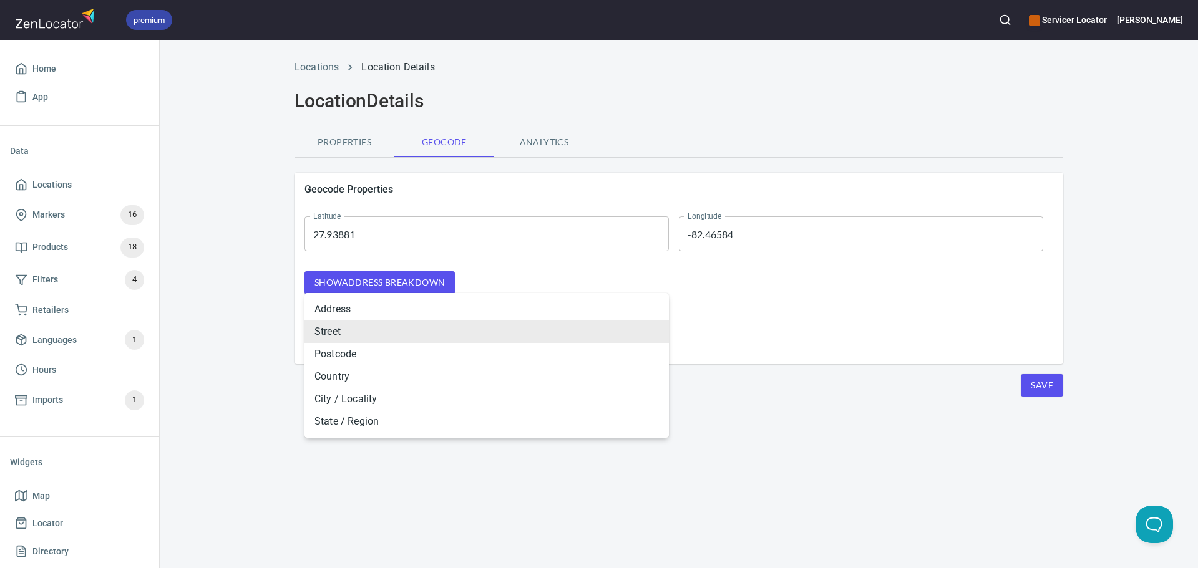
click at [382, 326] on body "premium Servicer Locator [PERSON_NAME] Home App Data Locations Markers 16 Produ…" at bounding box center [599, 284] width 1198 height 568
click at [337, 283] on div at bounding box center [599, 284] width 1198 height 568
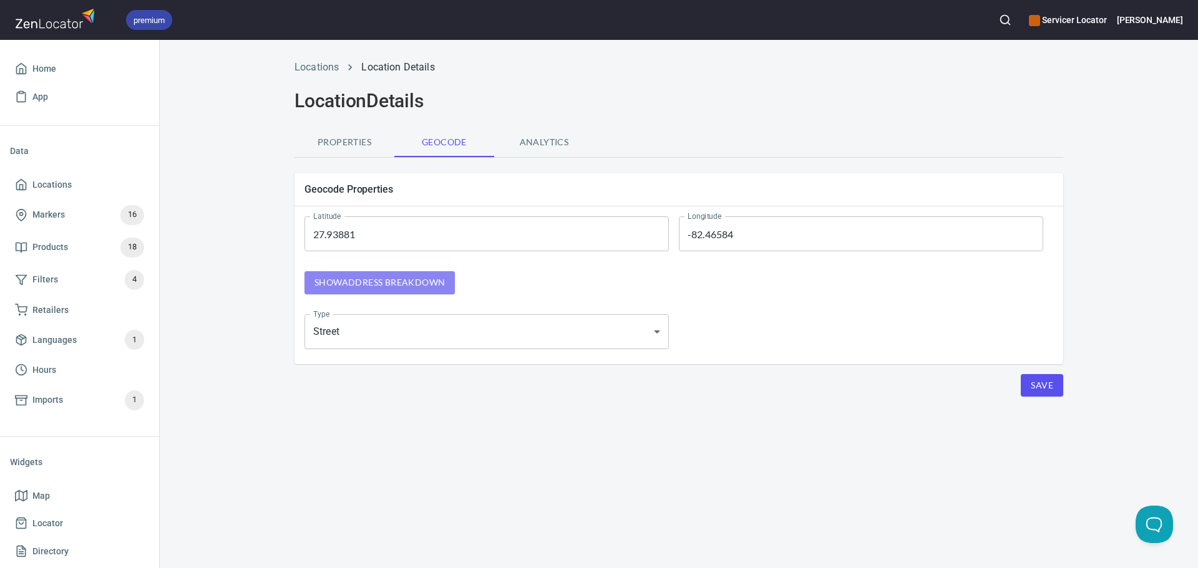
click at [339, 283] on span "Show address breakdown" at bounding box center [379, 283] width 130 height 16
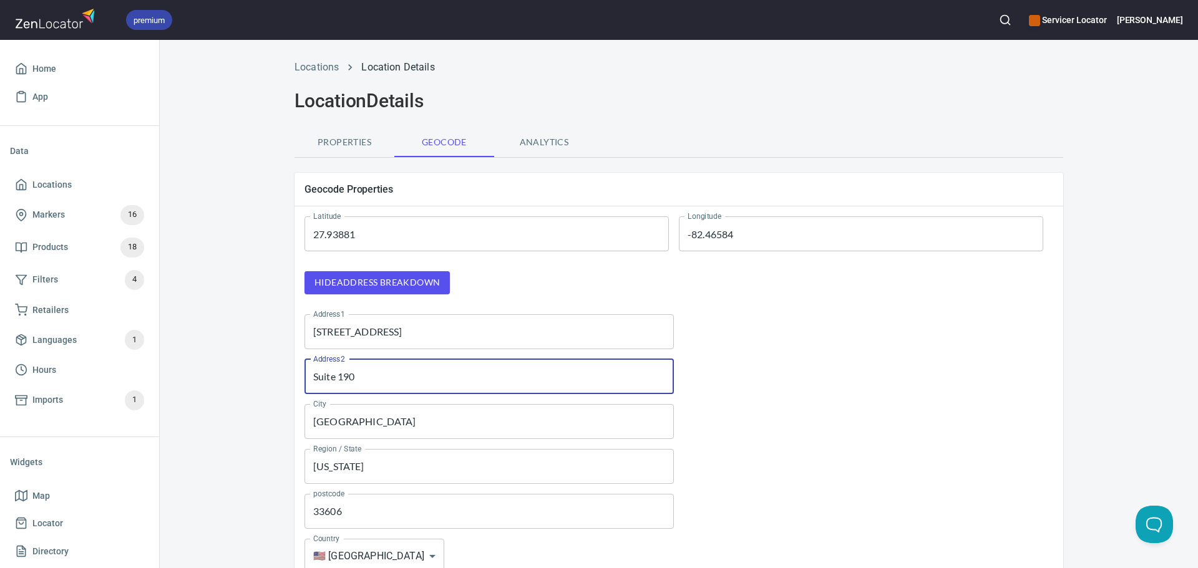
drag, startPoint x: 374, startPoint y: 375, endPoint x: 294, endPoint y: 376, distance: 80.5
click at [294, 376] on div "Address1 [STREET_ADDRESS] Address1 Address2 Suite 190 Address2 [GEOGRAPHIC_DATA…" at bounding box center [678, 443] width 779 height 289
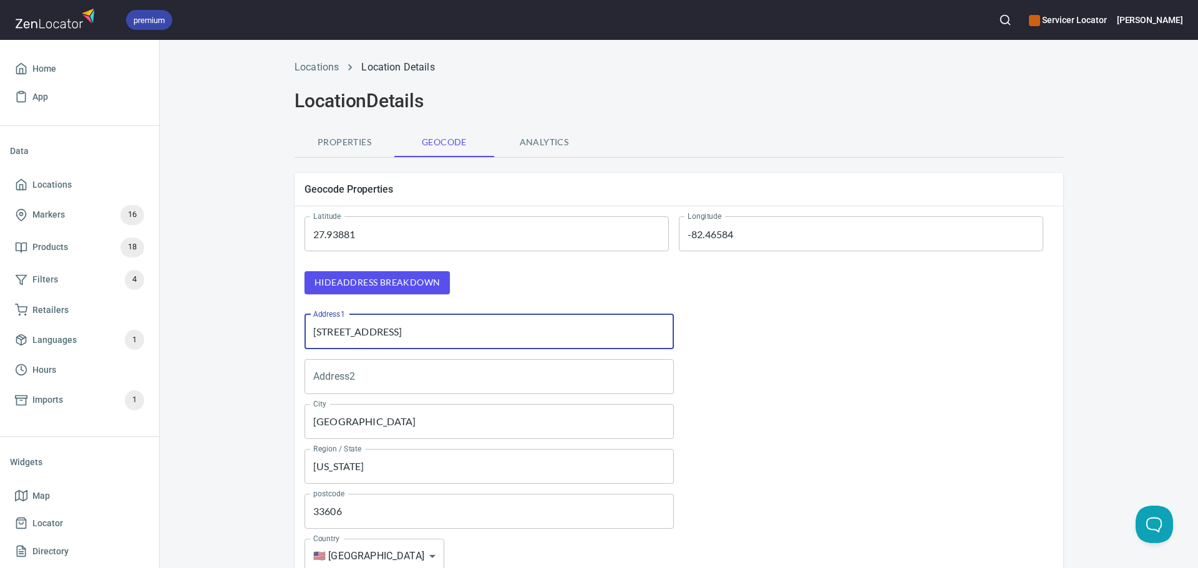
click at [497, 338] on input "[STREET_ADDRESS]" at bounding box center [488, 331] width 369 height 35
paste input "Suite 190"
type input "[STREET_ADDRESS]"
click at [797, 342] on div at bounding box center [868, 331] width 379 height 45
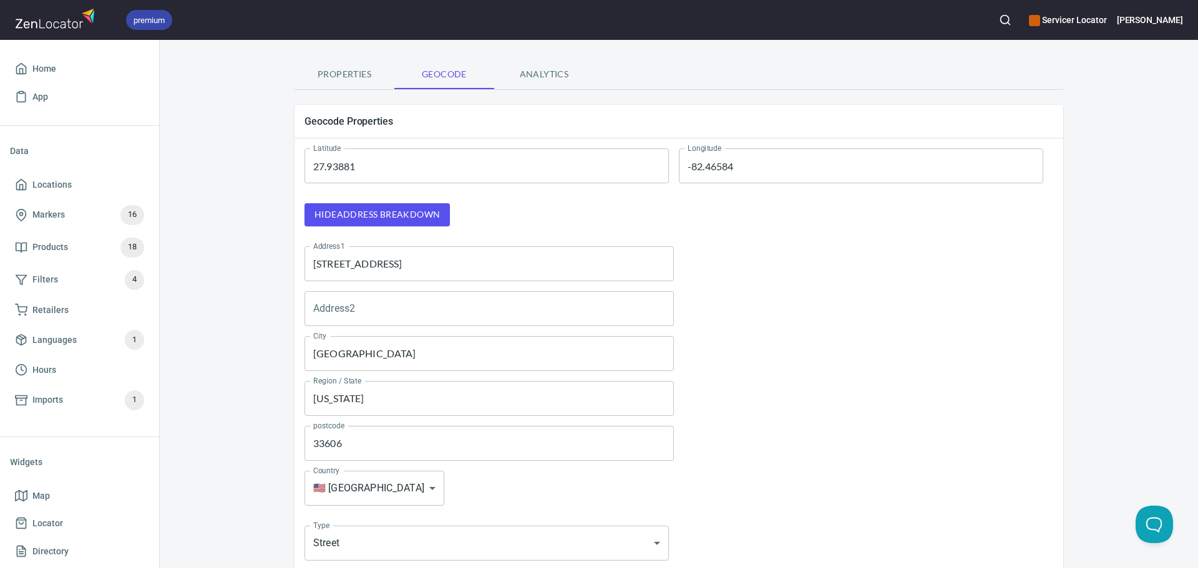
scroll to position [163, 0]
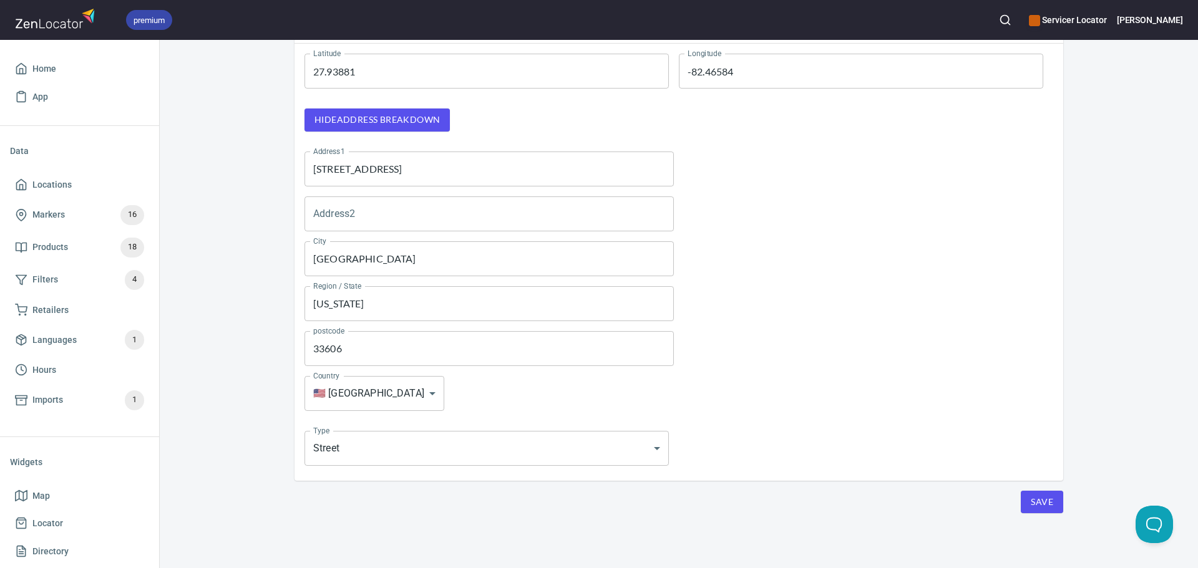
click at [1038, 510] on button "Save" at bounding box center [1042, 502] width 42 height 23
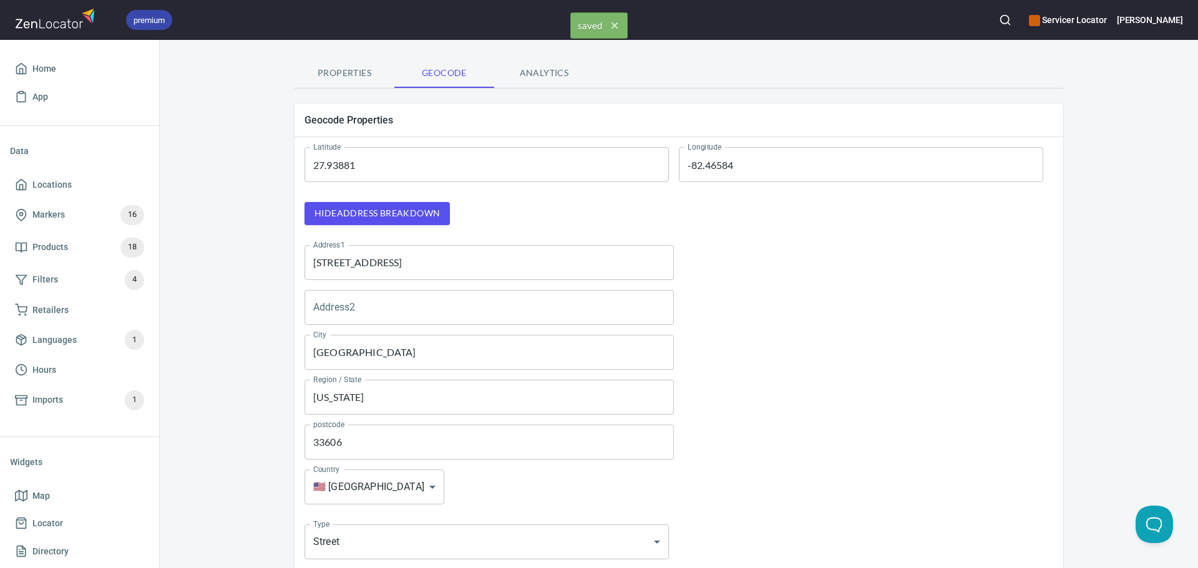
scroll to position [0, 0]
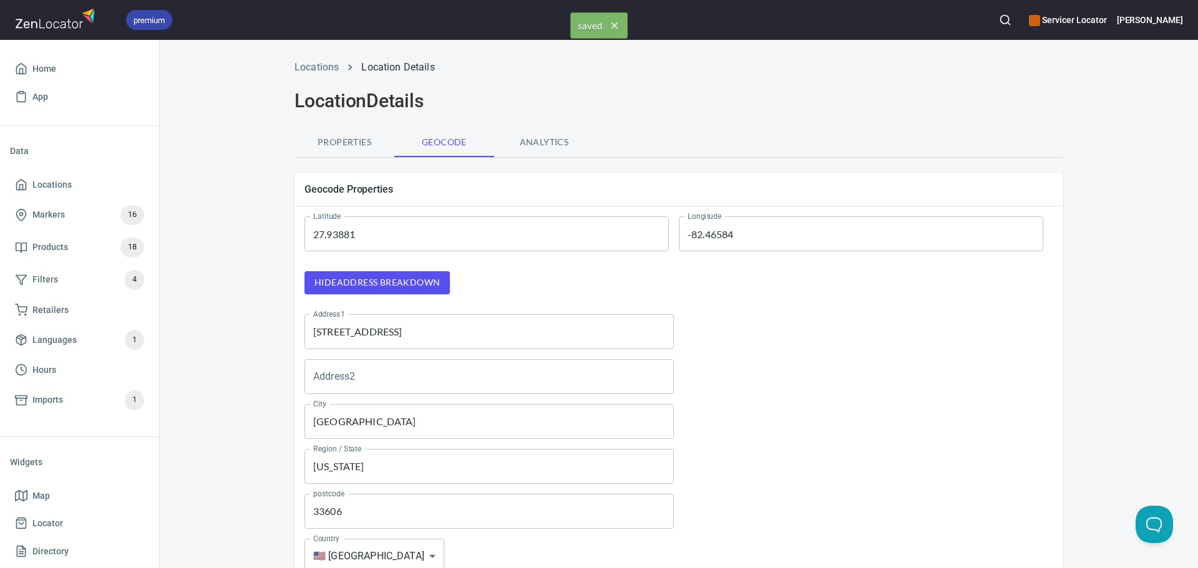
click at [355, 137] on span "Properties" at bounding box center [344, 143] width 85 height 16
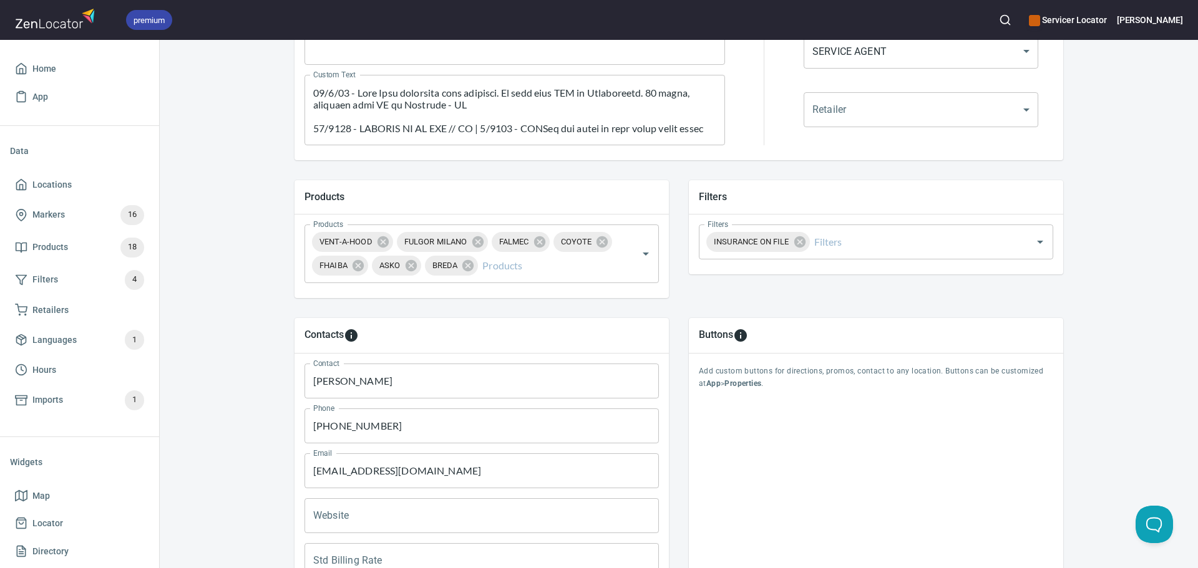
scroll to position [450, 0]
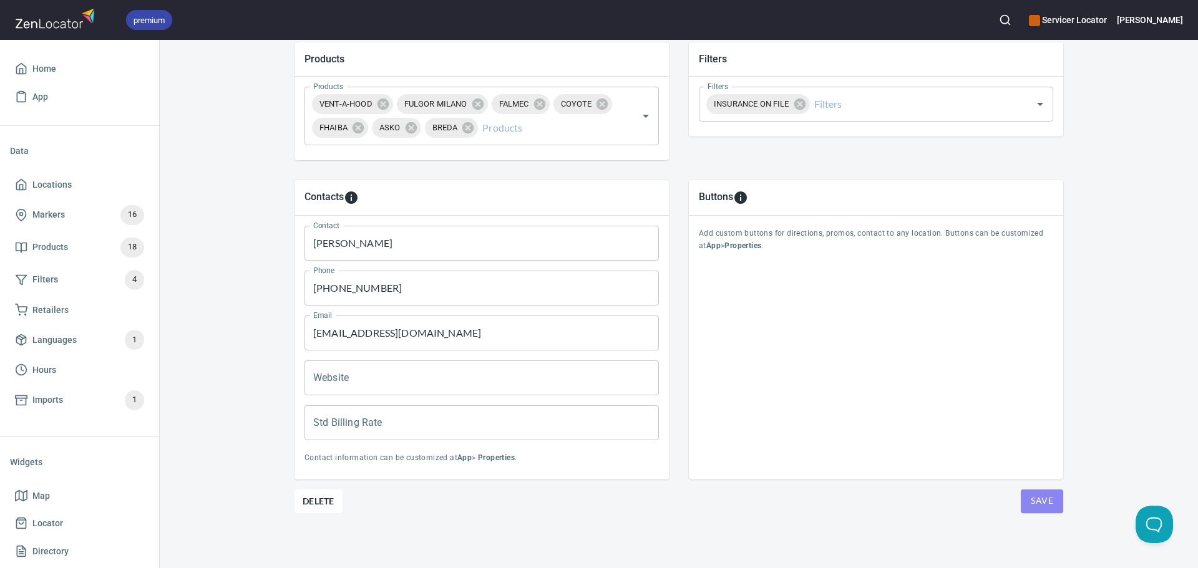
click at [1044, 507] on span "Save" at bounding box center [1042, 501] width 22 height 16
